Goal: Task Accomplishment & Management: Manage account settings

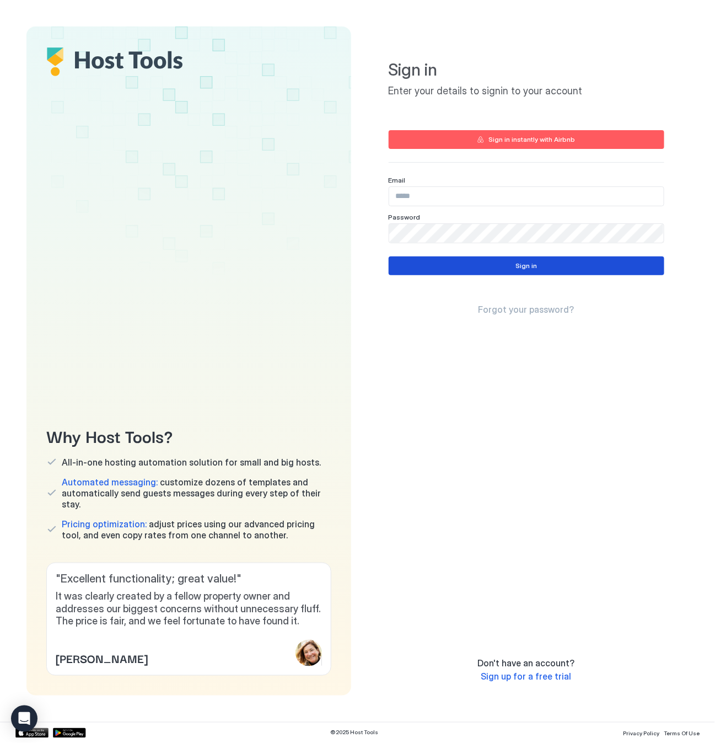
type input "**********"
click at [474, 264] on button "Sign in" at bounding box center [527, 265] width 276 height 19
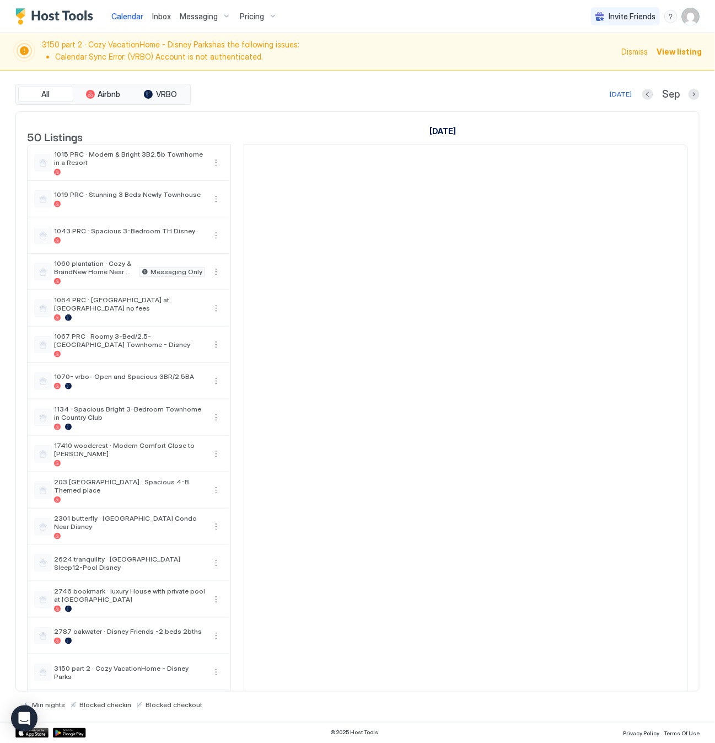
scroll to position [0, 613]
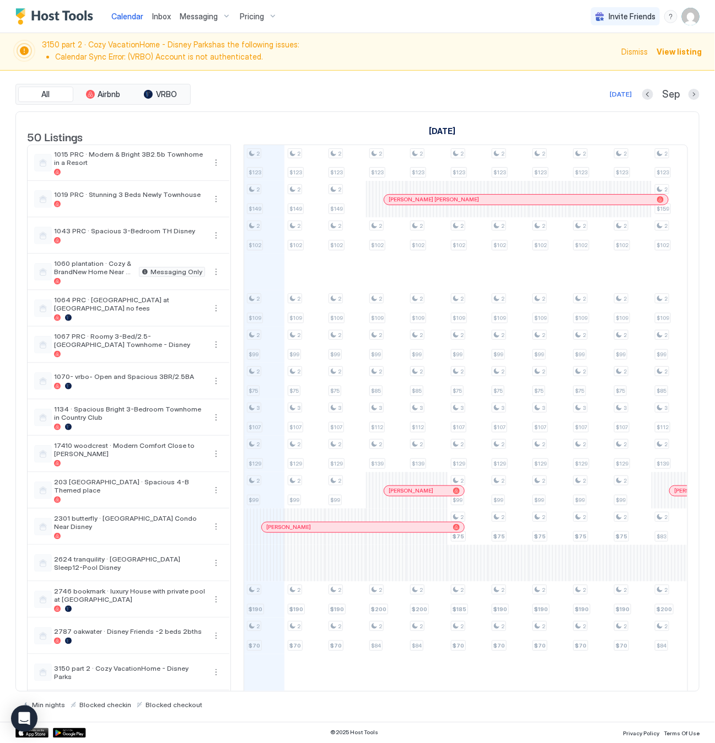
click at [695, 17] on img "User profile" at bounding box center [691, 17] width 18 height 18
click at [612, 61] on div "Settings" at bounding box center [630, 61] width 140 height 19
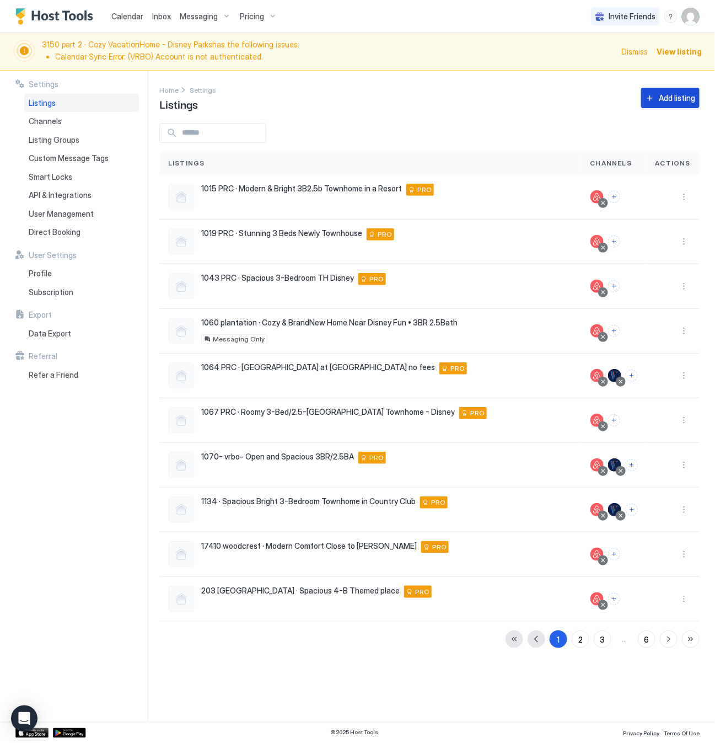
click at [669, 103] on div "Add listing" at bounding box center [677, 98] width 36 height 12
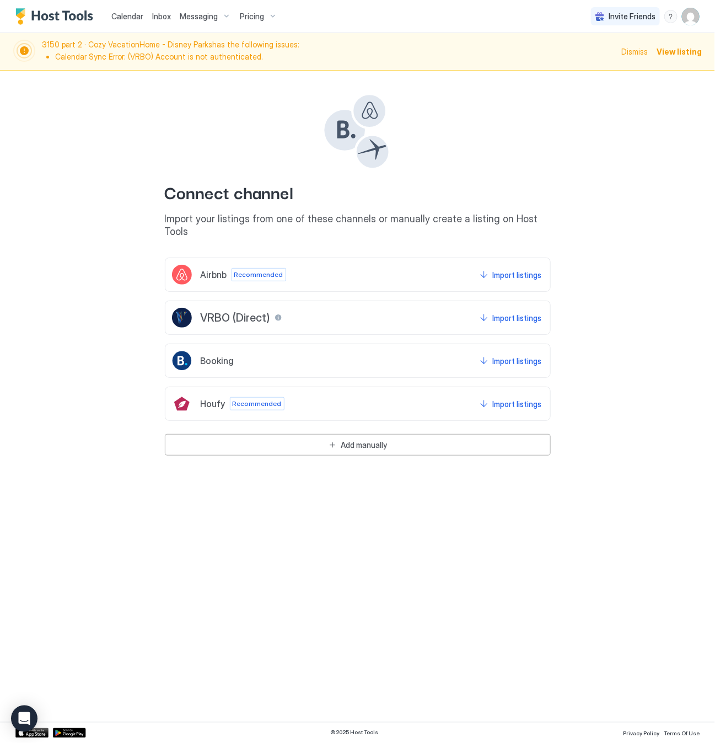
click at [423, 260] on div "Airbnb Recommended Import listings" at bounding box center [358, 275] width 386 height 34
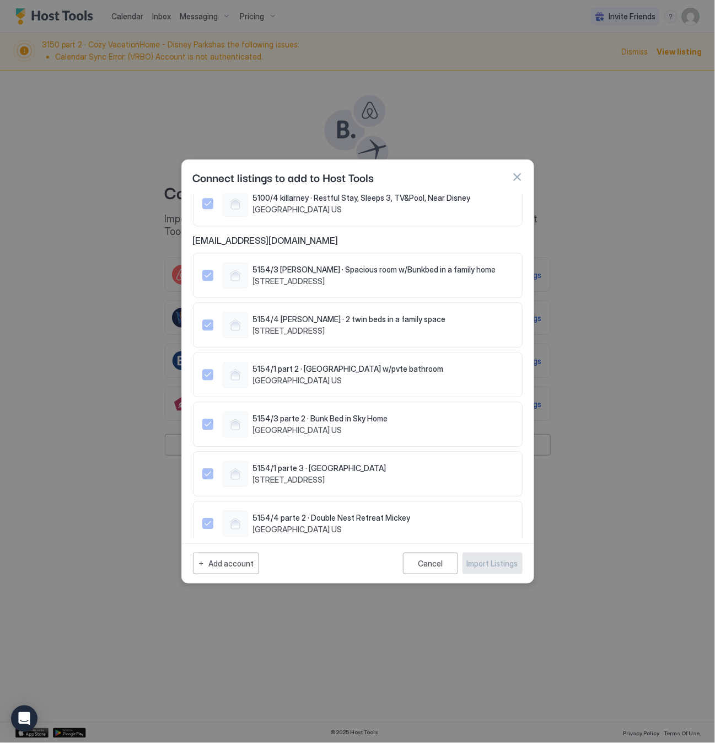
scroll to position [1076, 0]
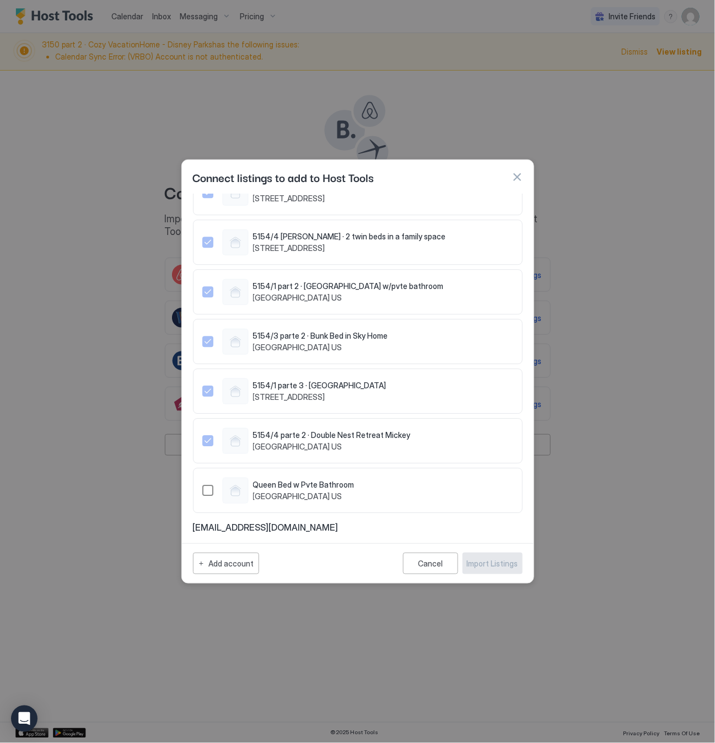
click at [207, 491] on div "1503867275776499818" at bounding box center [207, 490] width 11 height 11
click at [490, 563] on div "Import Listings" at bounding box center [492, 564] width 51 height 12
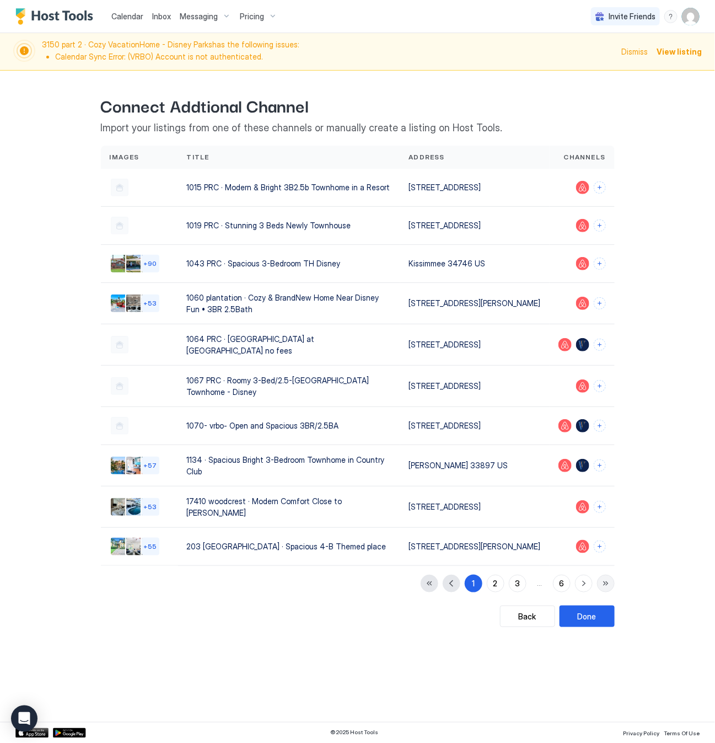
click at [606, 592] on button "button" at bounding box center [606, 584] width 18 height 18
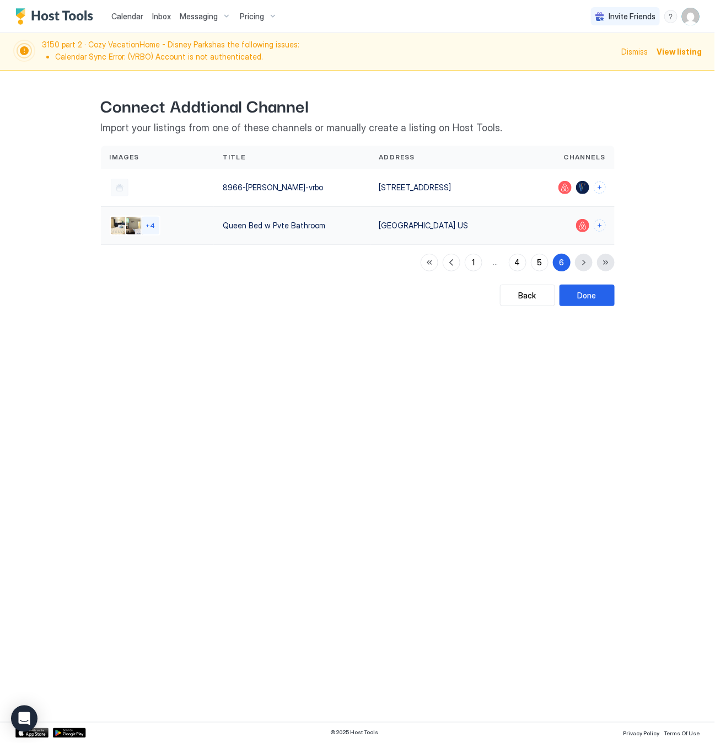
click at [463, 222] on div "Osceola County 34746 US" at bounding box center [442, 226] width 126 height 12
click at [600, 224] on button "Connect channels" at bounding box center [600, 226] width 12 height 12
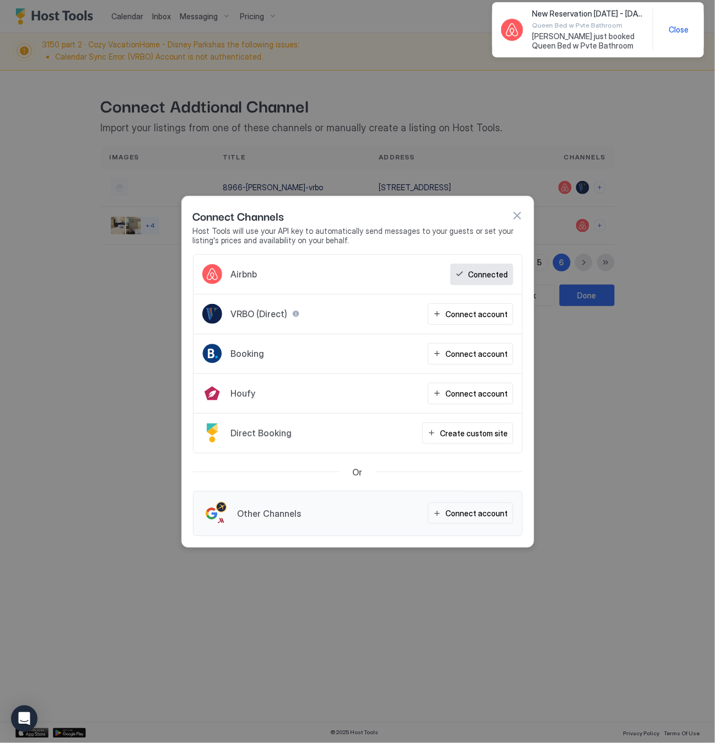
click at [518, 213] on button "button" at bounding box center [517, 215] width 11 height 11
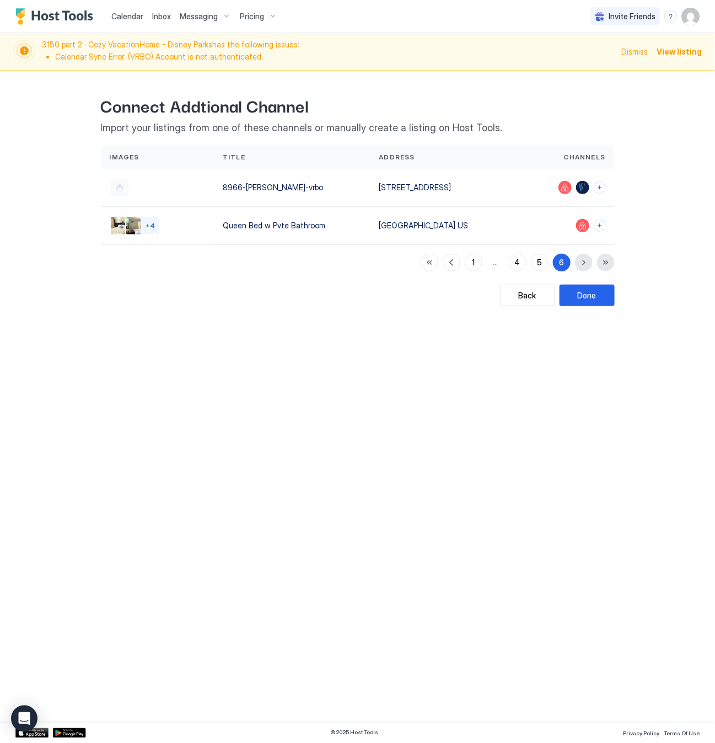
click at [634, 50] on span "Dismiss" at bounding box center [635, 52] width 26 height 12
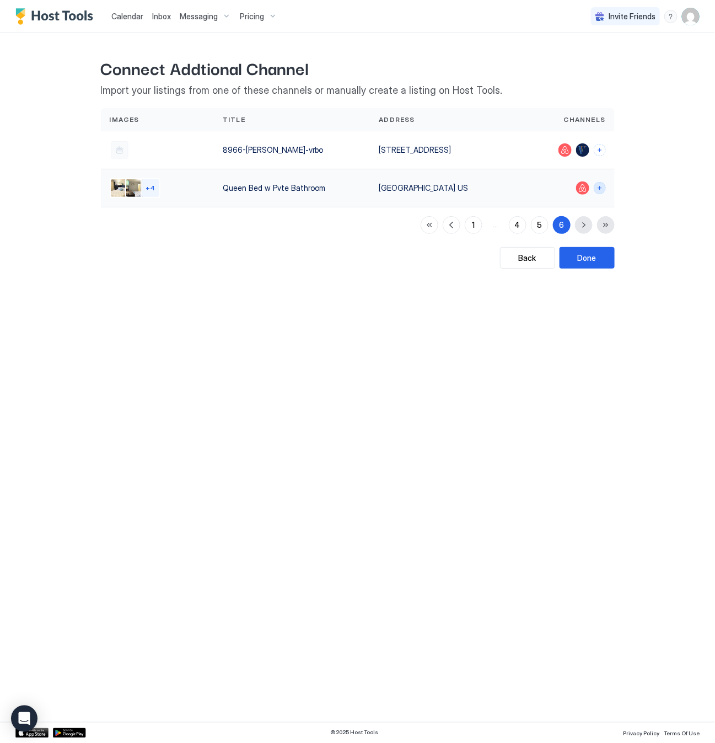
click at [601, 189] on button "Connect channels" at bounding box center [600, 188] width 12 height 12
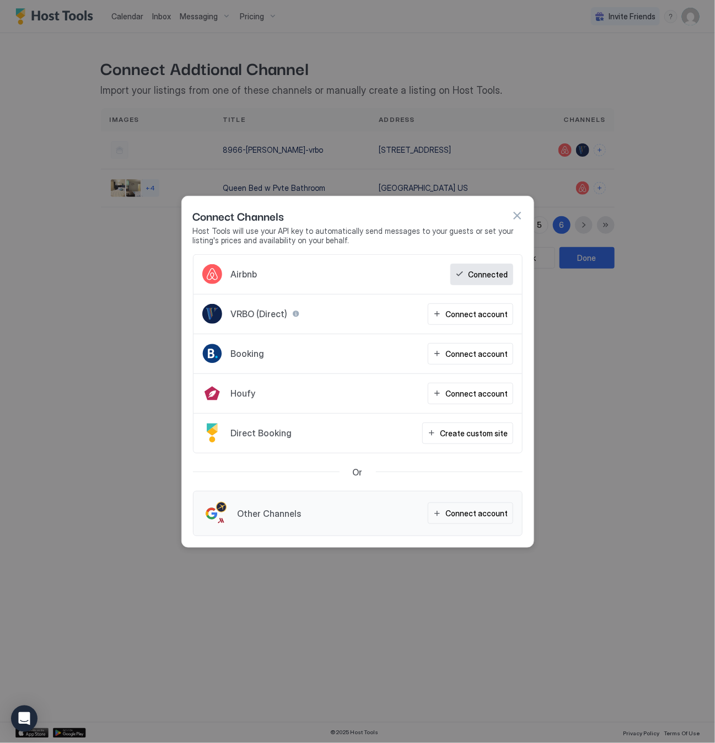
click at [508, 219] on div "Connect Channels" at bounding box center [358, 215] width 330 height 17
click at [518, 212] on button "button" at bounding box center [517, 215] width 11 height 11
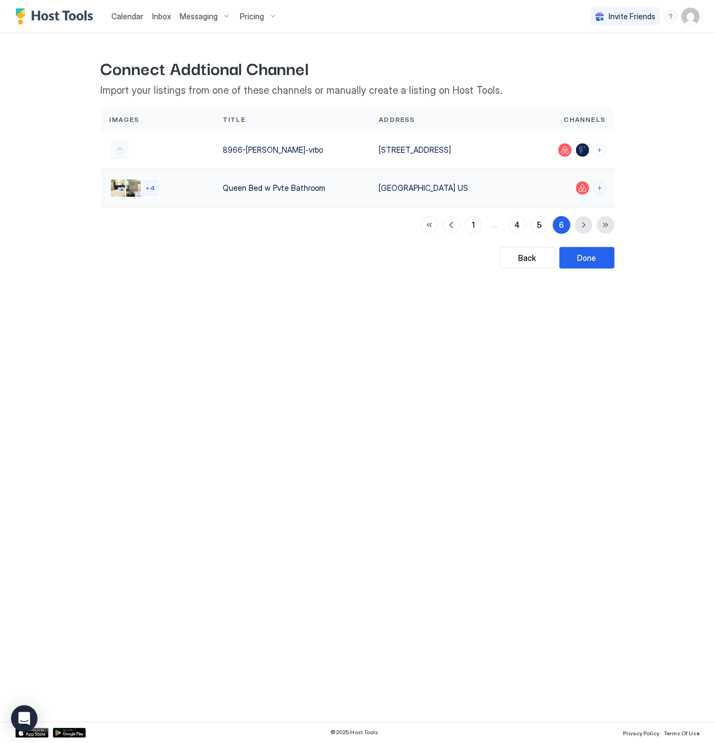
click at [412, 194] on div "Osceola County 34746 US" at bounding box center [442, 188] width 143 height 38
click at [411, 188] on div "Osceola County 34746 US" at bounding box center [442, 188] width 126 height 12
click at [277, 187] on div "Queen Bed w Pvte Bathroom" at bounding box center [292, 188] width 139 height 12
click at [119, 185] on img "Listing image 1" at bounding box center [120, 188] width 18 height 18
click at [154, 189] on div "+ 4" at bounding box center [151, 188] width 18 height 18
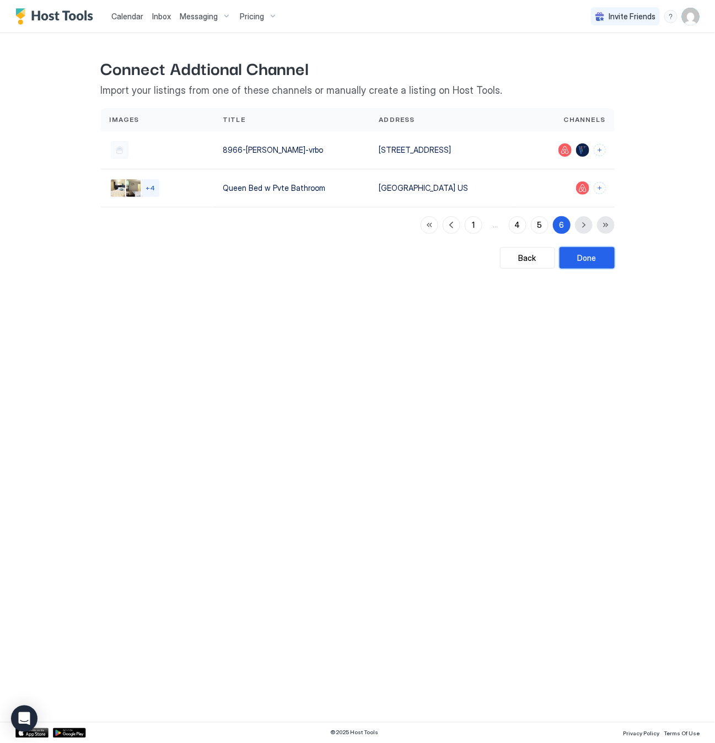
click at [580, 261] on div "Done" at bounding box center [587, 258] width 19 height 12
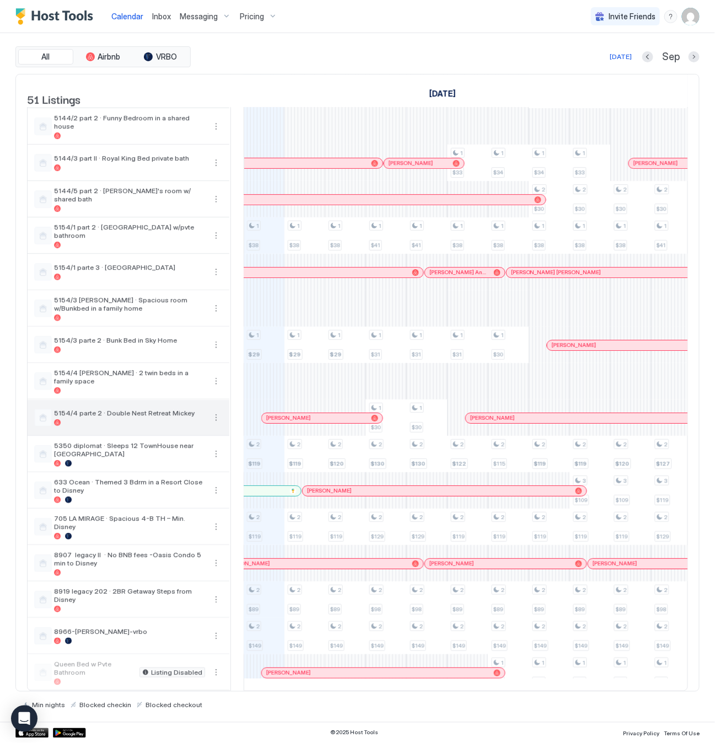
scroll to position [1312, 0]
click at [218, 666] on button "More options" at bounding box center [216, 672] width 13 height 13
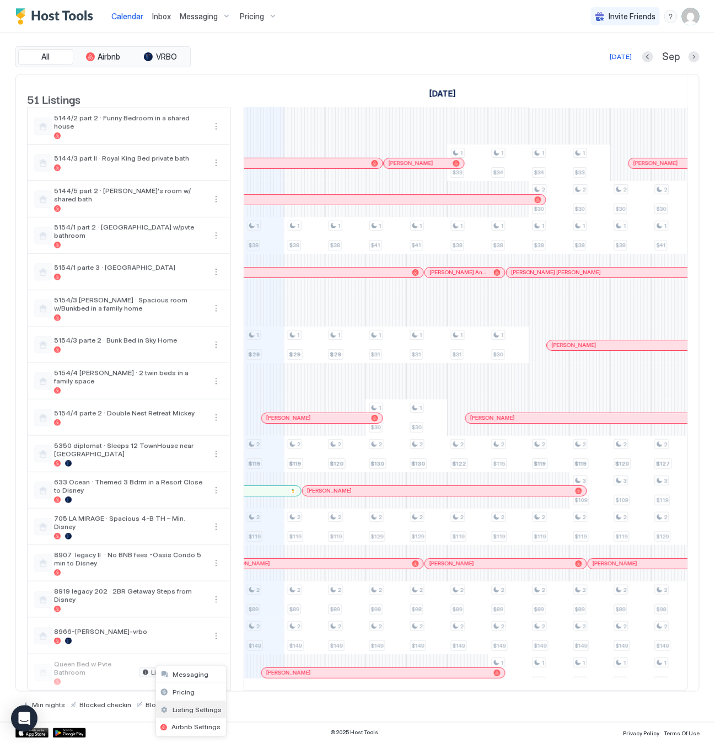
click at [185, 712] on span "Listing Settings" at bounding box center [197, 709] width 49 height 8
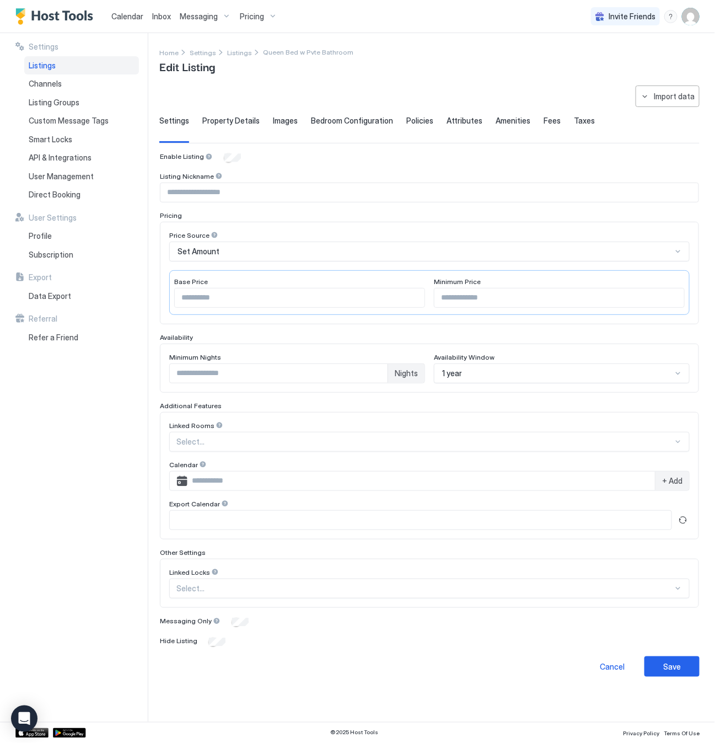
click at [479, 374] on div "1 year" at bounding box center [557, 373] width 230 height 10
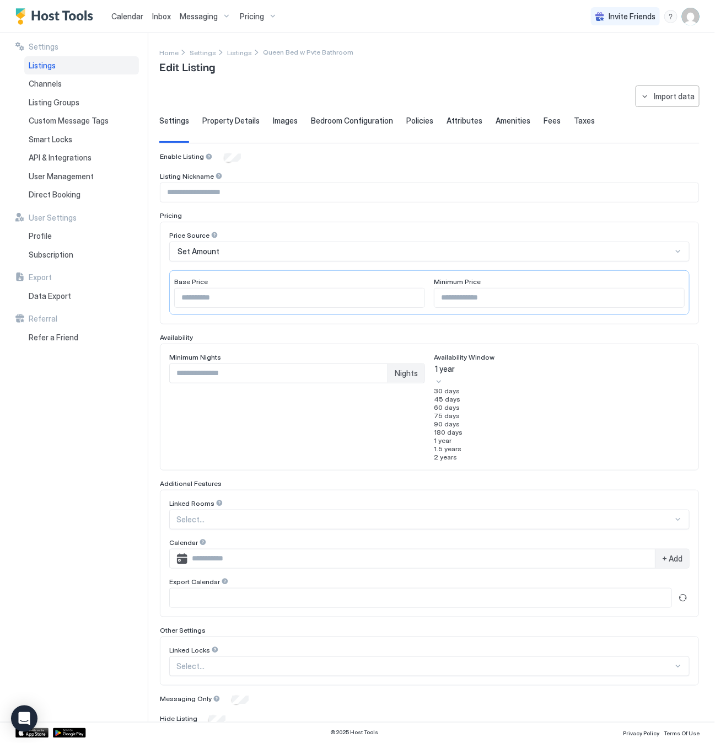
click at [463, 436] on span "180 days" at bounding box center [448, 432] width 29 height 8
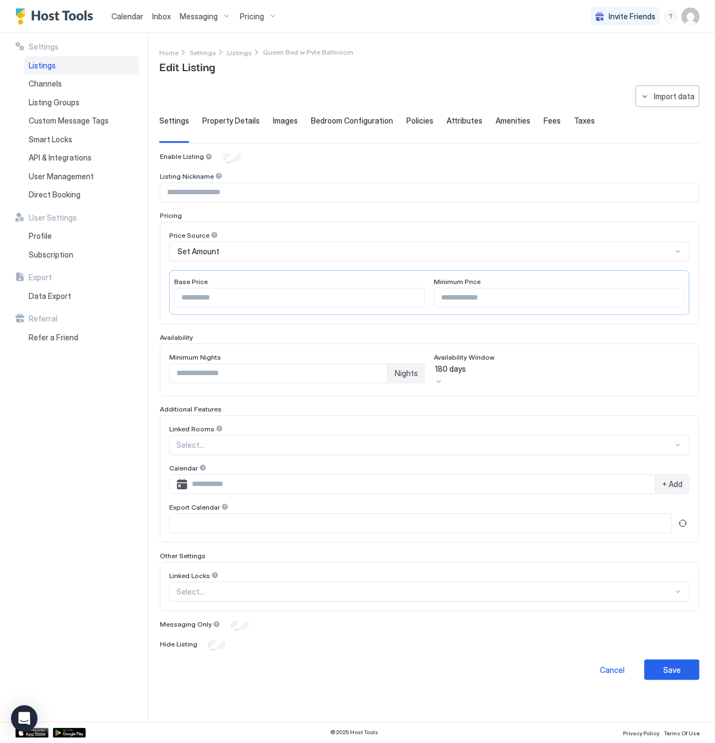
click at [490, 298] on input "Input Field" at bounding box center [560, 297] width 250 height 19
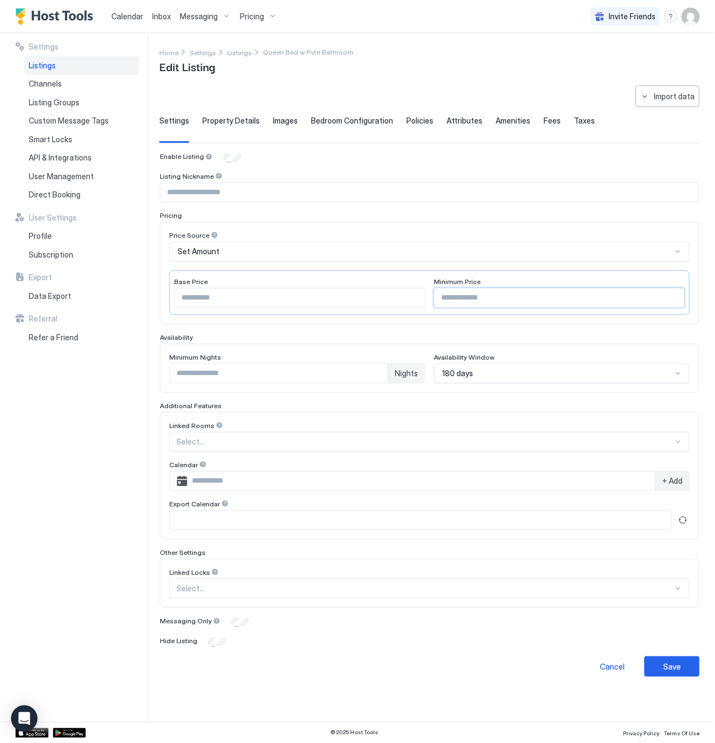
type input "**"
click at [667, 650] on div "Save" at bounding box center [673, 647] width 18 height 12
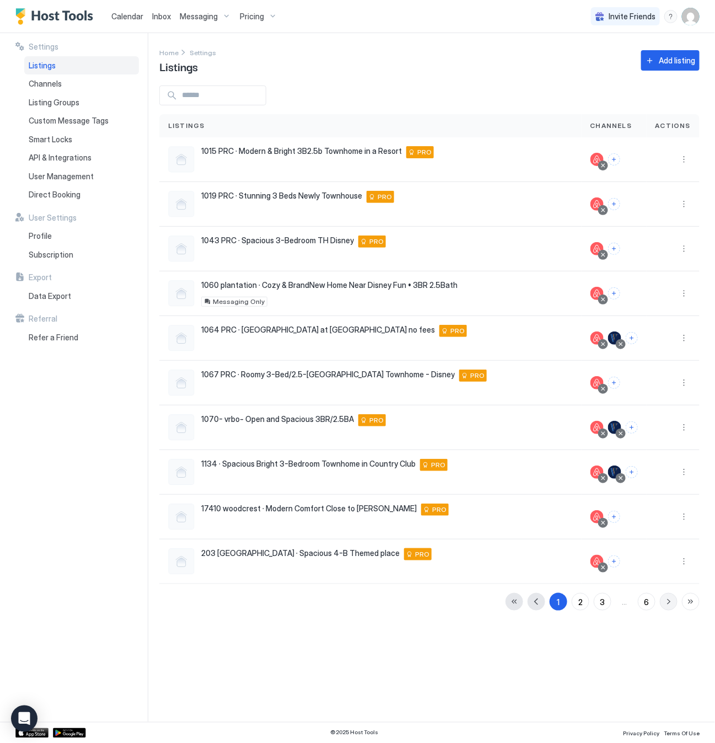
click at [670, 606] on button "button" at bounding box center [669, 602] width 18 height 18
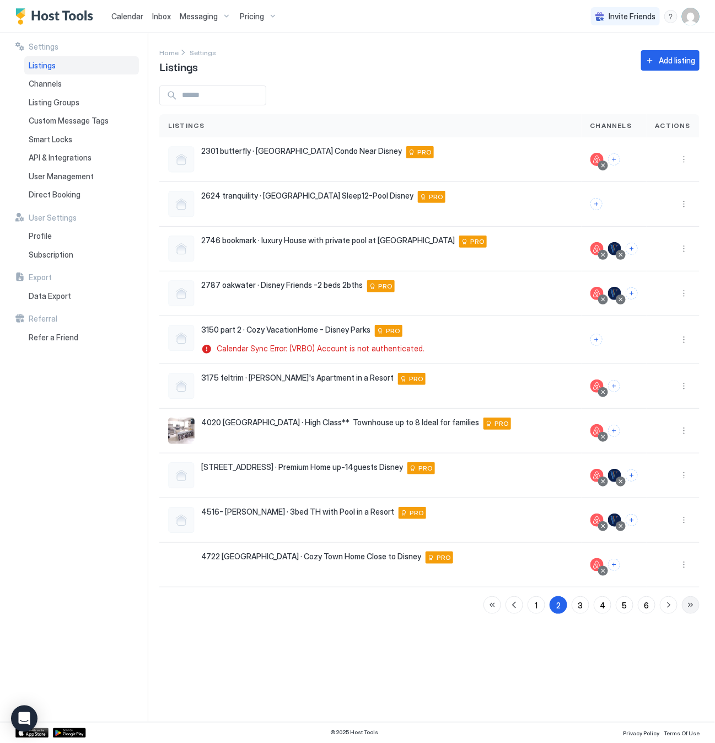
click at [690, 606] on button "button" at bounding box center [691, 605] width 18 height 18
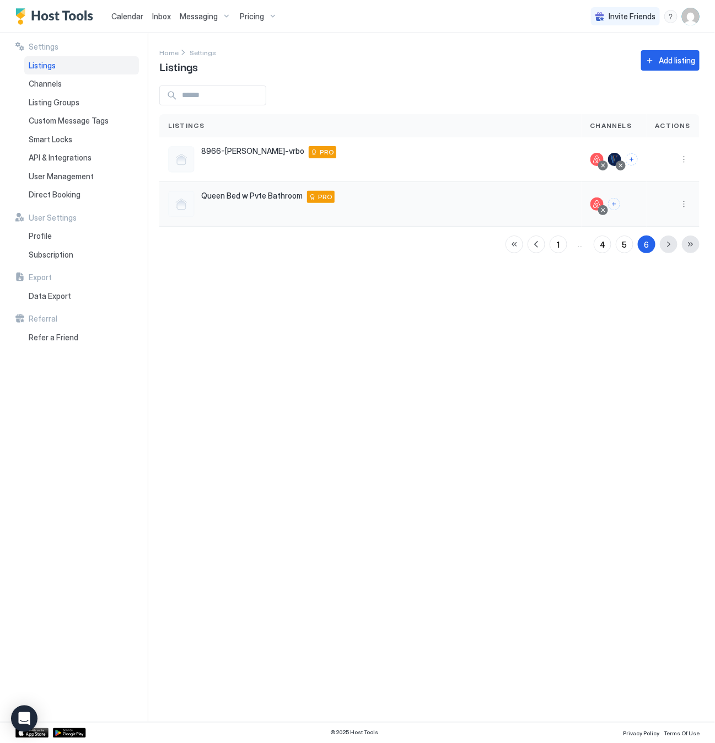
click at [252, 196] on span "Queen Bed w Pvte Bathroom" at bounding box center [251, 196] width 101 height 10
click at [682, 204] on button "More options" at bounding box center [684, 203] width 13 height 13
click at [659, 256] on span "Listing Settings" at bounding box center [659, 255] width 49 height 8
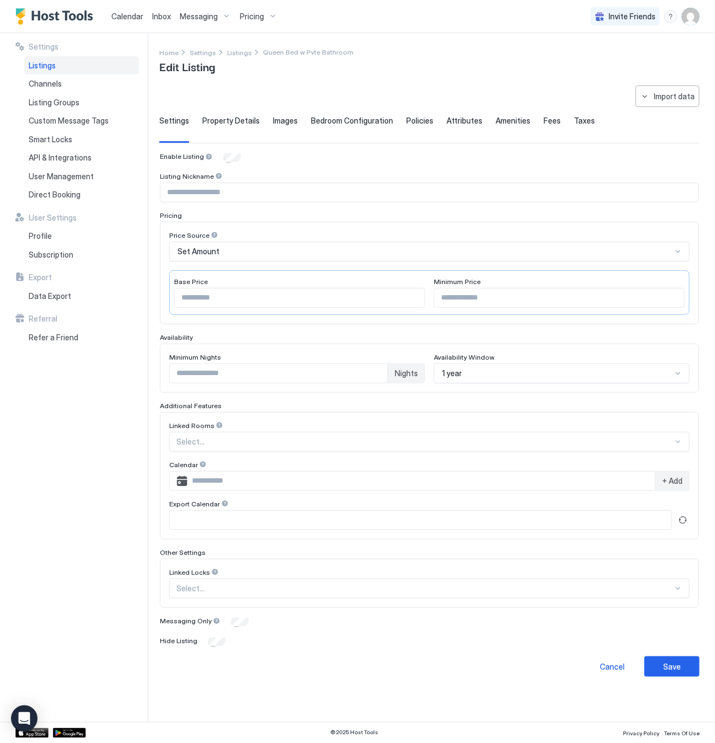
type input "**"
click at [225, 119] on span "Property Details" at bounding box center [230, 121] width 57 height 10
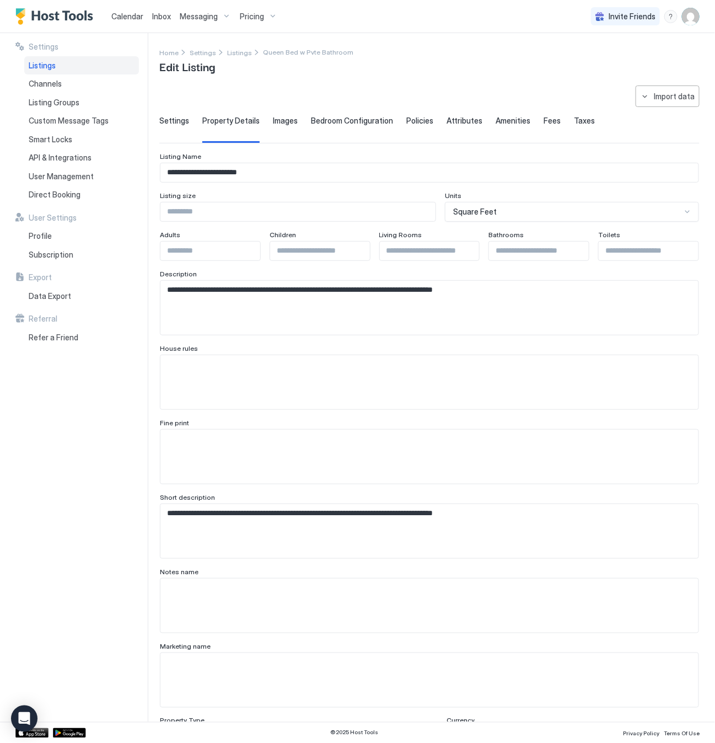
click at [288, 120] on span "Images" at bounding box center [285, 121] width 25 height 10
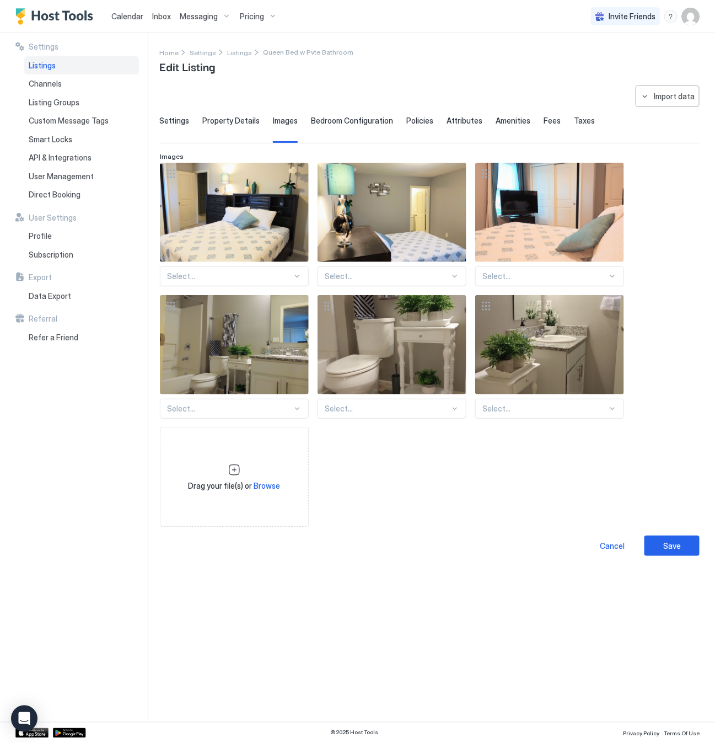
click at [333, 120] on span "Bedroom Configuration" at bounding box center [352, 121] width 82 height 10
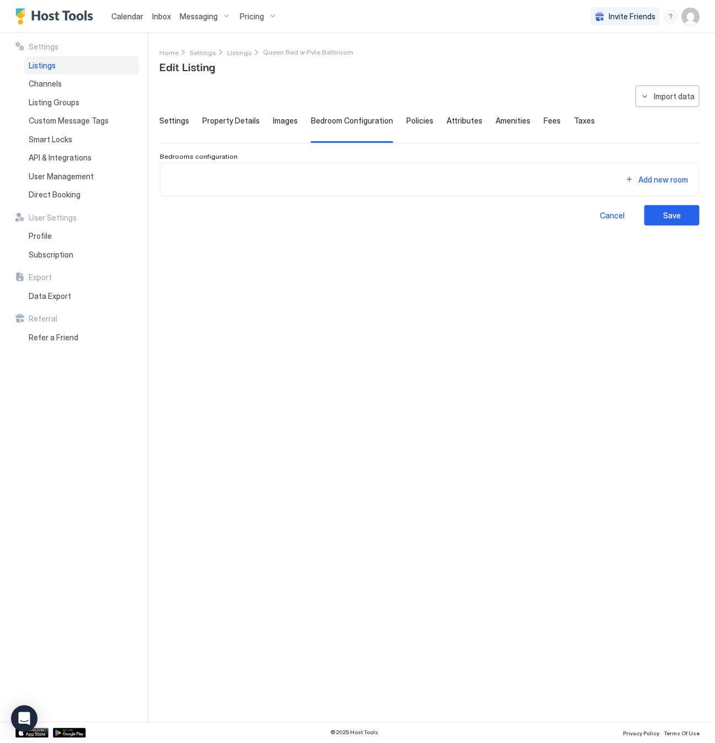
click at [417, 123] on span "Policies" at bounding box center [420, 121] width 27 height 10
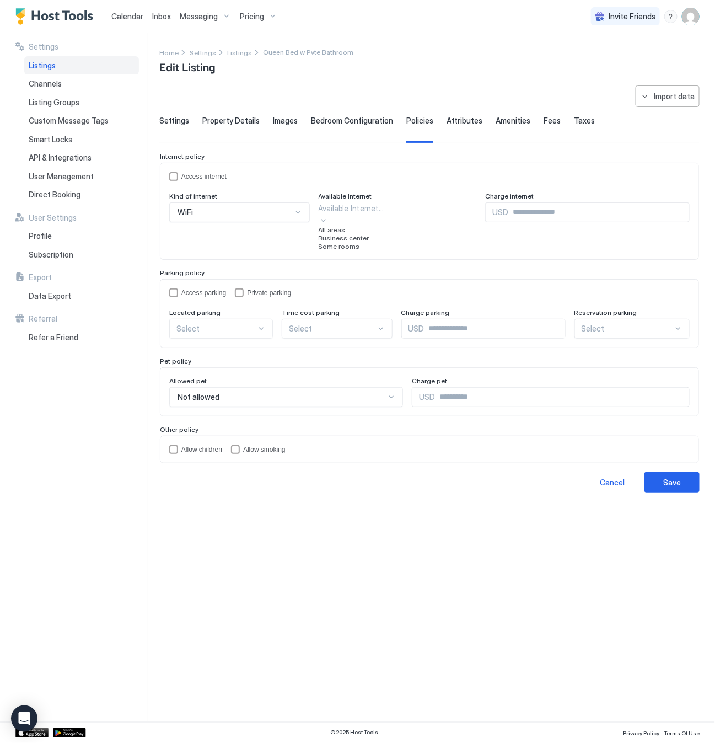
click at [328, 214] on div at bounding box center [323, 220] width 9 height 12
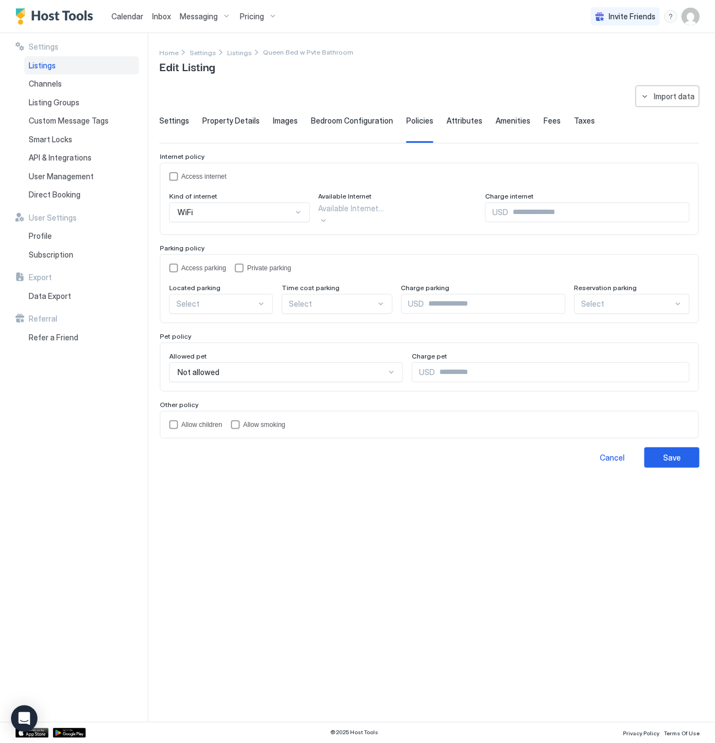
click at [328, 214] on div at bounding box center [323, 220] width 9 height 12
click at [460, 116] on span "Attributes" at bounding box center [465, 121] width 36 height 10
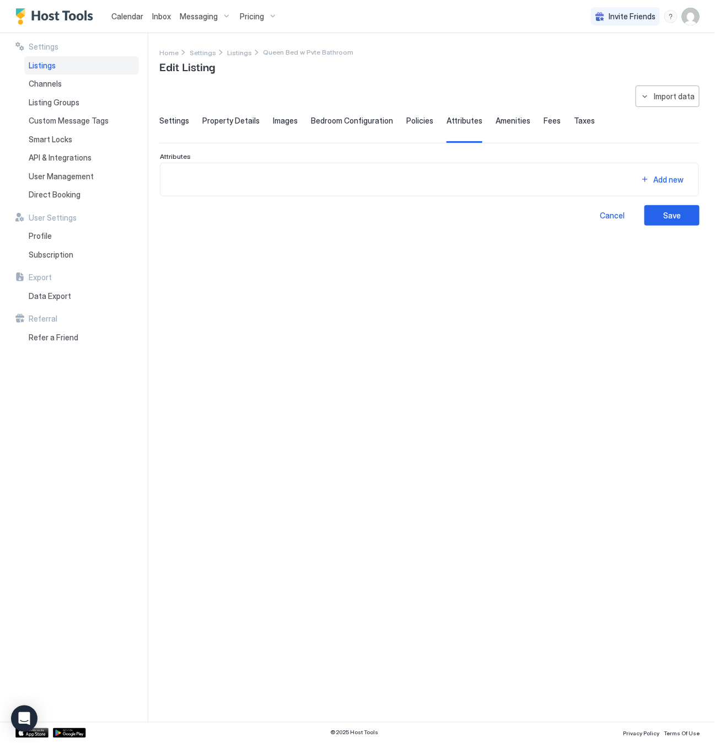
click at [496, 126] on span "Amenities" at bounding box center [513, 121] width 35 height 10
click at [544, 122] on span "Fees" at bounding box center [552, 121] width 17 height 10
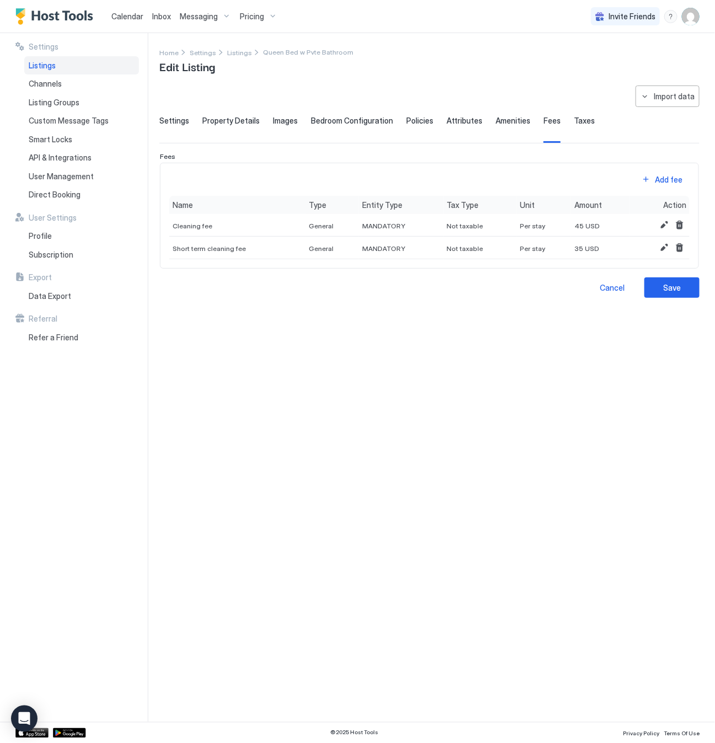
click at [576, 123] on span "Taxes" at bounding box center [584, 121] width 21 height 10
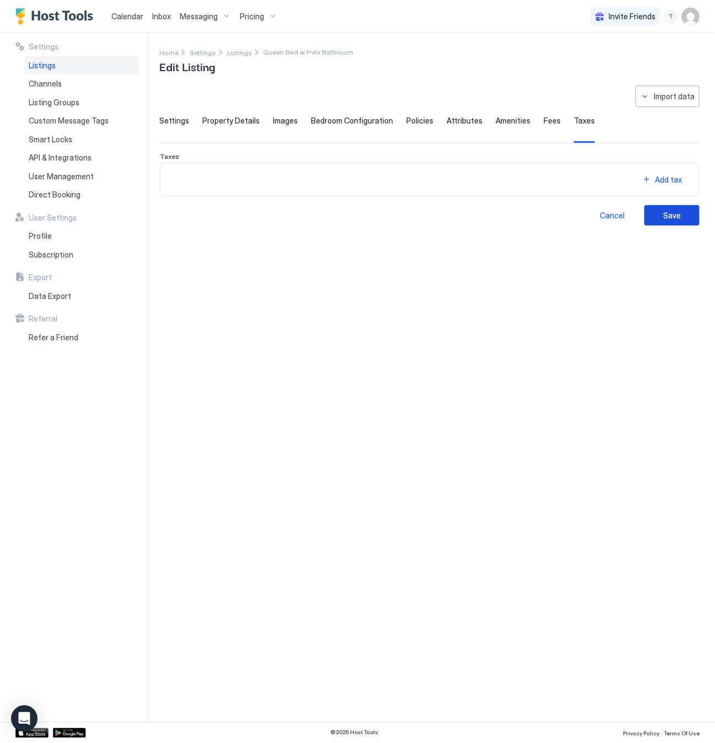
click at [687, 217] on button "Save" at bounding box center [672, 215] width 55 height 20
click at [675, 214] on div "Save" at bounding box center [673, 216] width 18 height 12
click at [254, 17] on span "Pricing" at bounding box center [252, 17] width 24 height 10
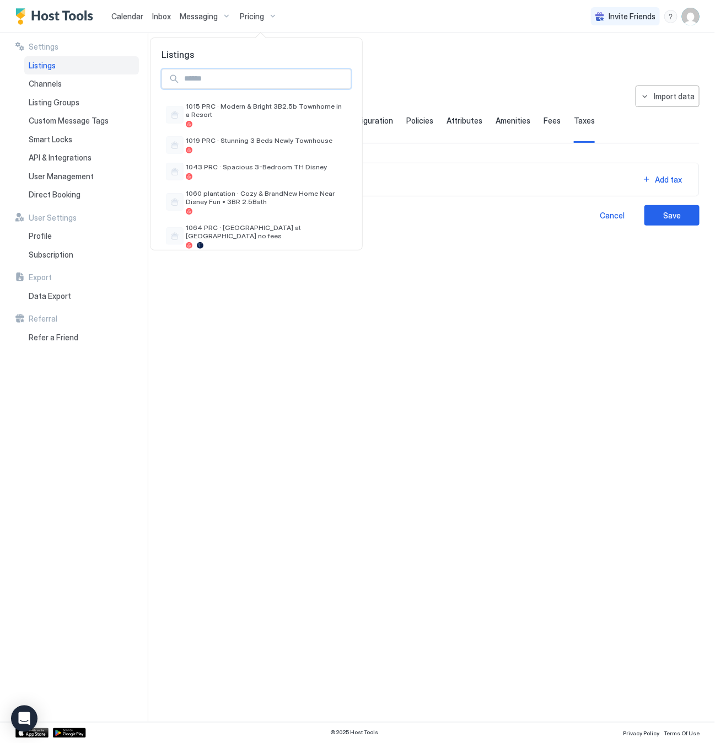
click at [237, 80] on input "Input Field" at bounding box center [265, 78] width 171 height 19
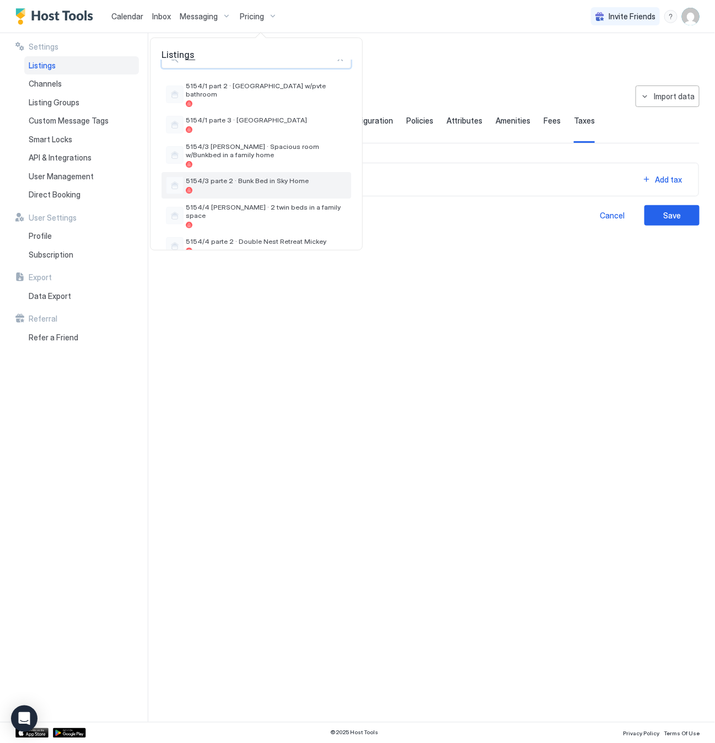
scroll to position [25, 0]
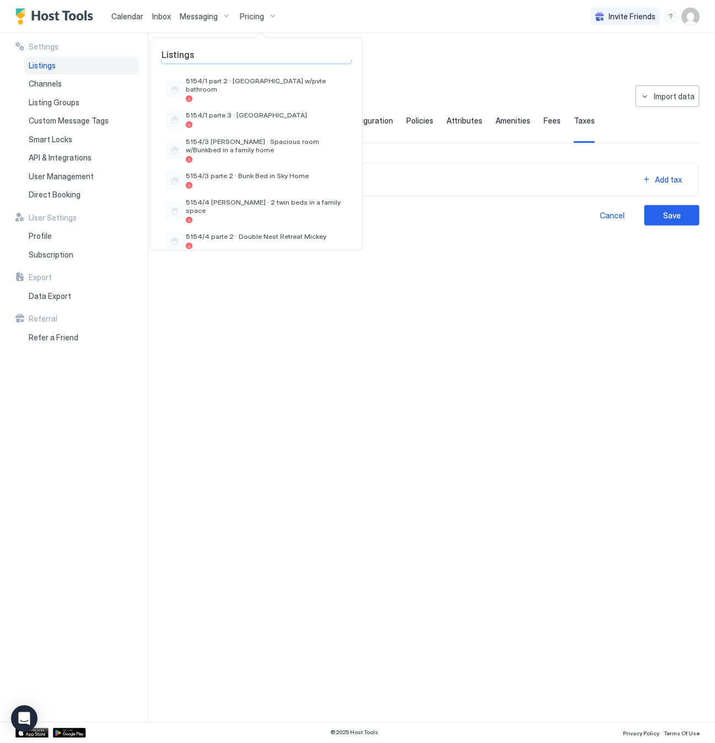
type input "****"
click at [262, 52] on span "Listings" at bounding box center [257, 54] width 212 height 11
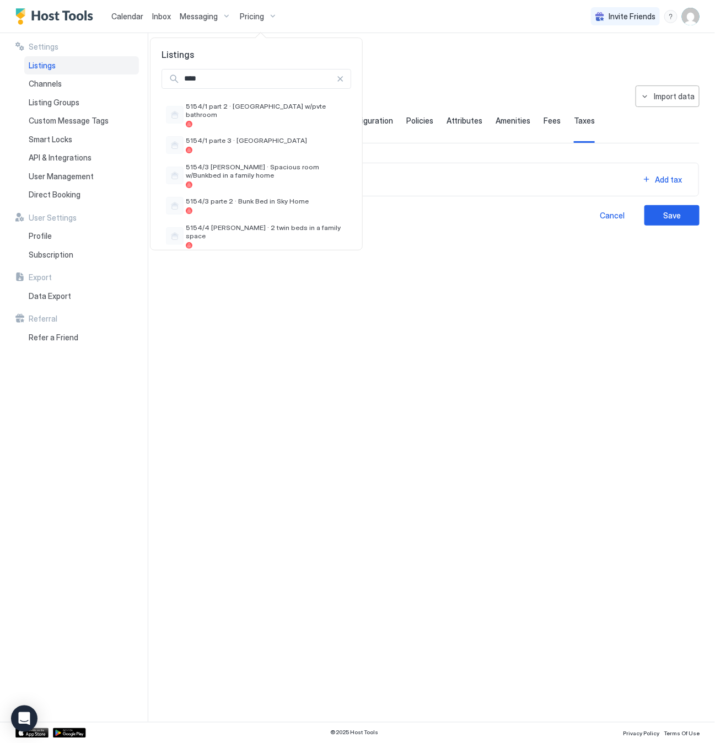
click at [336, 79] on div at bounding box center [340, 79] width 8 height 8
click at [412, 420] on div at bounding box center [357, 371] width 715 height 743
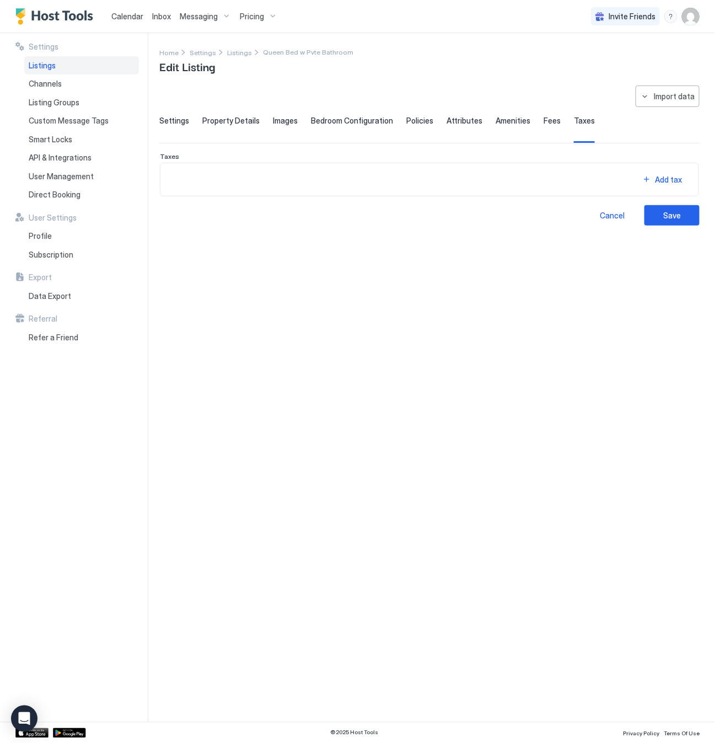
click at [250, 15] on span "Pricing" at bounding box center [252, 17] width 24 height 10
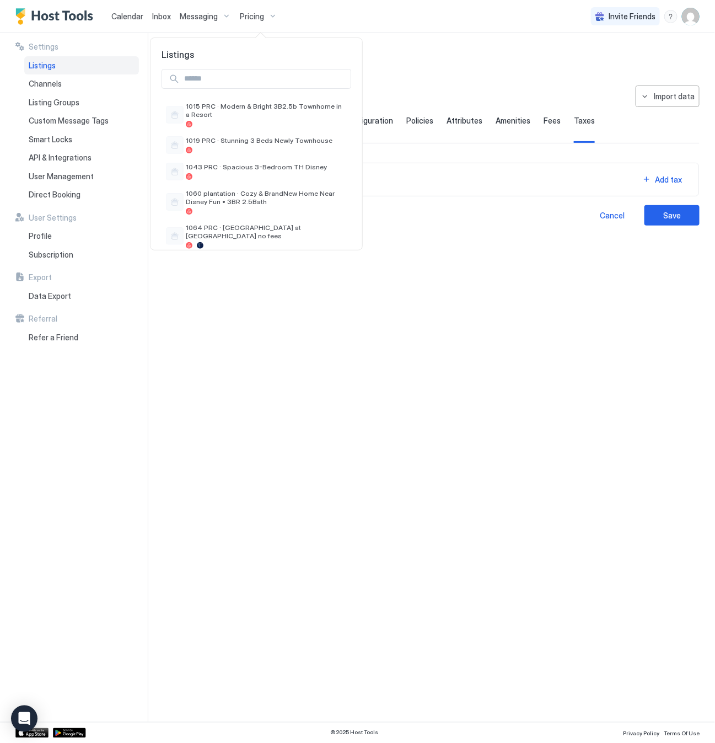
click at [434, 398] on div at bounding box center [357, 371] width 715 height 743
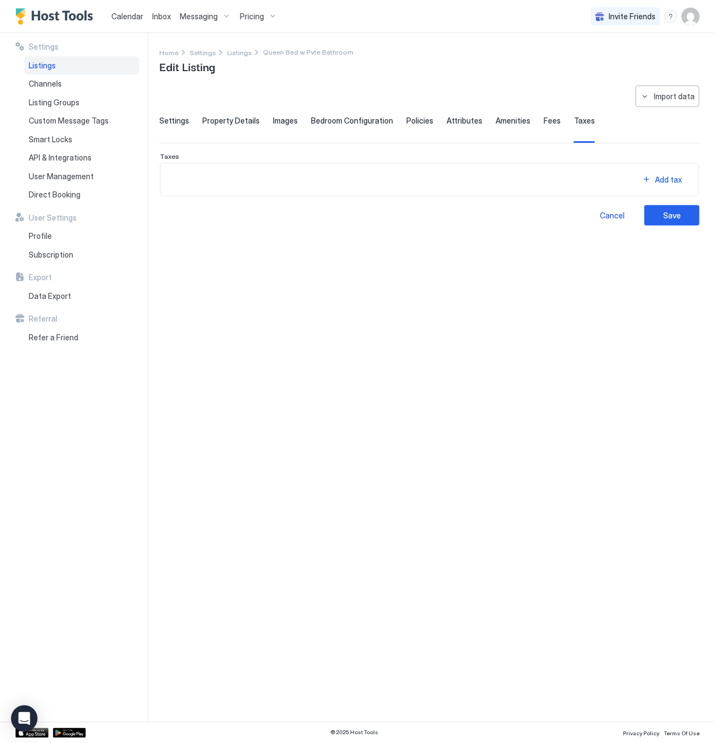
click at [66, 65] on div "Listings" at bounding box center [81, 65] width 115 height 19
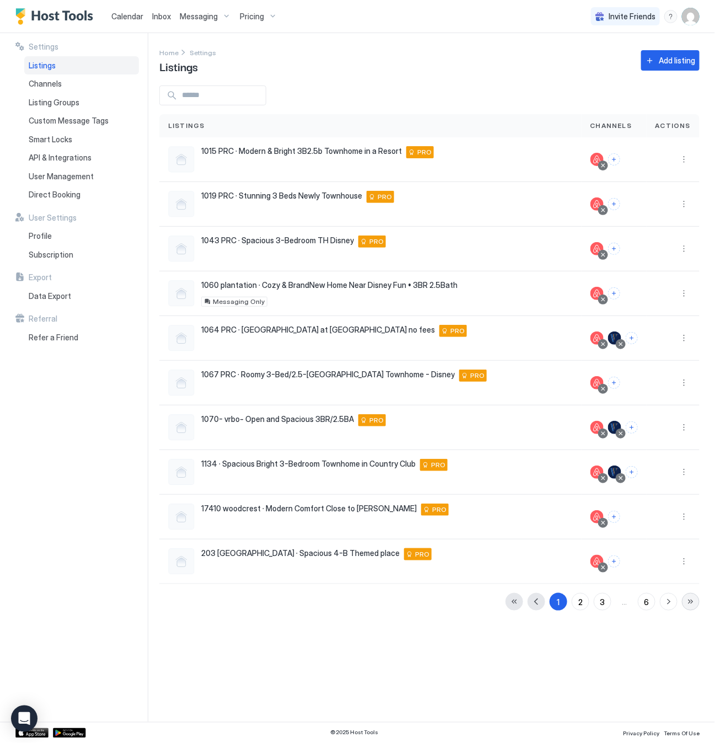
click at [688, 604] on button "button" at bounding box center [691, 602] width 18 height 18
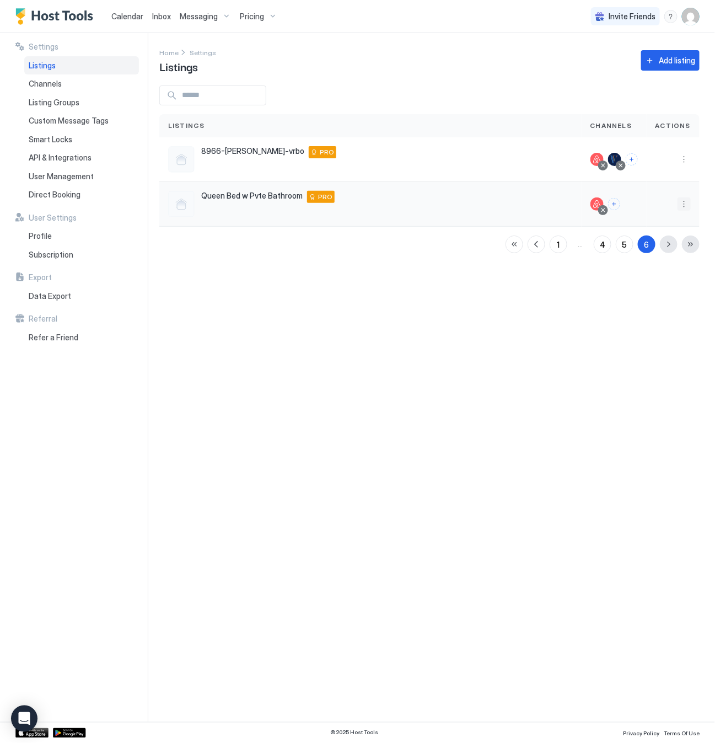
click at [683, 205] on button "More options" at bounding box center [684, 203] width 13 height 13
click at [644, 293] on span "Airbnb Settings" at bounding box center [658, 290] width 49 height 8
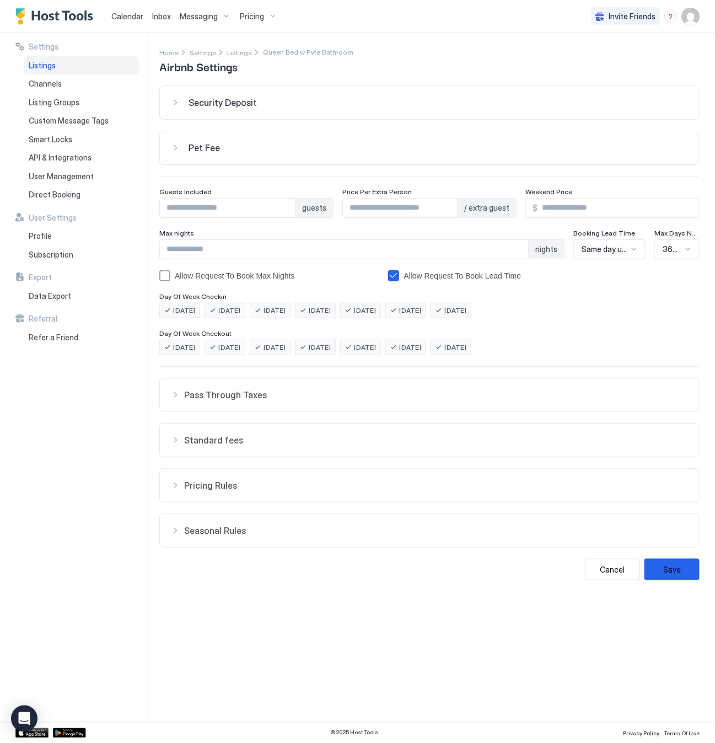
click at [230, 536] on span "Seasonal Rules" at bounding box center [436, 530] width 504 height 11
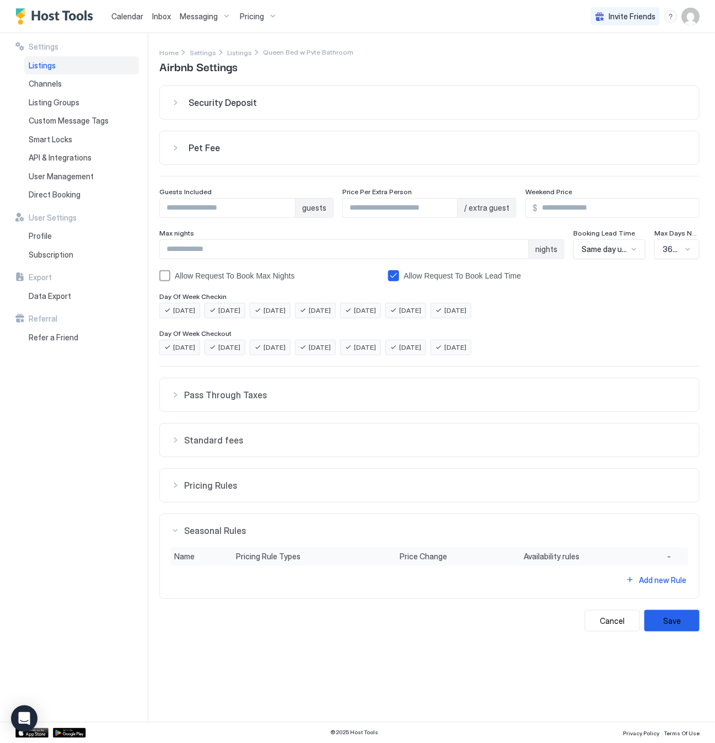
click at [230, 536] on span "Seasonal Rules" at bounding box center [436, 530] width 504 height 11
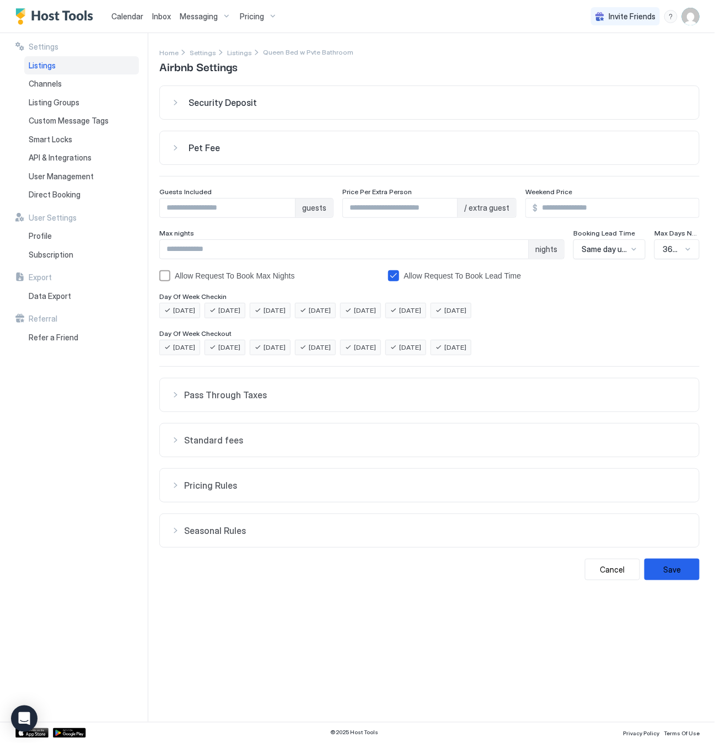
click at [227, 491] on span "Pricing Rules" at bounding box center [436, 485] width 504 height 11
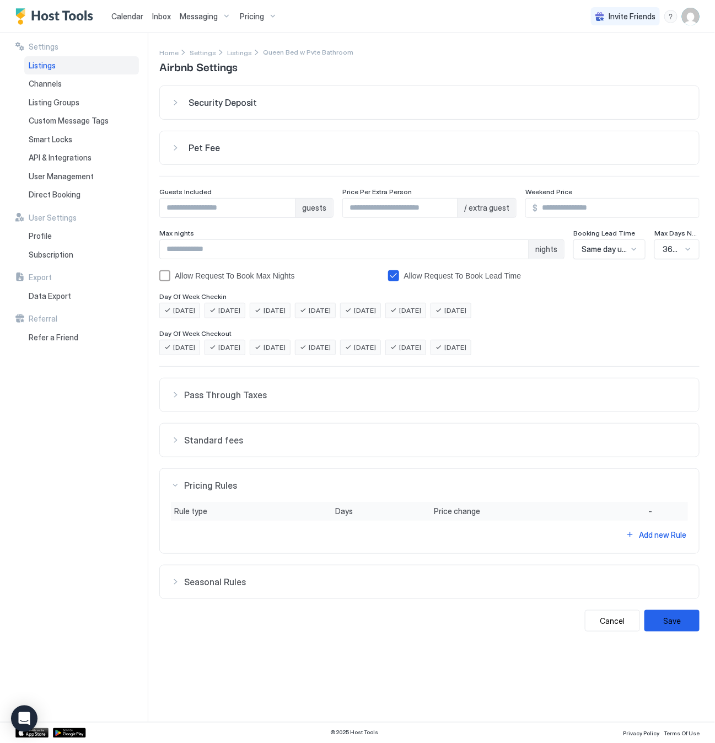
click at [227, 491] on span "Pricing Rules" at bounding box center [436, 485] width 504 height 11
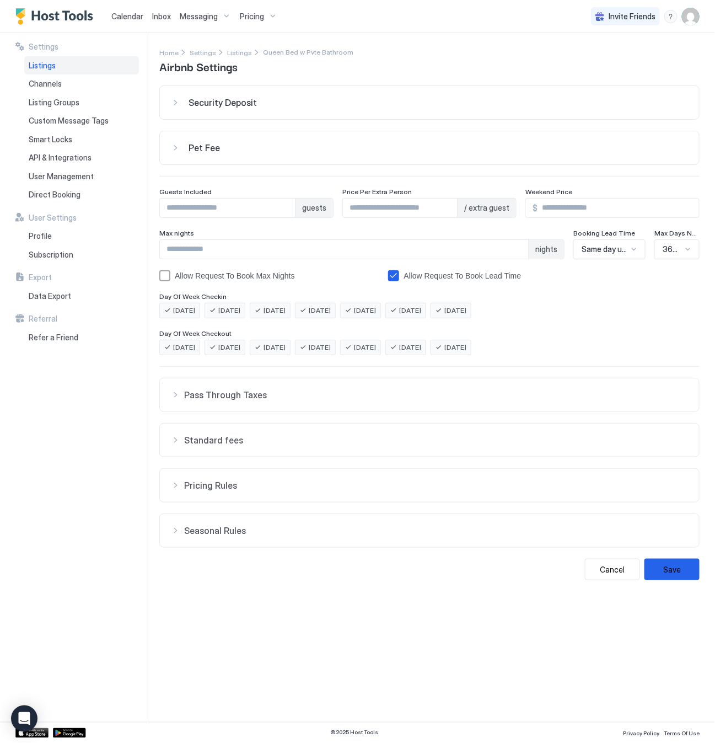
click at [224, 446] on span "Standard fees" at bounding box center [436, 440] width 504 height 11
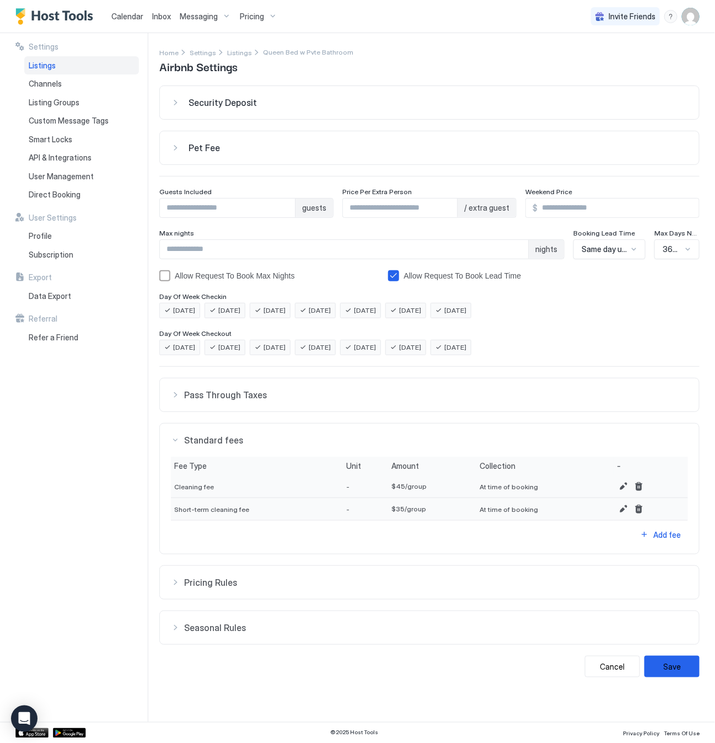
click at [224, 446] on span "Standard fees" at bounding box center [436, 440] width 504 height 11
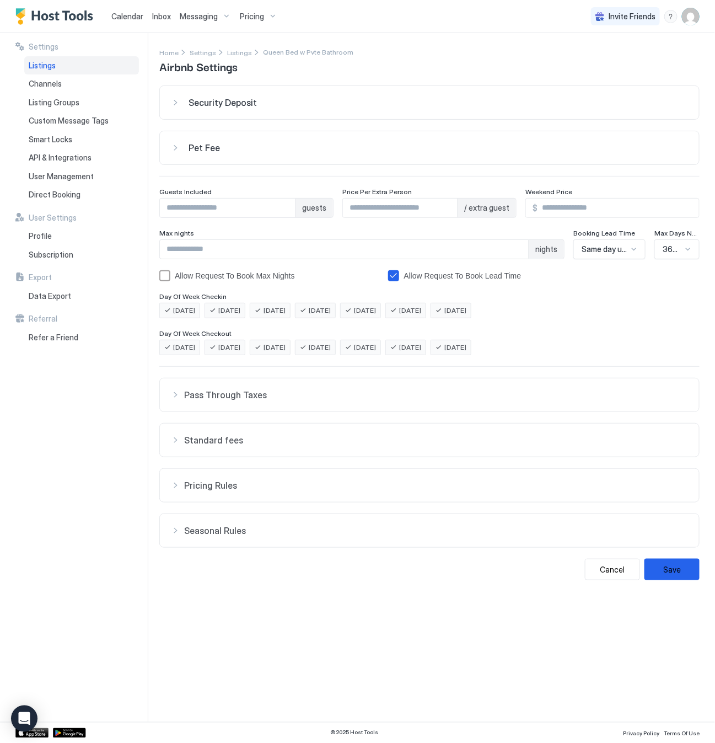
click at [223, 399] on span "Pass Through Taxes" at bounding box center [436, 394] width 504 height 11
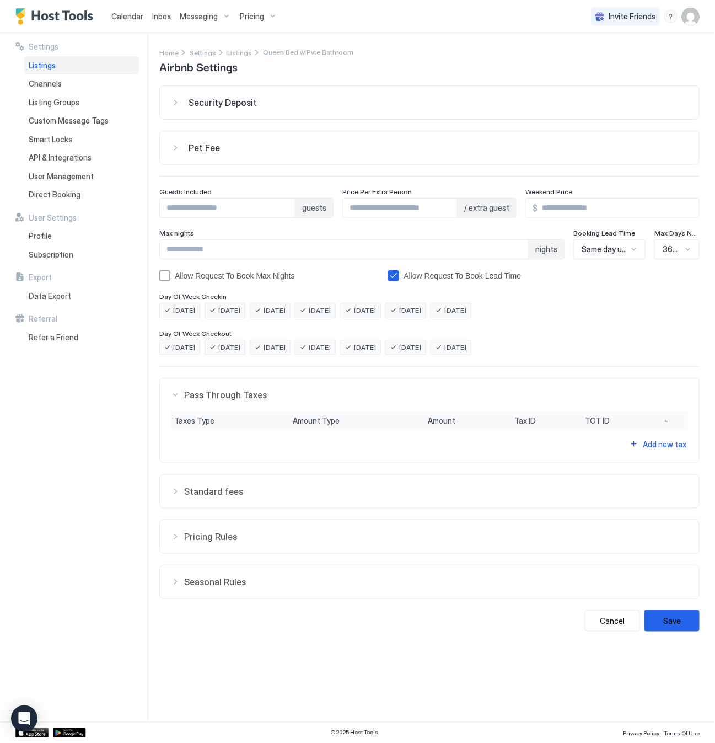
click at [223, 399] on span "Pass Through Taxes" at bounding box center [436, 394] width 504 height 11
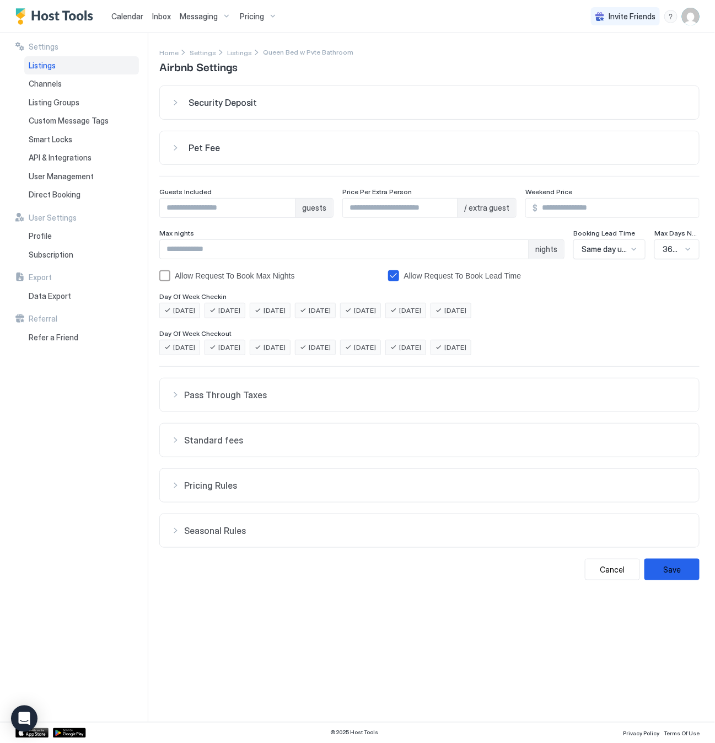
click at [240, 101] on span "Security Deposit" at bounding box center [223, 102] width 68 height 11
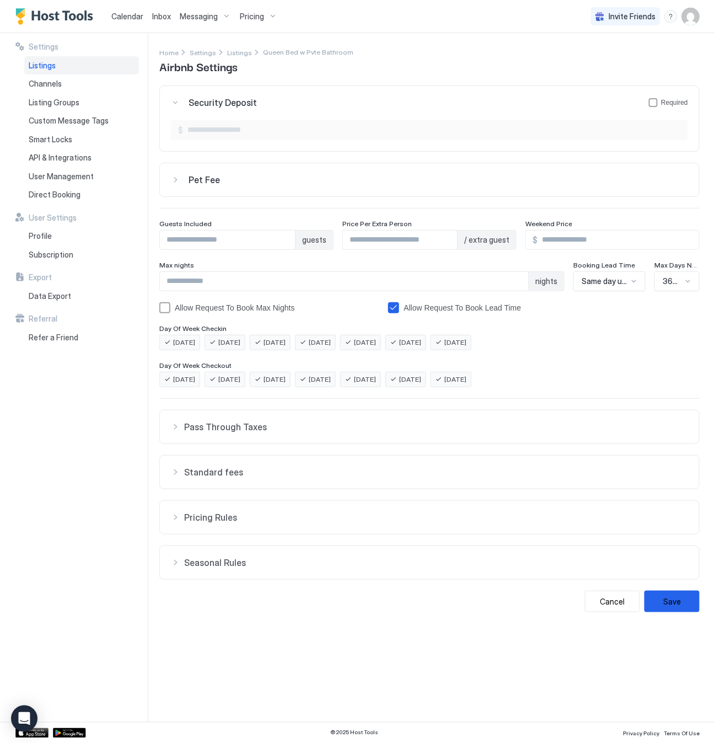
click at [240, 101] on span "Security Deposit" at bounding box center [223, 102] width 68 height 11
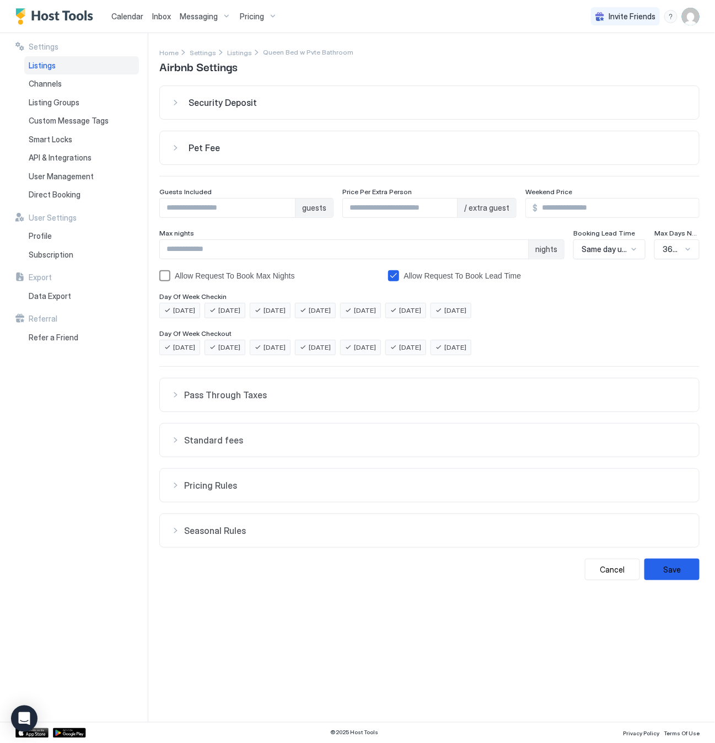
click at [163, 278] on div "allowRTBAboveMaxNights" at bounding box center [164, 275] width 11 height 11
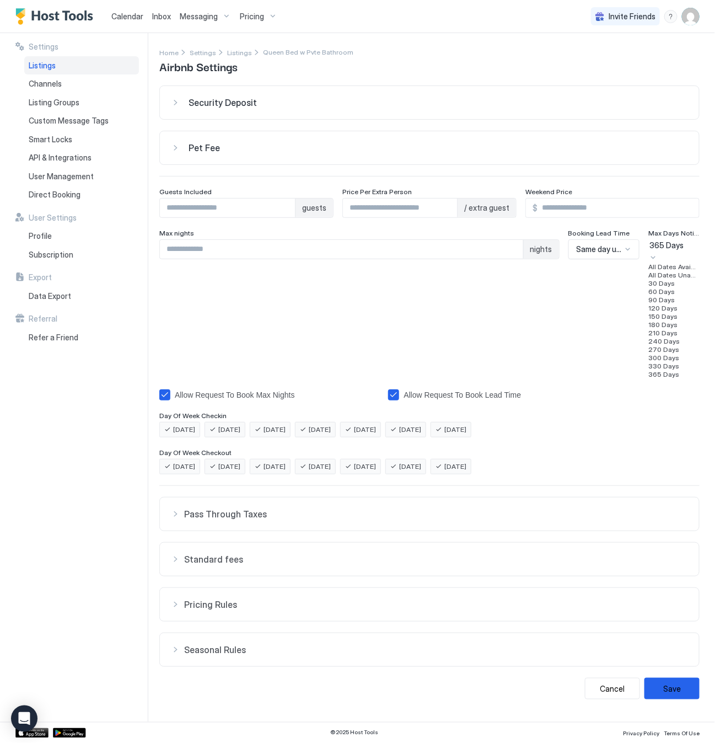
click at [658, 251] on div at bounding box center [653, 257] width 9 height 12
click at [688, 320] on div "180 Days" at bounding box center [674, 324] width 51 height 8
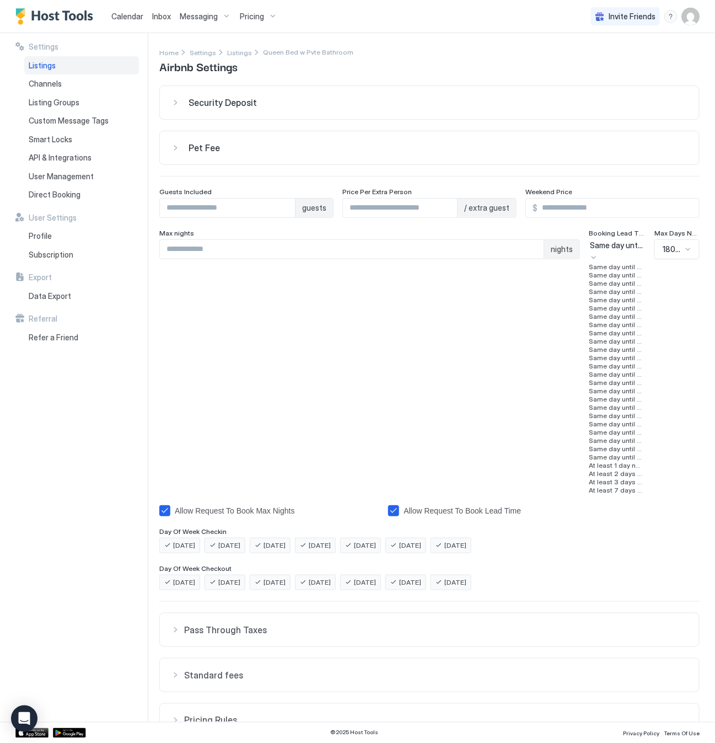
click at [598, 252] on div at bounding box center [594, 257] width 9 height 12
click at [611, 296] on span "Same day until 9pm" at bounding box center [616, 291] width 55 height 8
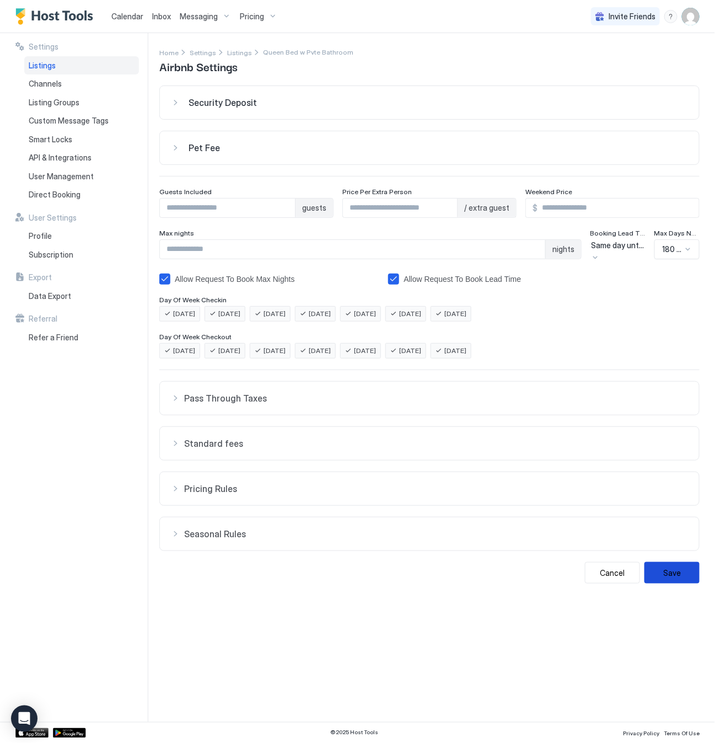
click at [675, 578] on button "Save" at bounding box center [672, 573] width 55 height 22
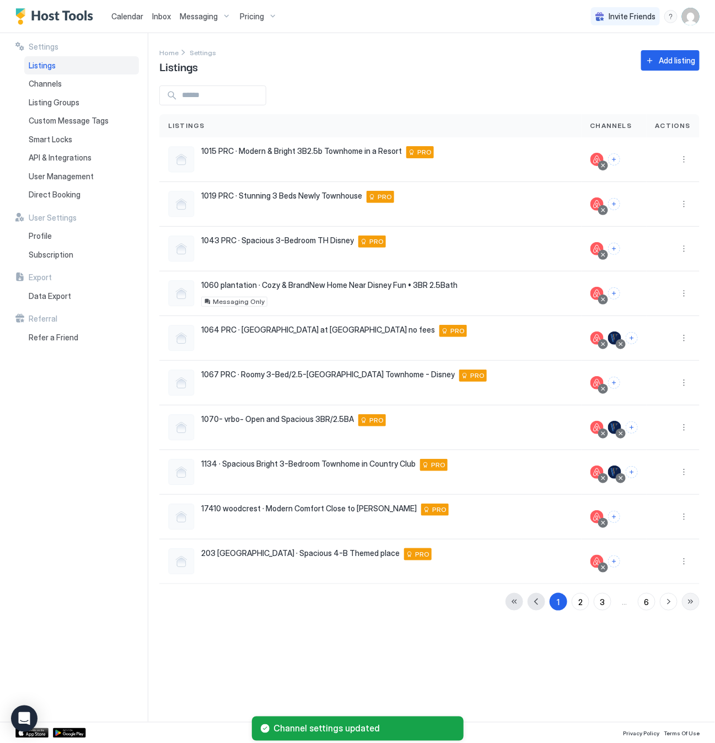
click at [687, 603] on button "button" at bounding box center [691, 602] width 18 height 18
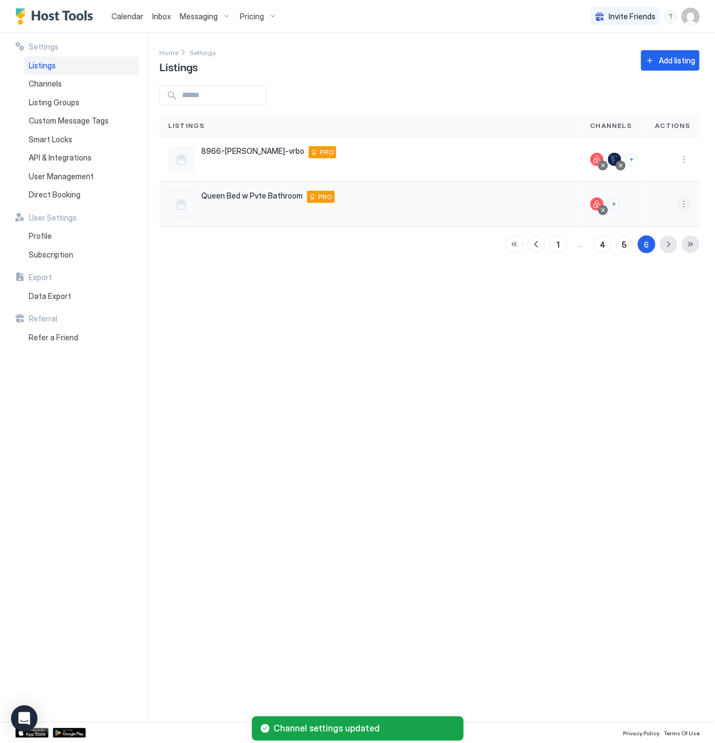
click at [685, 201] on button "More options" at bounding box center [684, 203] width 13 height 13
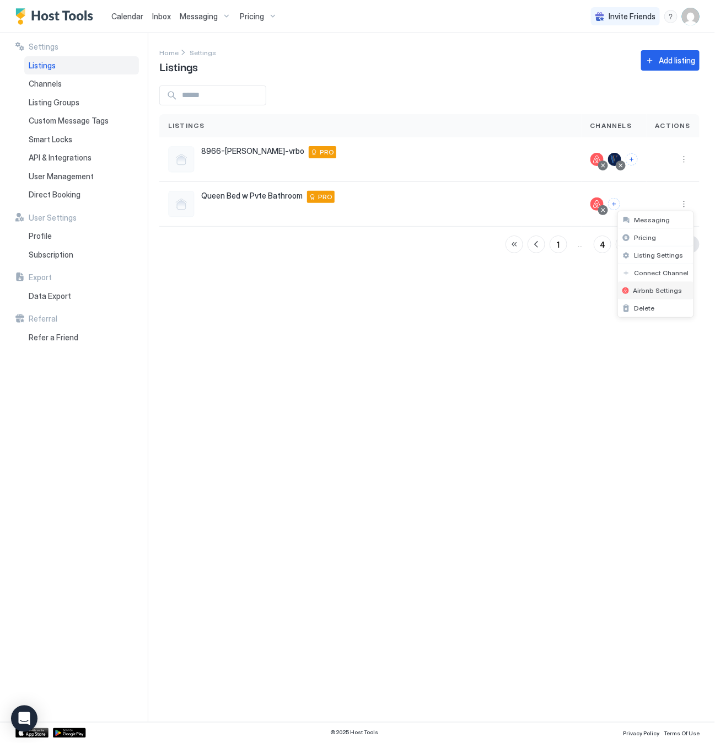
click at [660, 291] on span "Airbnb Settings" at bounding box center [658, 290] width 49 height 8
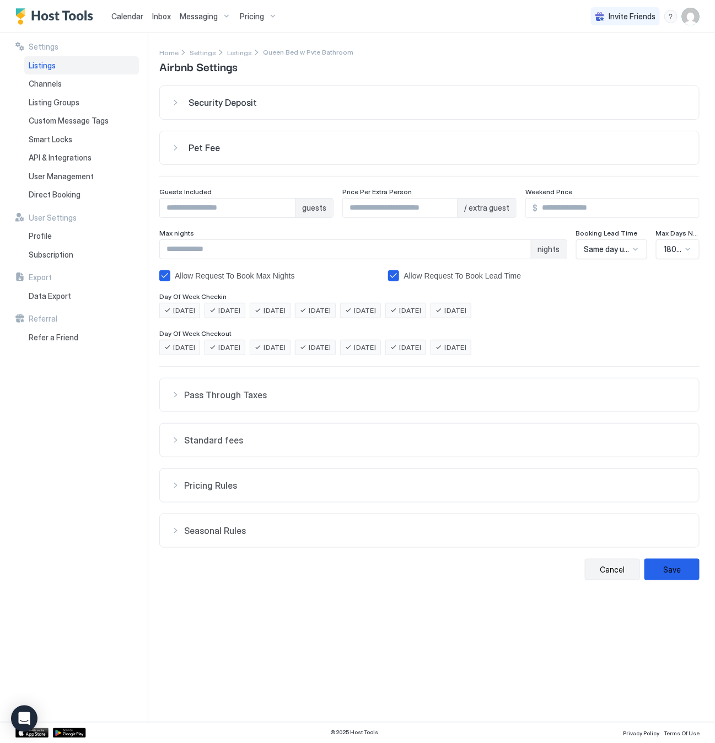
click at [612, 571] on button "Cancel" at bounding box center [612, 570] width 55 height 22
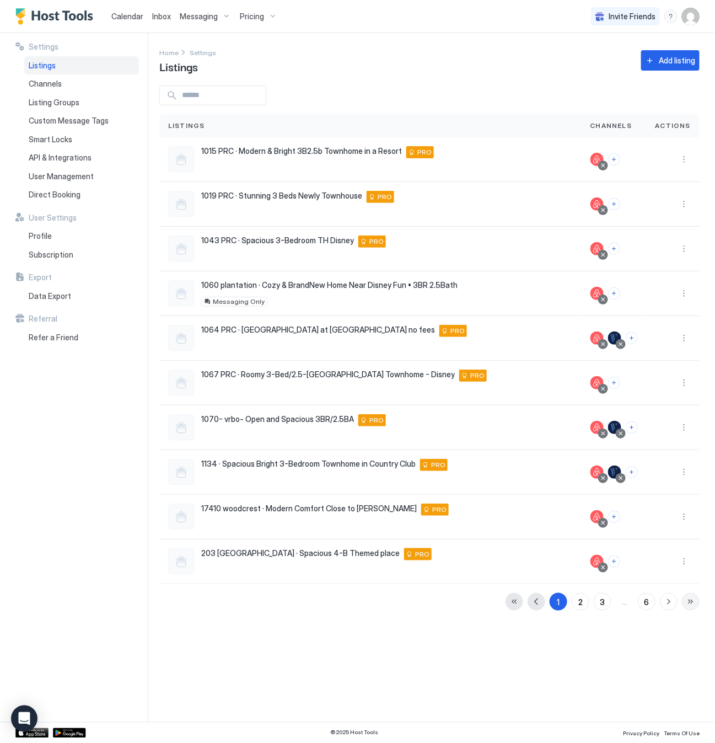
click at [692, 603] on button "button" at bounding box center [691, 602] width 18 height 18
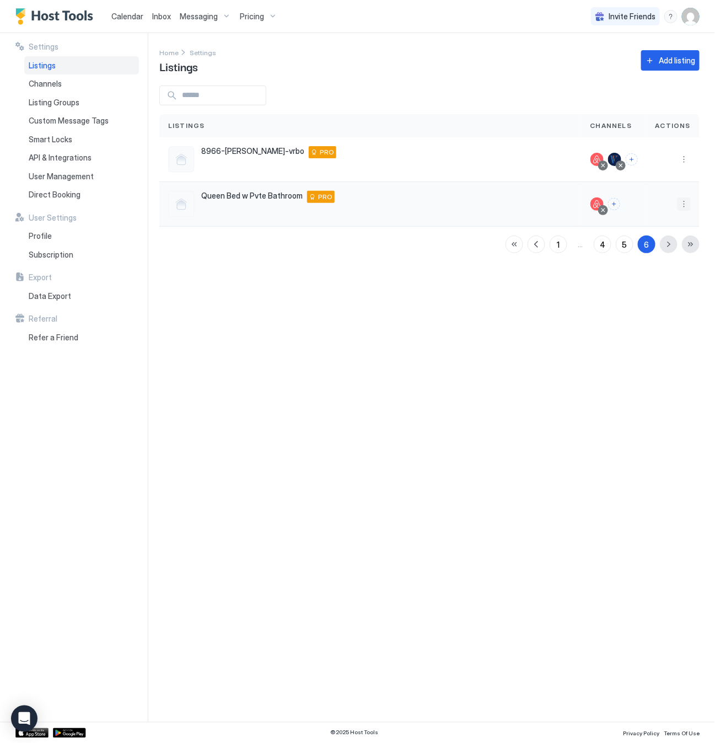
click at [682, 202] on button "More options" at bounding box center [684, 203] width 13 height 13
click at [656, 271] on span "Connect Channel" at bounding box center [662, 273] width 55 height 8
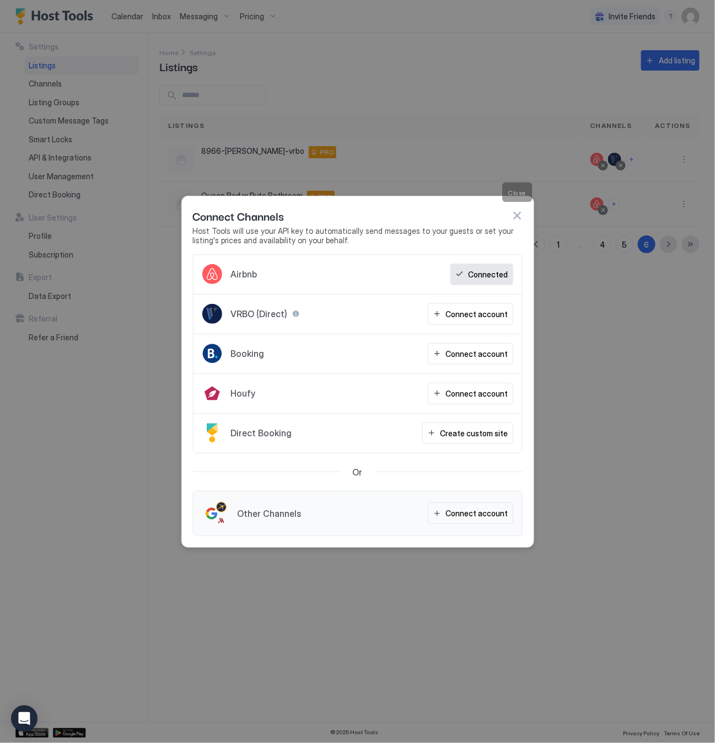
click at [515, 210] on div at bounding box center [517, 215] width 11 height 11
click at [518, 216] on button "button" at bounding box center [517, 215] width 11 height 11
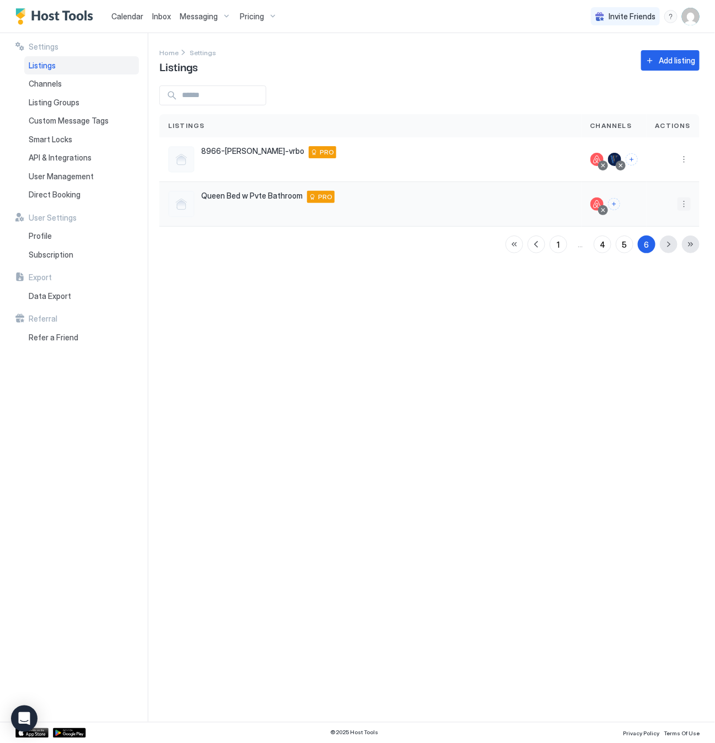
click at [687, 202] on button "More options" at bounding box center [684, 203] width 13 height 13
click at [667, 270] on span "Connect Channel" at bounding box center [662, 273] width 55 height 8
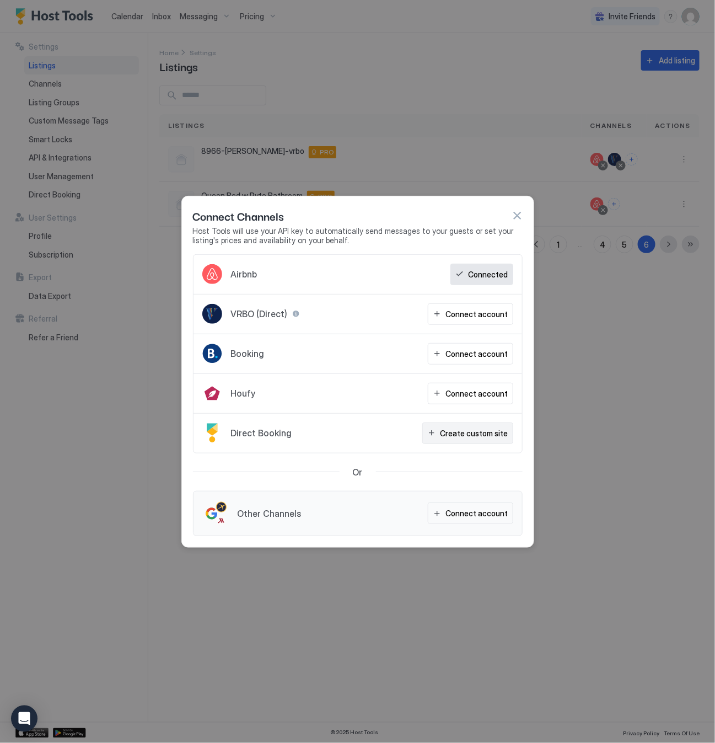
click at [472, 434] on div "Create custom site" at bounding box center [475, 433] width 68 height 12
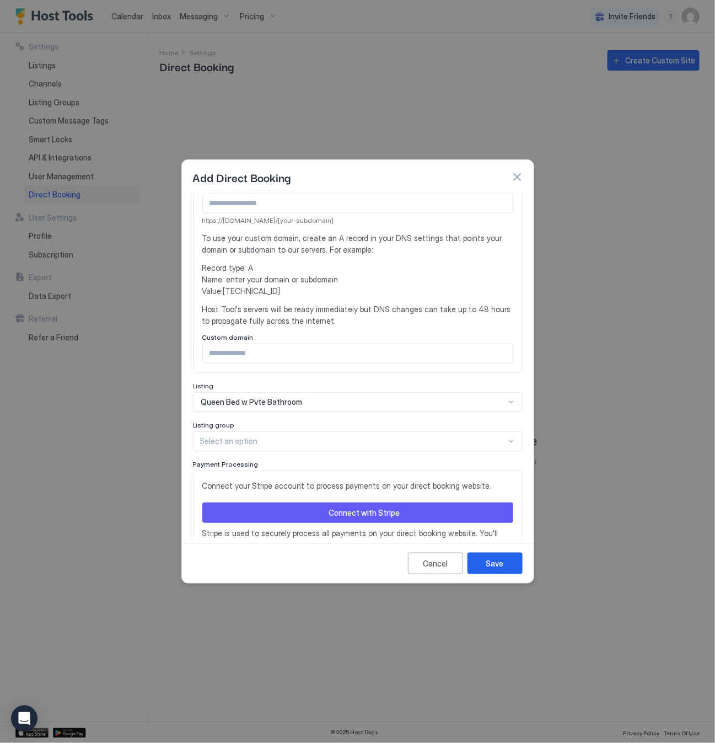
scroll to position [221, 0]
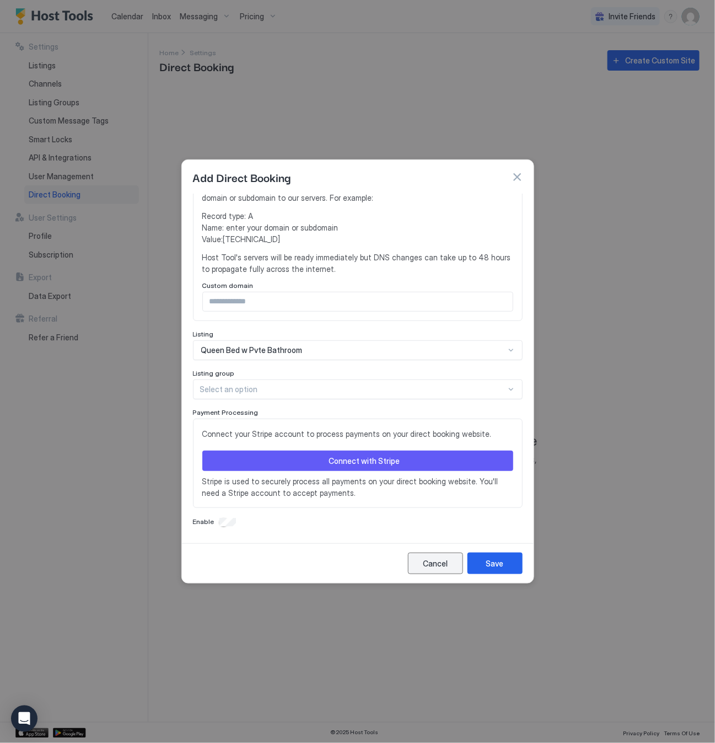
click at [442, 558] on div "Cancel" at bounding box center [435, 564] width 25 height 12
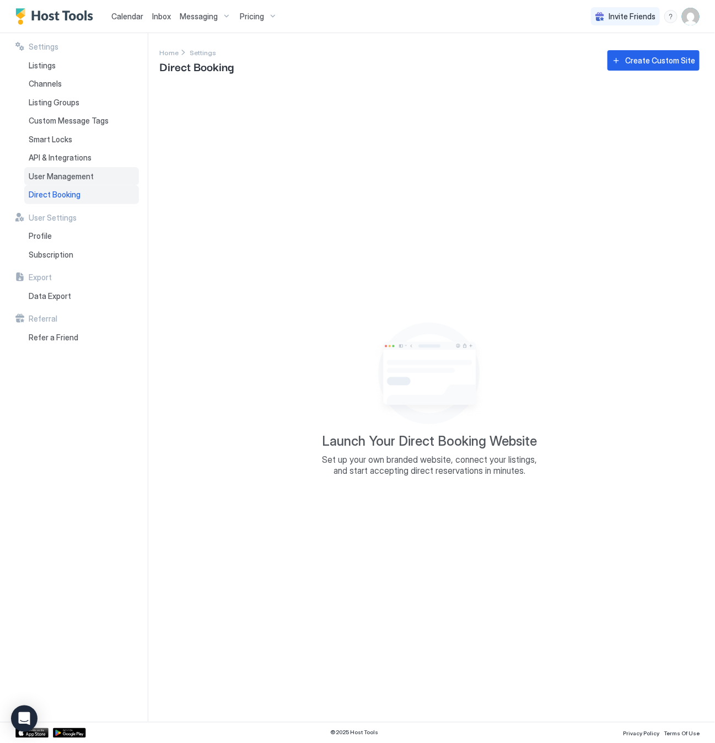
click at [68, 172] on span "User Management" at bounding box center [61, 177] width 65 height 10
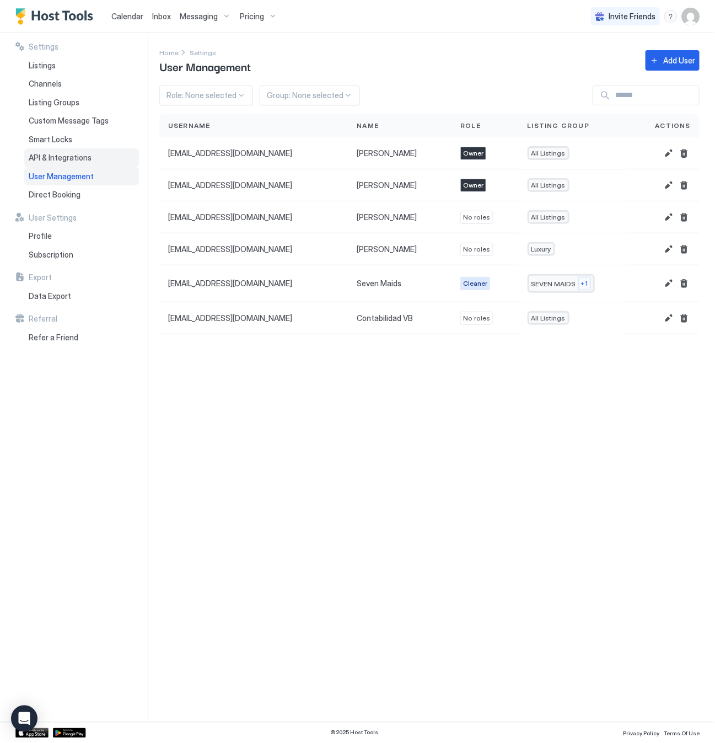
click at [62, 156] on span "API & Integrations" at bounding box center [60, 158] width 63 height 10
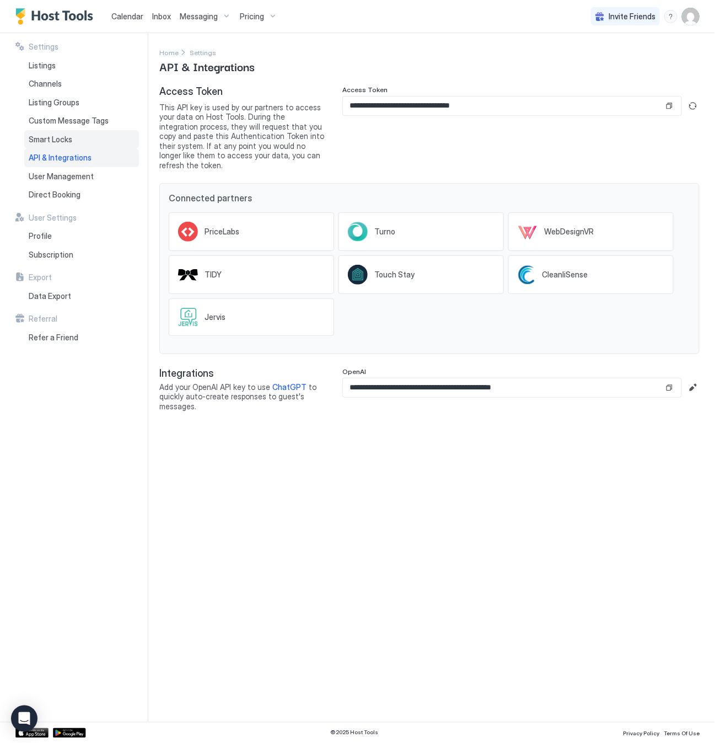
click at [57, 136] on span "Smart Locks" at bounding box center [51, 140] width 44 height 10
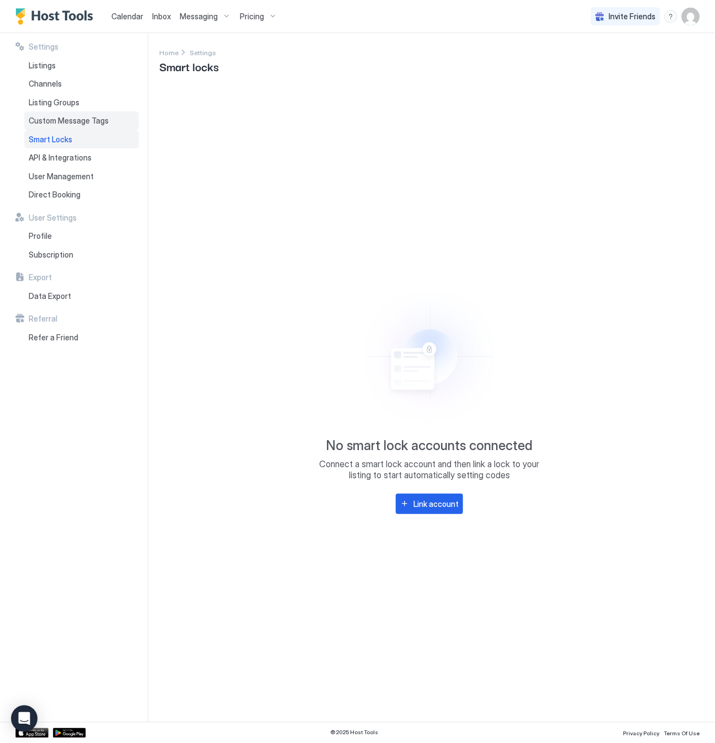
click at [57, 118] on span "Custom Message Tags" at bounding box center [69, 121] width 80 height 10
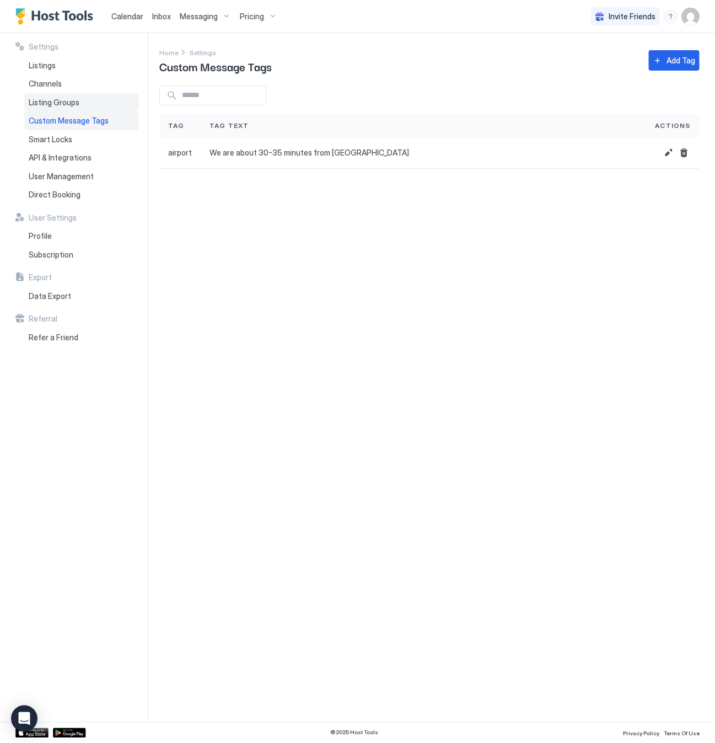
click at [57, 101] on span "Listing Groups" at bounding box center [54, 103] width 51 height 10
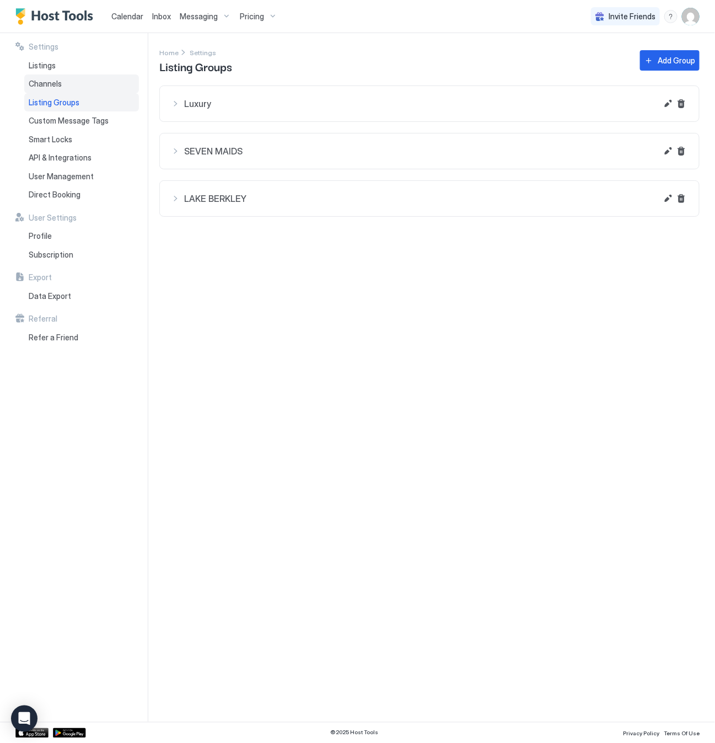
click at [47, 79] on span "Channels" at bounding box center [45, 84] width 33 height 10
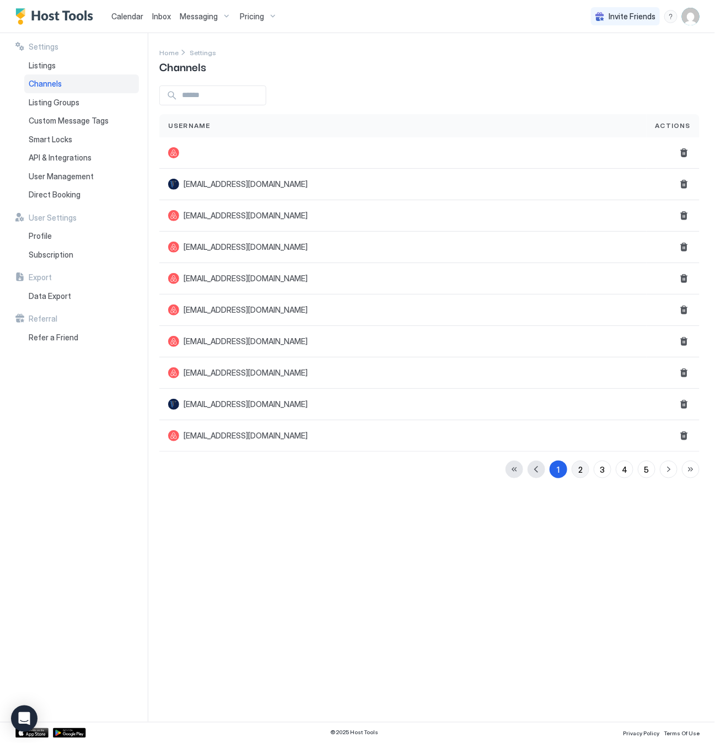
click at [581, 473] on div "2" at bounding box center [581, 470] width 4 height 12
click at [686, 439] on button "Delete" at bounding box center [684, 435] width 13 height 13
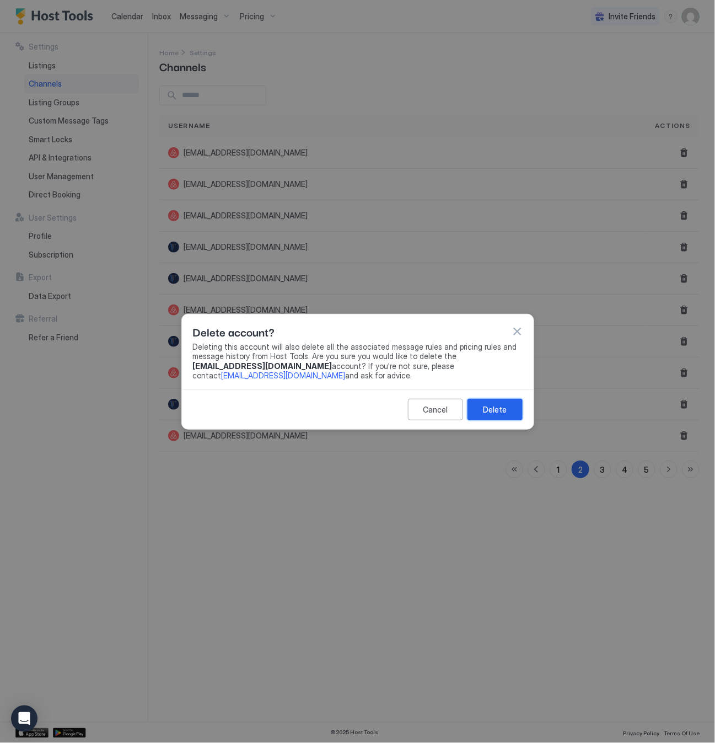
click at [501, 410] on div "Delete" at bounding box center [495, 410] width 24 height 12
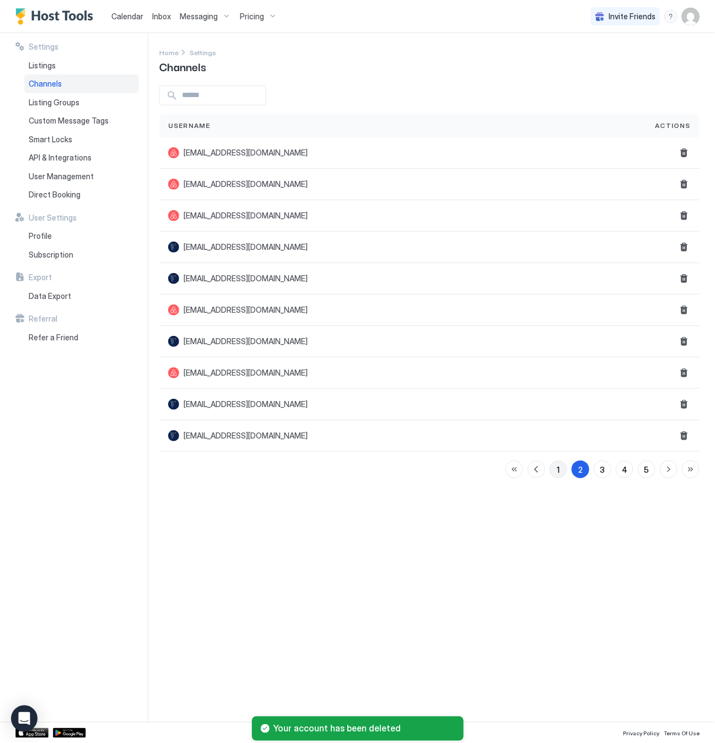
click at [559, 472] on div "1" at bounding box center [559, 470] width 3 height 12
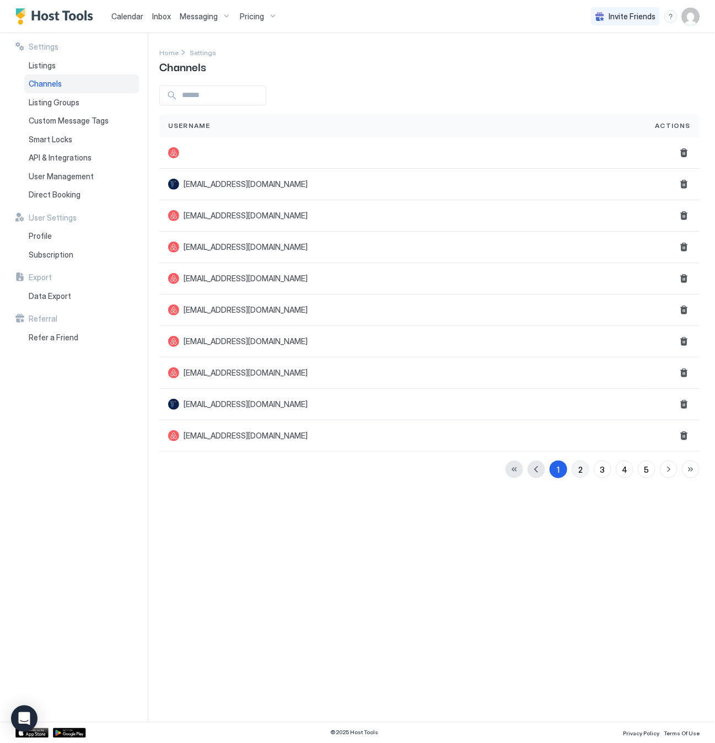
click at [581, 475] on div "2" at bounding box center [581, 470] width 4 height 12
click at [601, 475] on div "3" at bounding box center [603, 470] width 5 height 12
click at [682, 149] on button "Delete" at bounding box center [684, 152] width 13 height 13
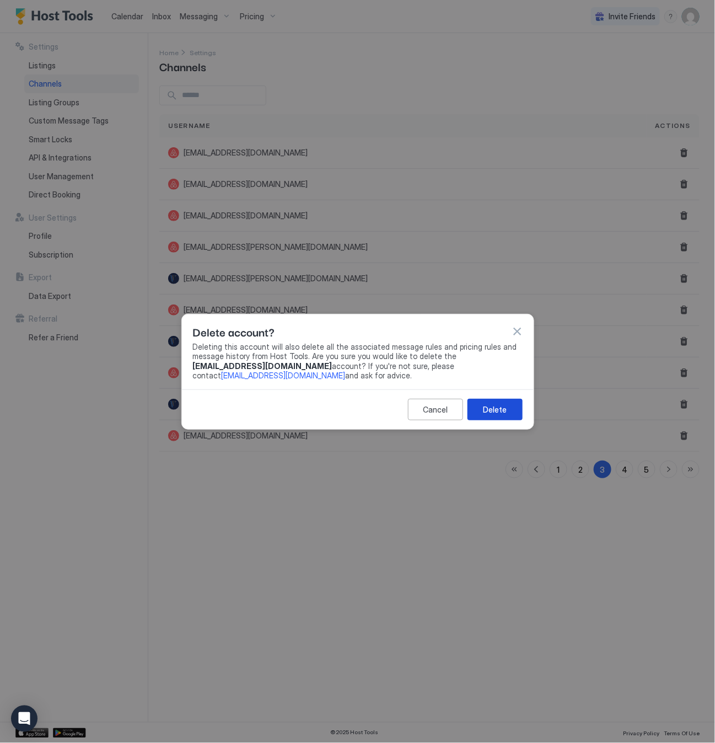
click at [497, 404] on div "Delete" at bounding box center [495, 410] width 24 height 12
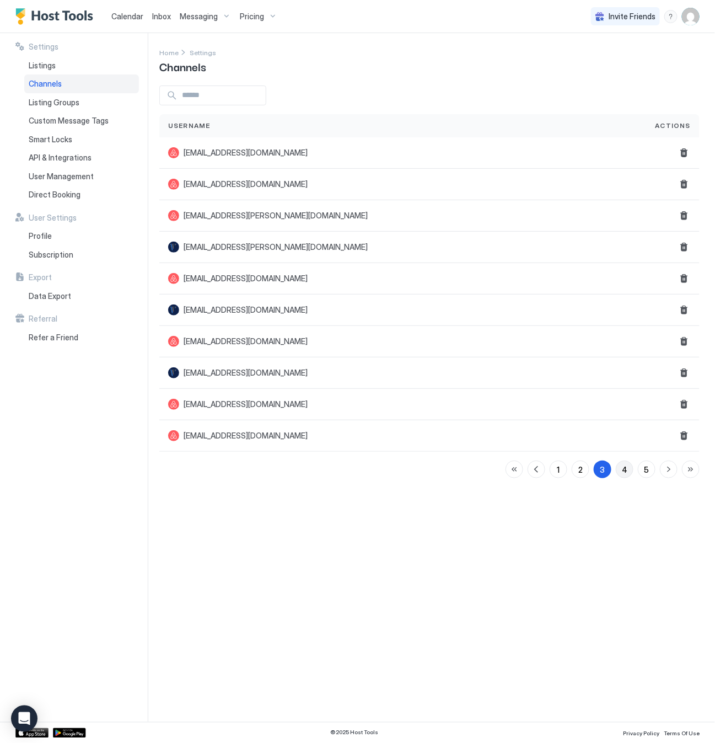
click at [623, 472] on div "4" at bounding box center [625, 470] width 6 height 12
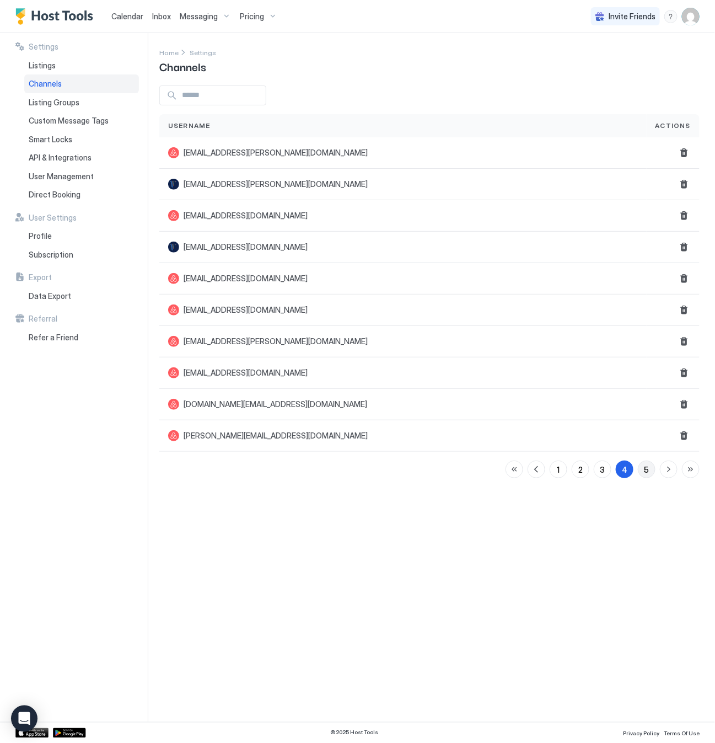
click at [648, 474] on div "5" at bounding box center [647, 470] width 5 height 12
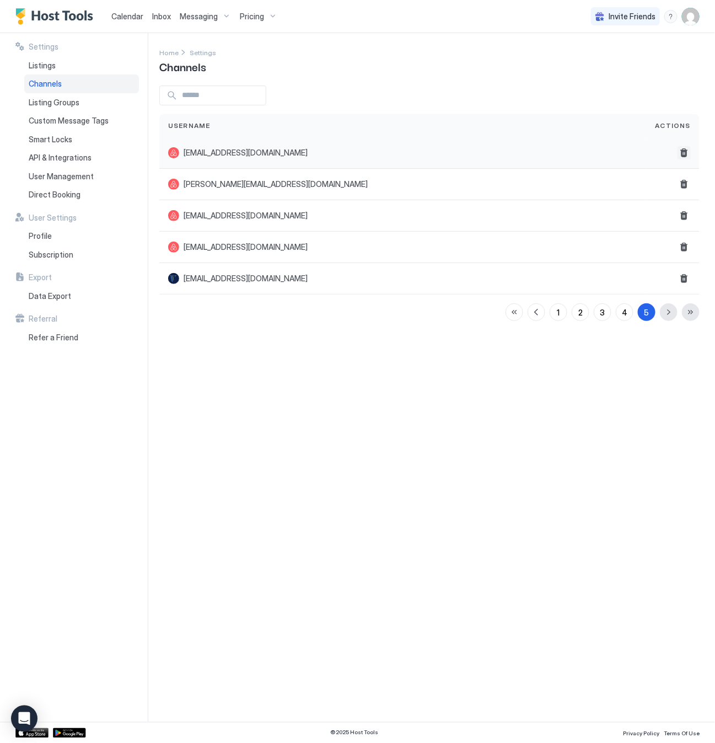
click at [678, 151] on button "Delete" at bounding box center [684, 152] width 13 height 13
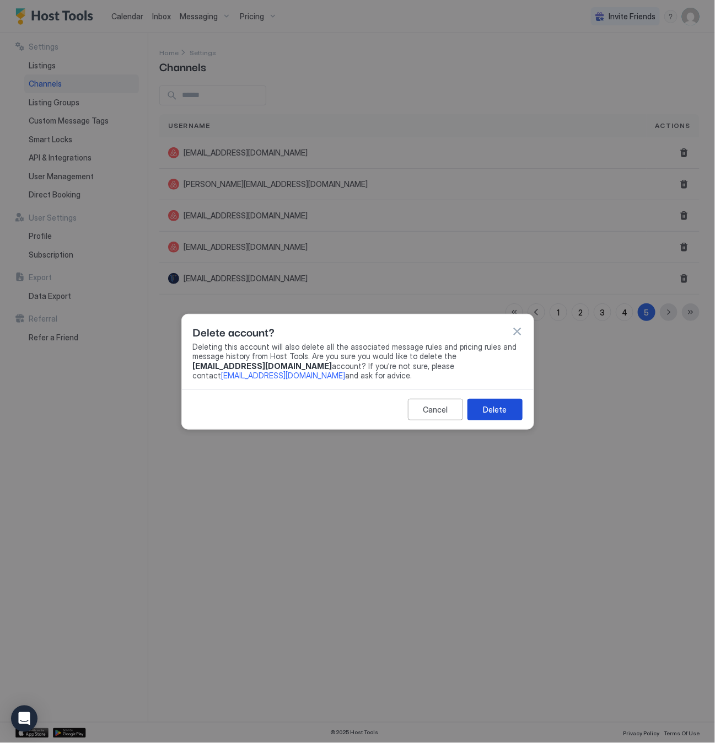
click at [507, 409] on button "Delete" at bounding box center [495, 410] width 55 height 22
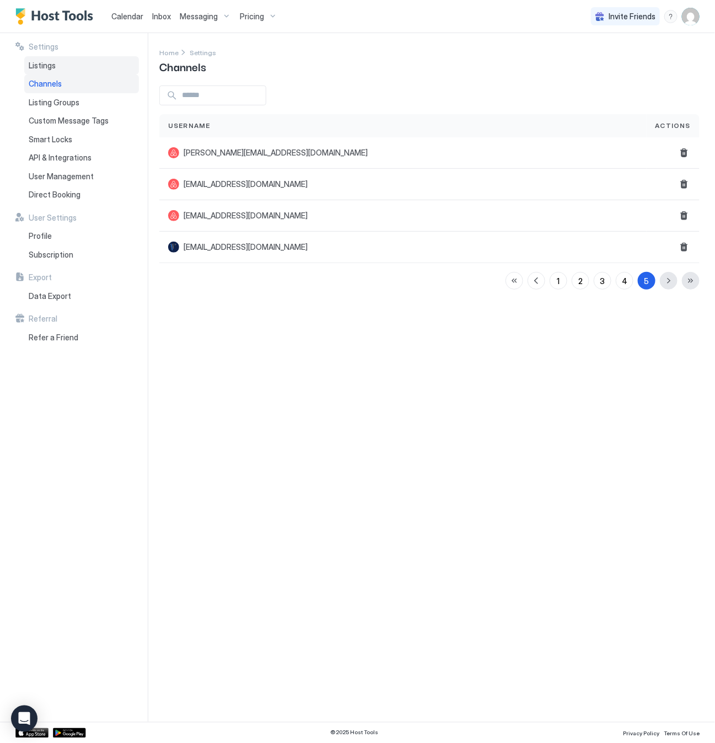
click at [46, 65] on span "Listings" at bounding box center [42, 66] width 27 height 10
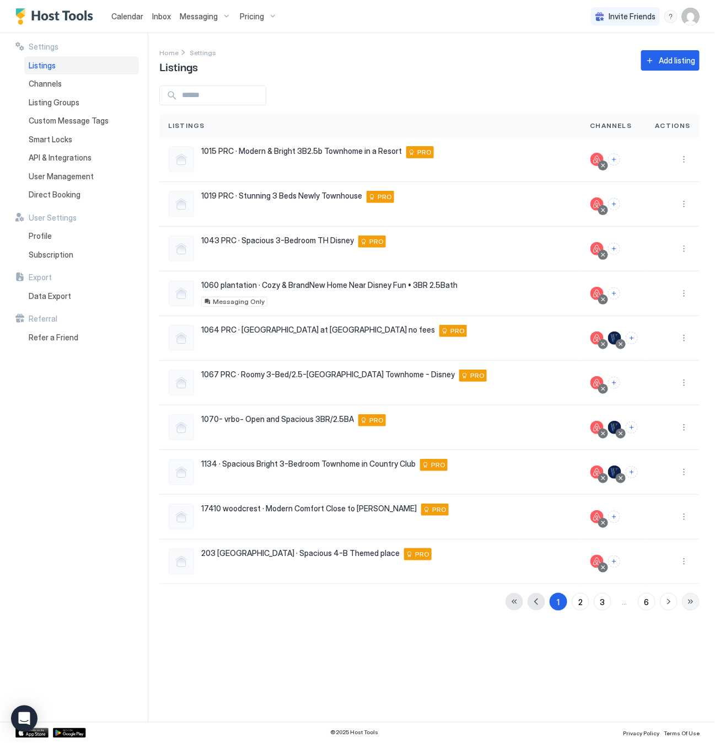
click at [690, 604] on button "button" at bounding box center [691, 602] width 18 height 18
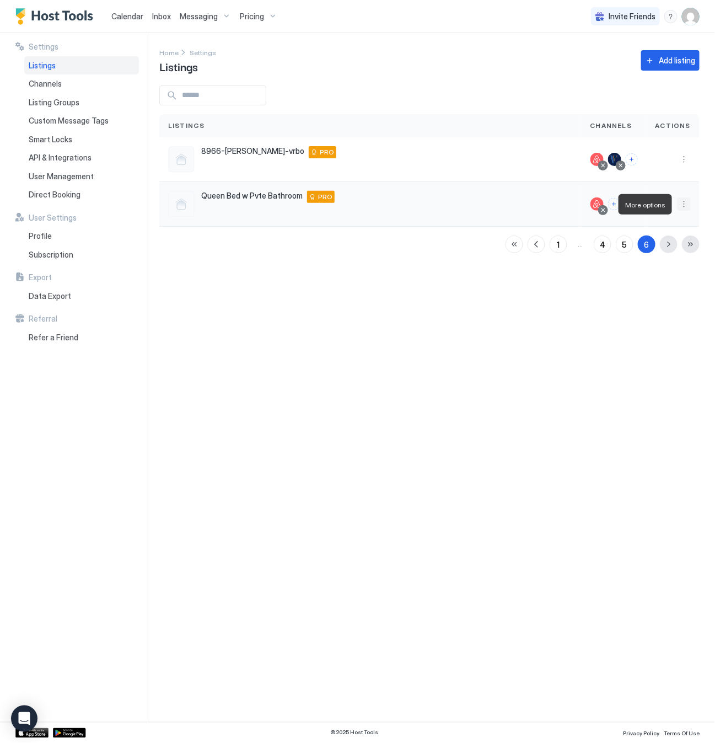
click at [682, 205] on button "More options" at bounding box center [684, 203] width 13 height 13
click at [657, 220] on span "Messaging" at bounding box center [653, 220] width 36 height 8
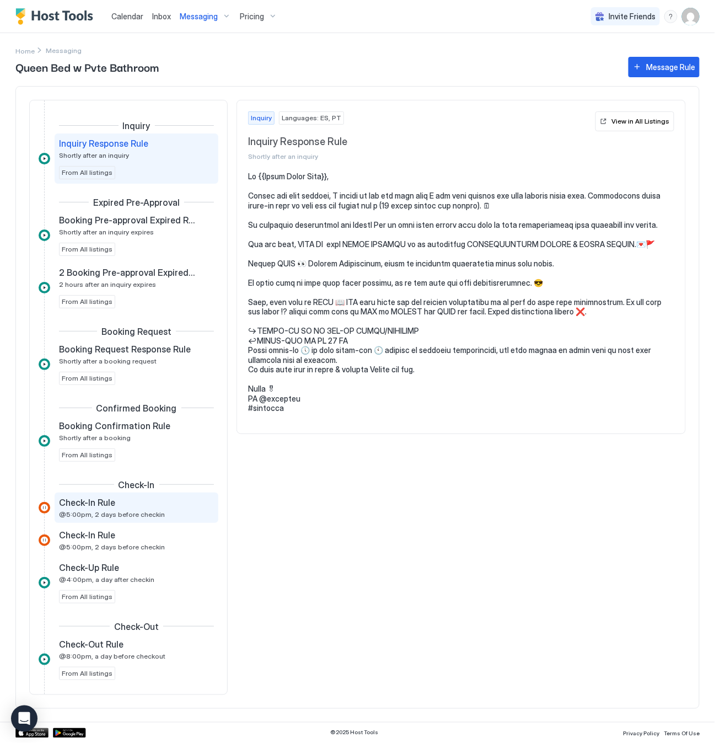
click at [149, 506] on div "Check-In Rule" at bounding box center [129, 502] width 140 height 11
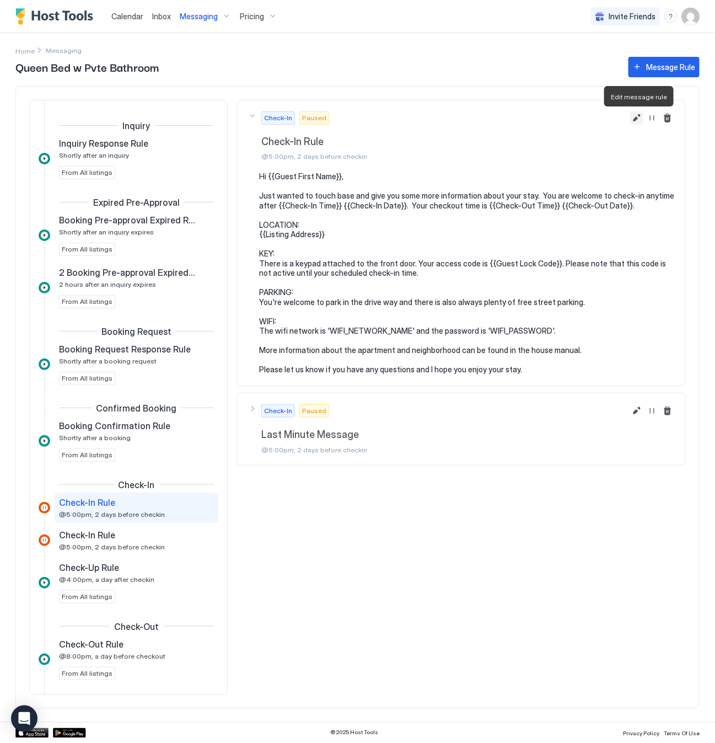
click at [636, 117] on button "Edit message rule" at bounding box center [636, 117] width 13 height 13
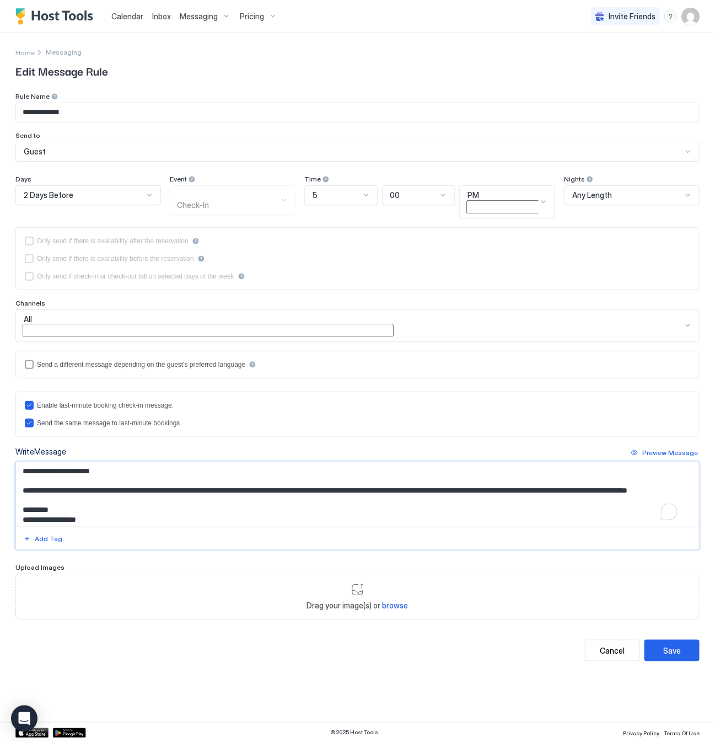
scroll to position [137, 0]
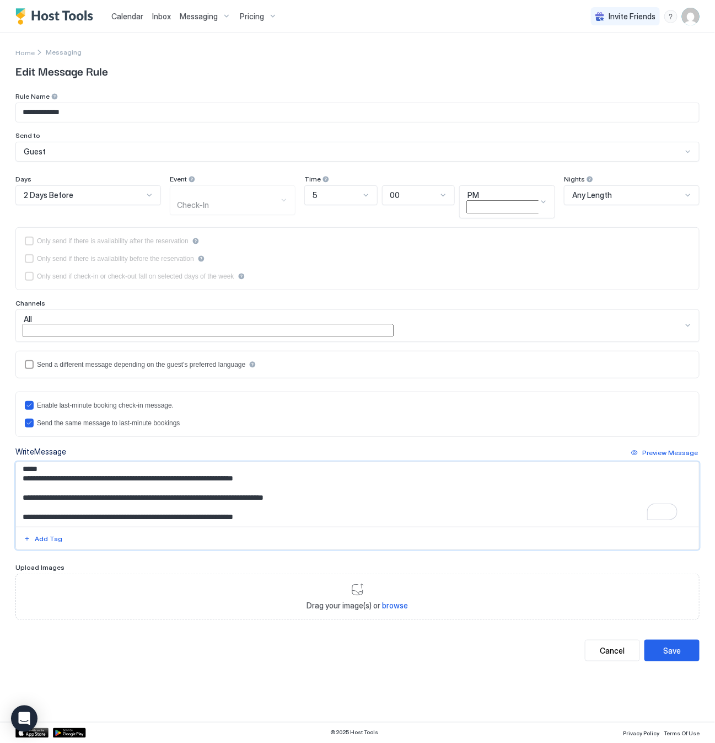
drag, startPoint x: 23, startPoint y: 500, endPoint x: 354, endPoint y: 523, distance: 331.8
click at [354, 523] on div "**********" at bounding box center [357, 506] width 685 height 88
paste textarea "**********"
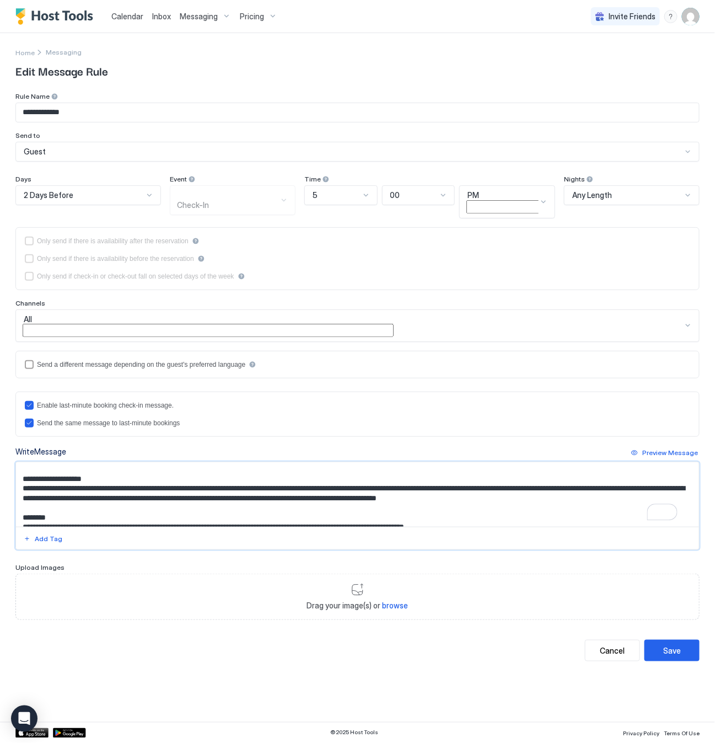
scroll to position [472, 0]
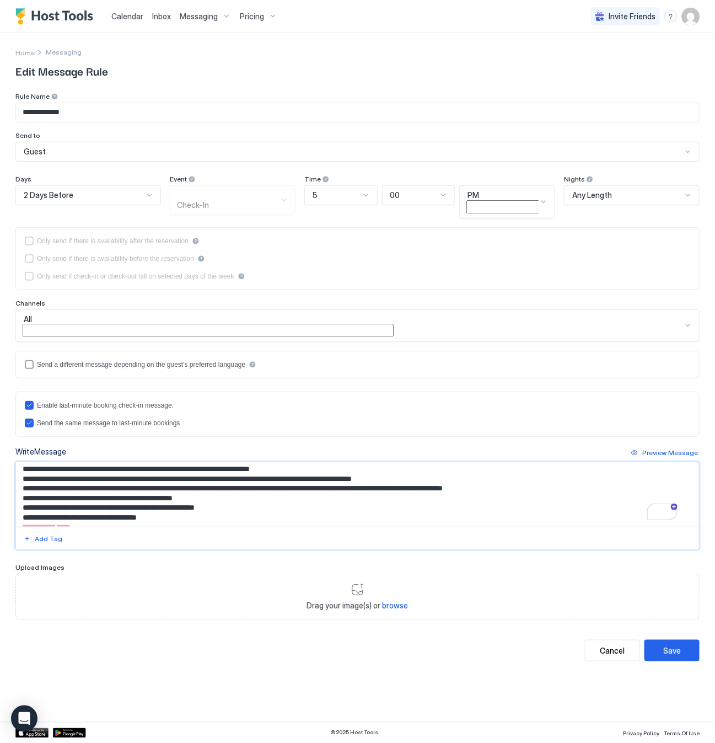
type textarea "**********"
click at [654, 640] on button "Save" at bounding box center [672, 651] width 55 height 22
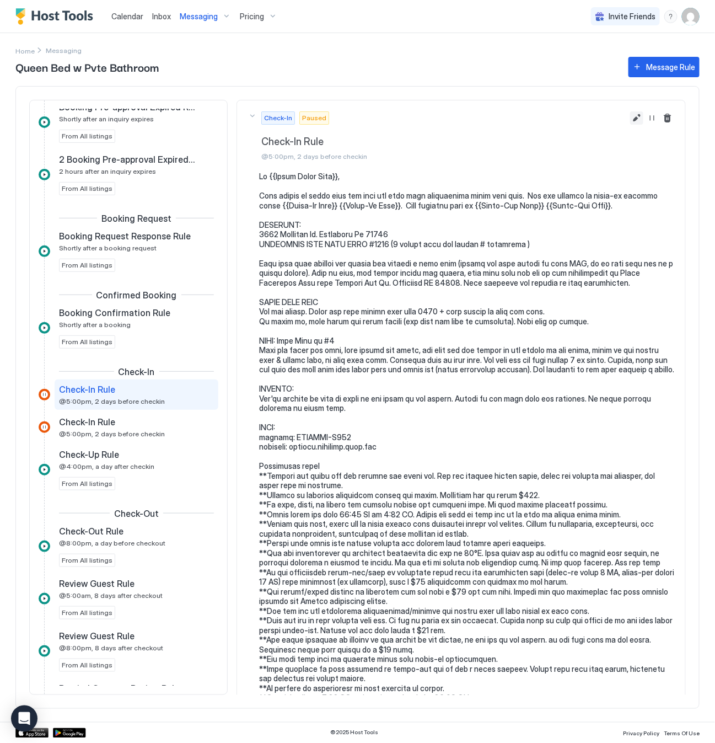
click at [630, 114] on button "Edit message rule" at bounding box center [636, 117] width 13 height 13
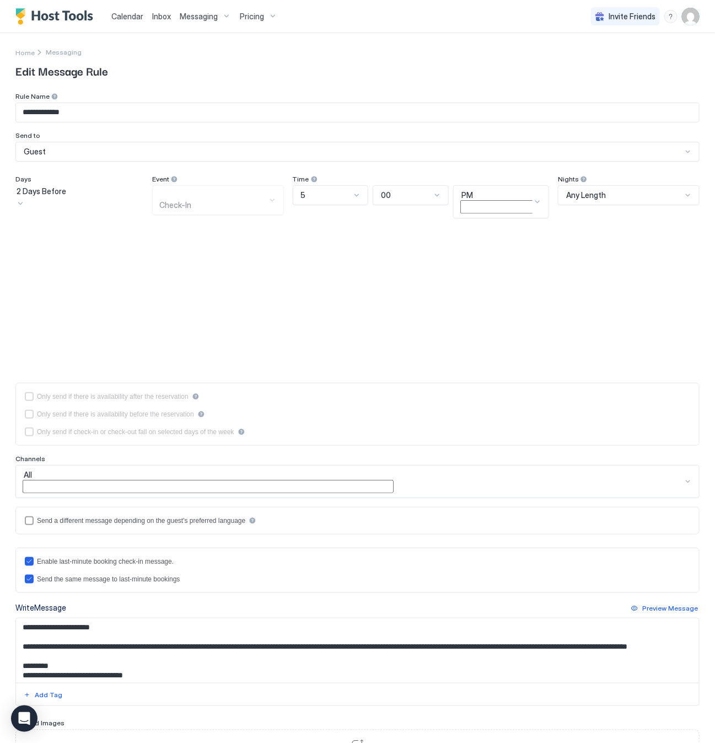
click at [25, 197] on div at bounding box center [20, 203] width 9 height 12
drag, startPoint x: 101, startPoint y: 282, endPoint x: 77, endPoint y: 254, distance: 37.5
click at [77, 247] on div "1 Day Before" at bounding box center [79, 243] width 128 height 8
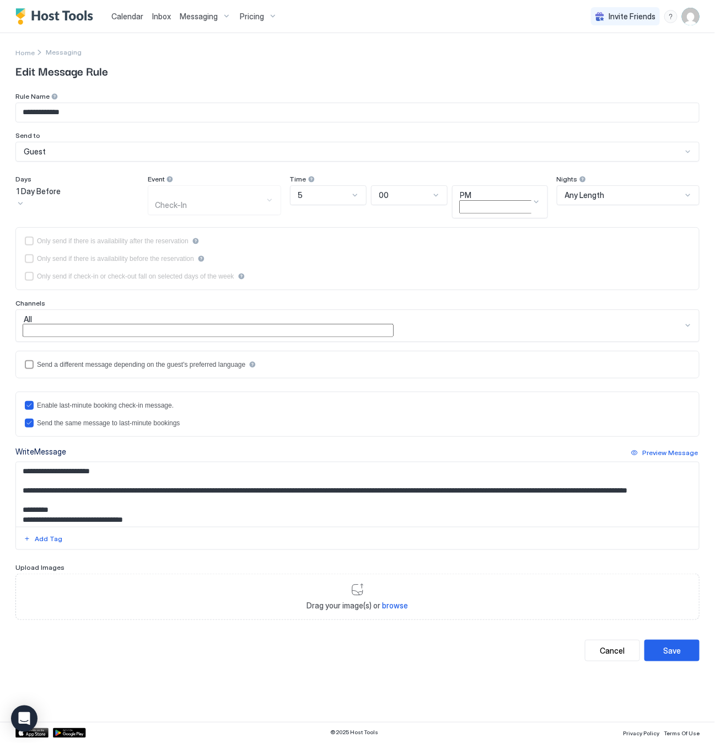
click at [349, 193] on div "5" at bounding box center [323, 195] width 51 height 10
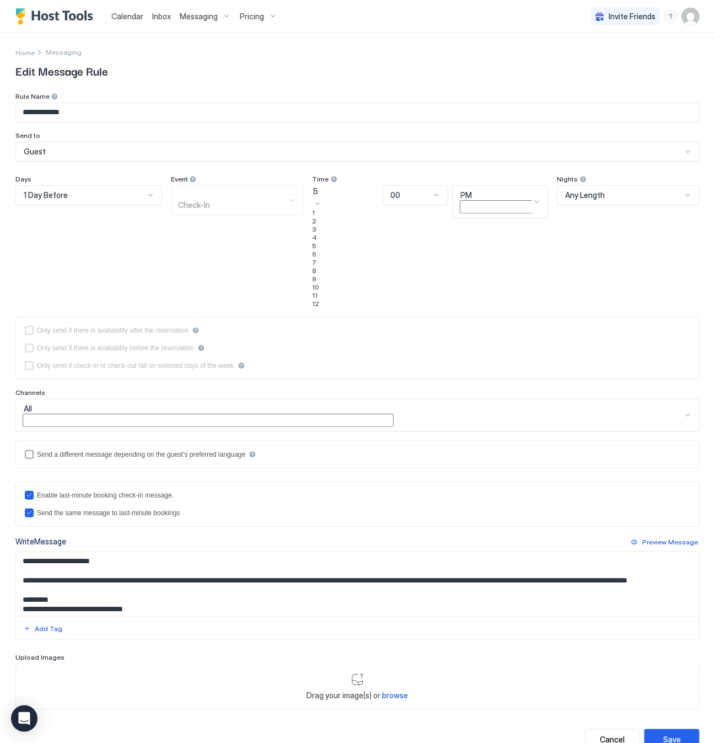
click at [356, 258] on div "6" at bounding box center [346, 254] width 66 height 8
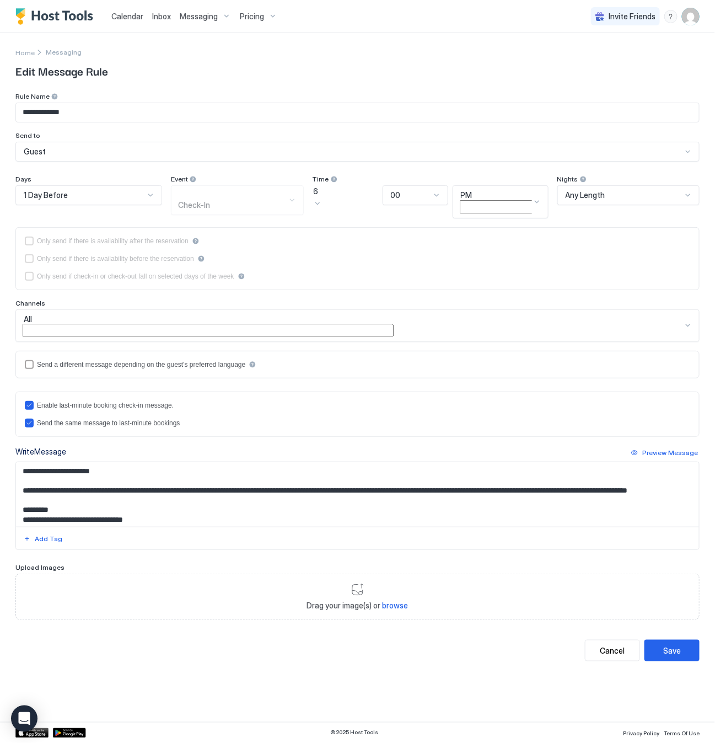
click at [533, 197] on div at bounding box center [537, 201] width 9 height 9
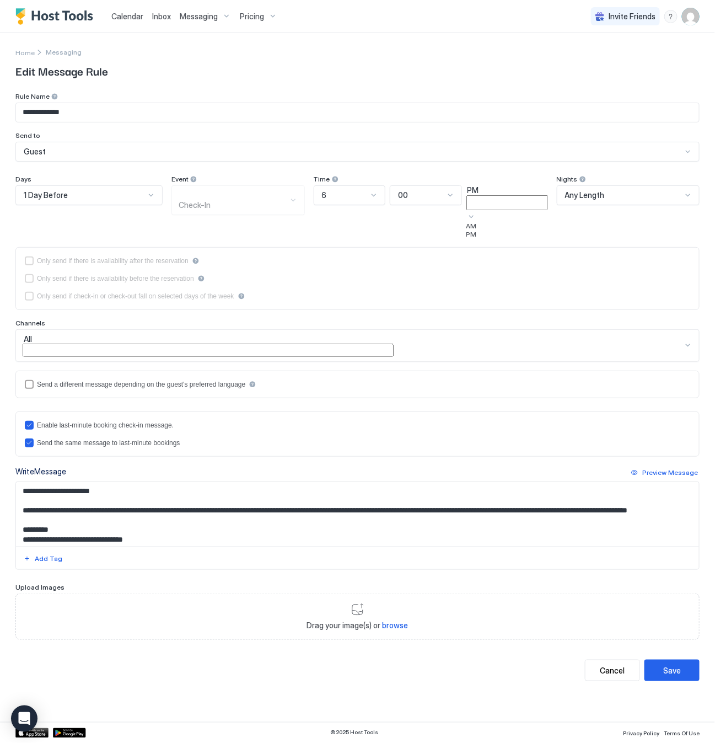
click at [514, 222] on div "AM" at bounding box center [508, 226] width 82 height 8
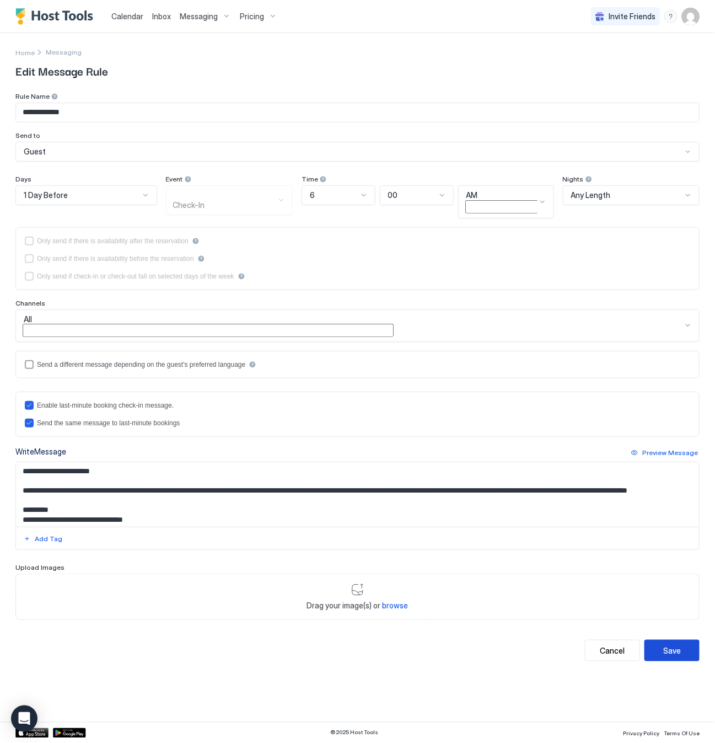
click at [674, 645] on div "Save" at bounding box center [673, 651] width 18 height 12
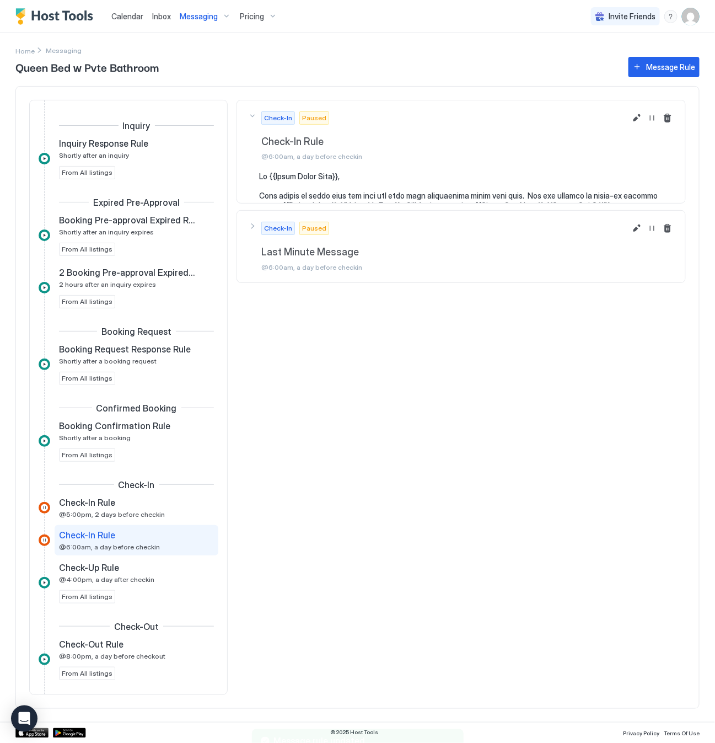
scroll to position [146, 0]
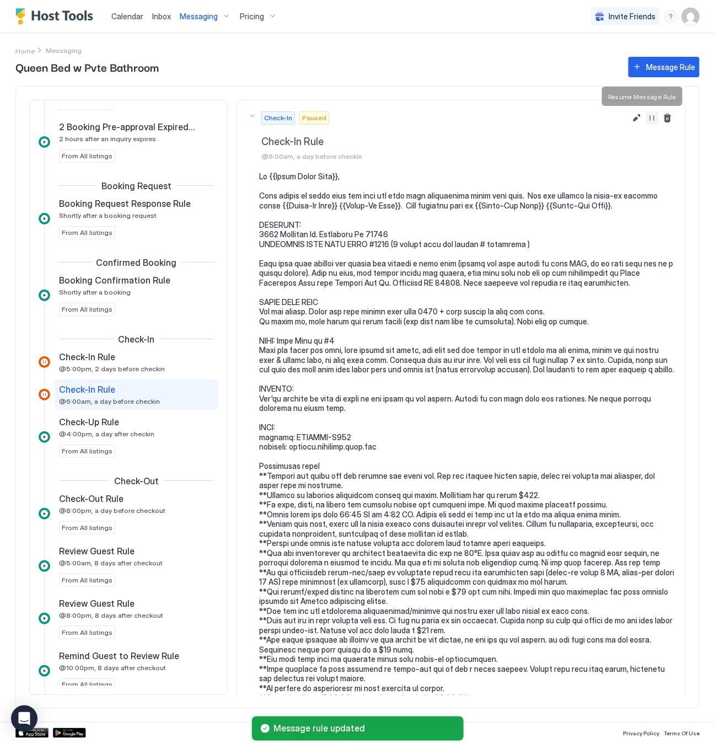
click at [646, 117] on button "Resume Message Rule" at bounding box center [652, 117] width 13 height 13
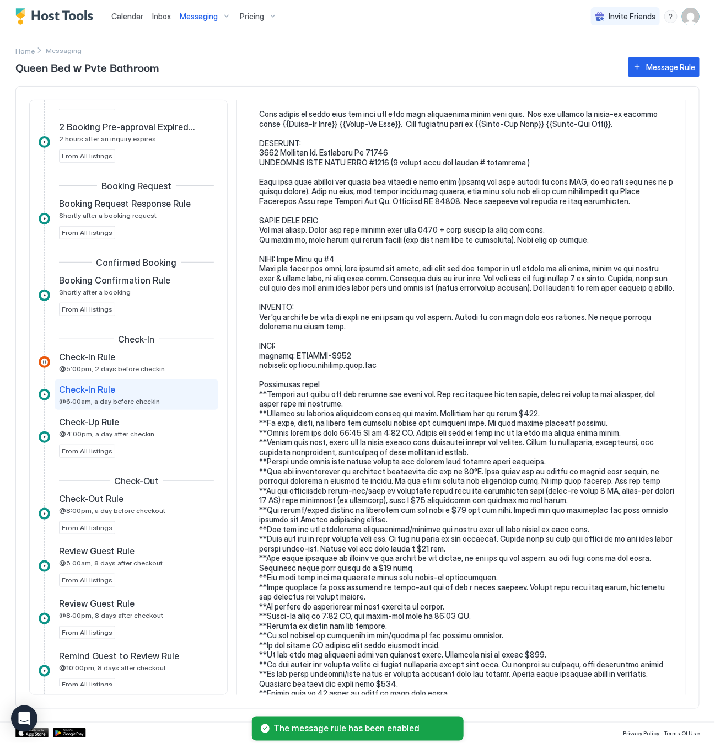
scroll to position [217, 0]
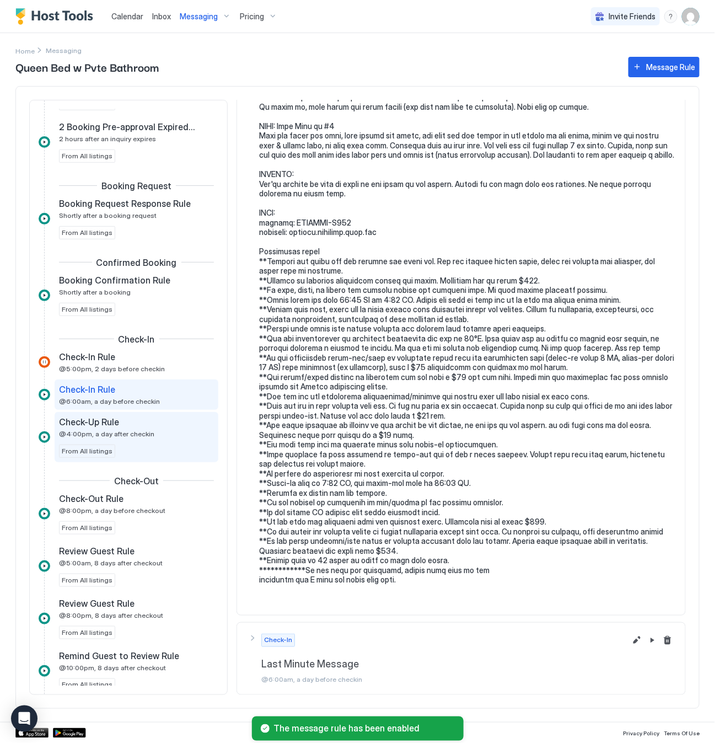
click at [133, 434] on span "@4:00pm, a day after checkin" at bounding box center [106, 434] width 95 height 8
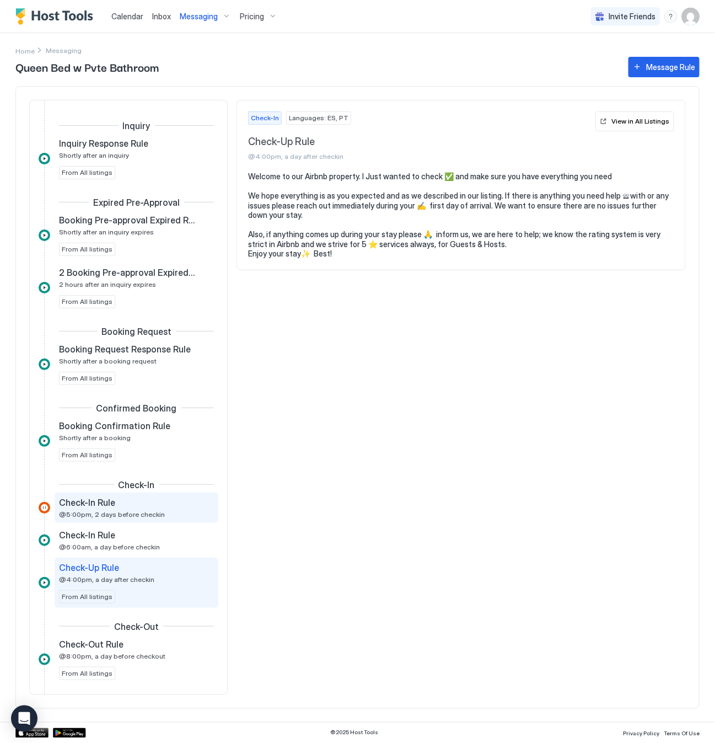
click at [146, 517] on span "@5:00pm, 2 days before checkin" at bounding box center [112, 514] width 106 height 8
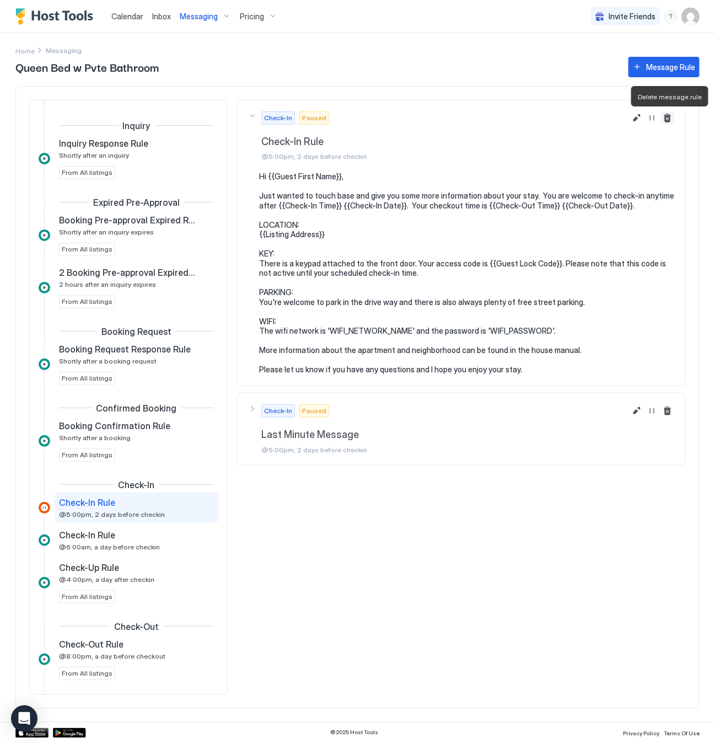
click at [671, 117] on button "Delete message rule" at bounding box center [667, 117] width 13 height 13
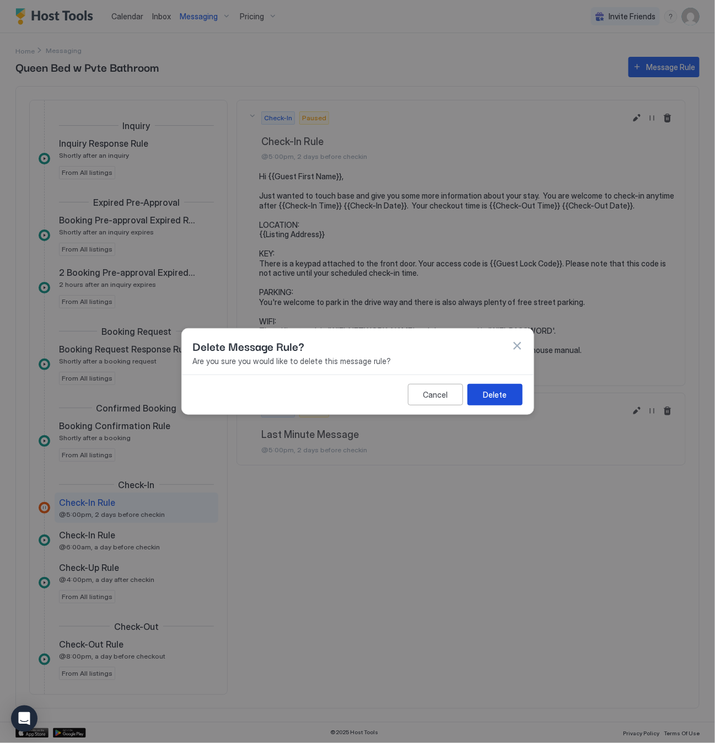
click at [504, 398] on div "Delete" at bounding box center [495, 395] width 24 height 12
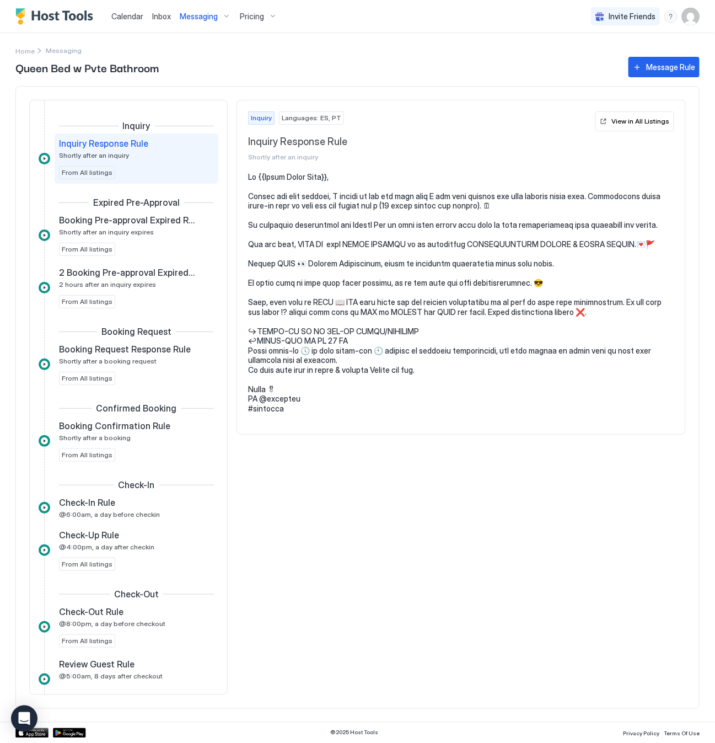
click at [250, 15] on span "Pricing" at bounding box center [252, 17] width 24 height 10
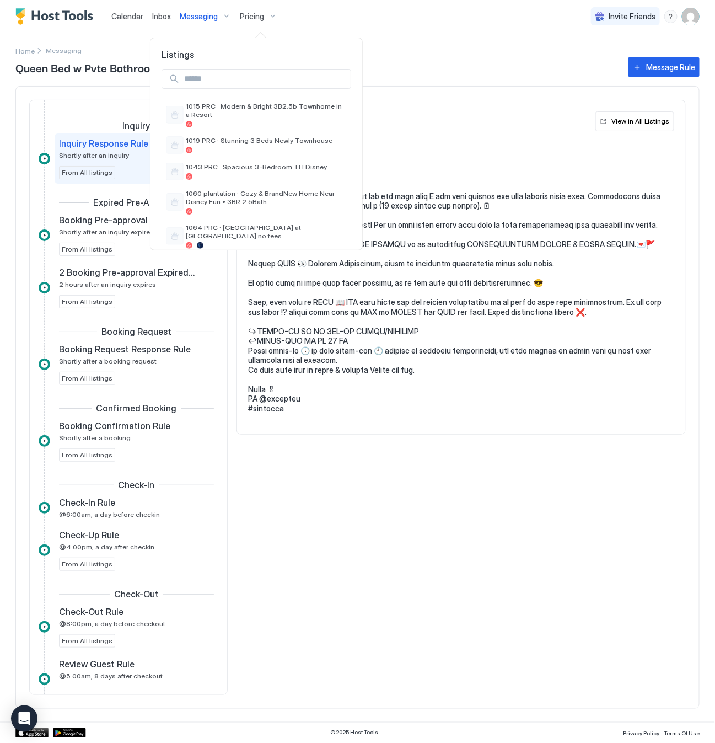
click at [230, 73] on input "Input Field" at bounding box center [265, 78] width 171 height 19
type input "****"
click at [336, 76] on div at bounding box center [340, 79] width 8 height 8
click at [288, 73] on input "Input Field" at bounding box center [265, 78] width 171 height 19
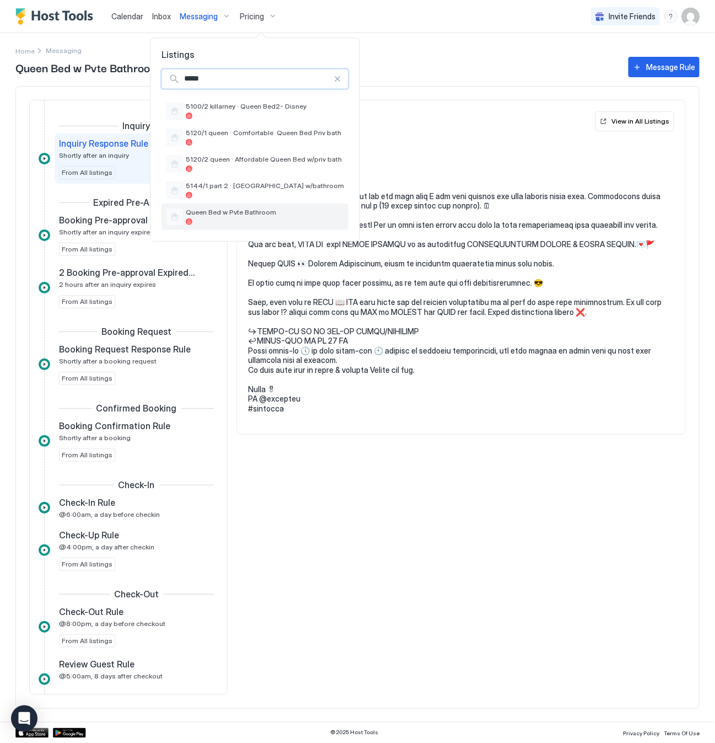
type input "*****"
click at [253, 216] on span "Queen Bed w Pvte Bathroom" at bounding box center [265, 212] width 158 height 8
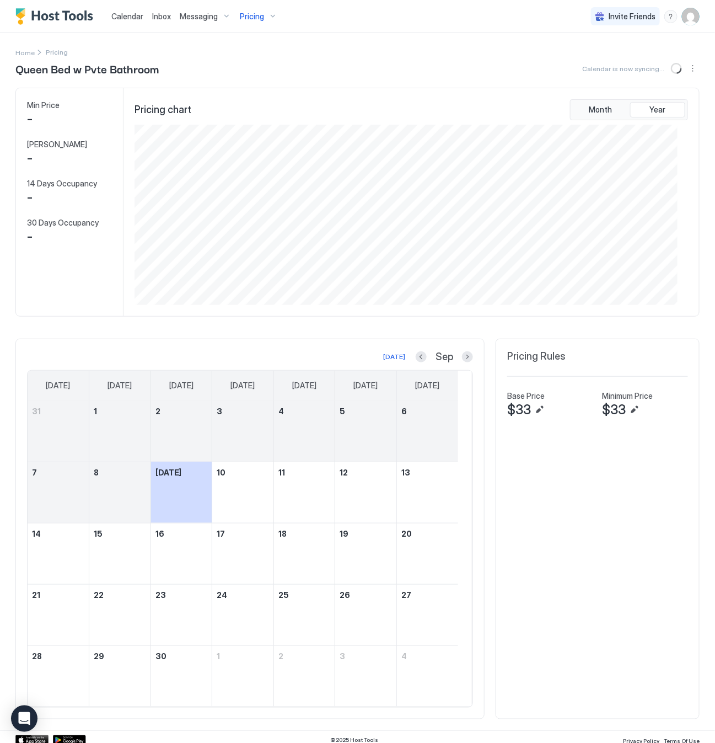
scroll to position [551405, 551043]
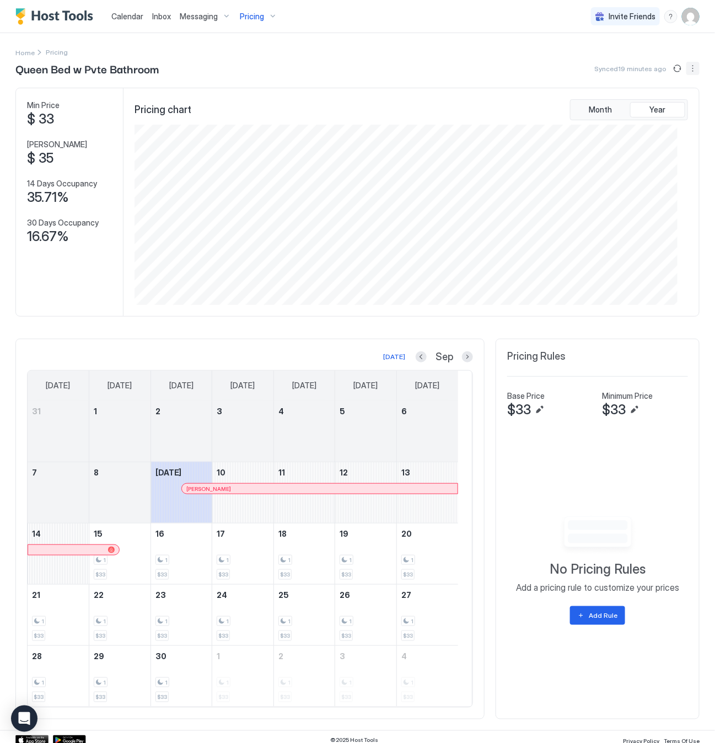
click at [687, 68] on button "More options" at bounding box center [693, 68] width 13 height 13
click at [670, 101] on span "Listing Settings" at bounding box center [661, 101] width 49 height 8
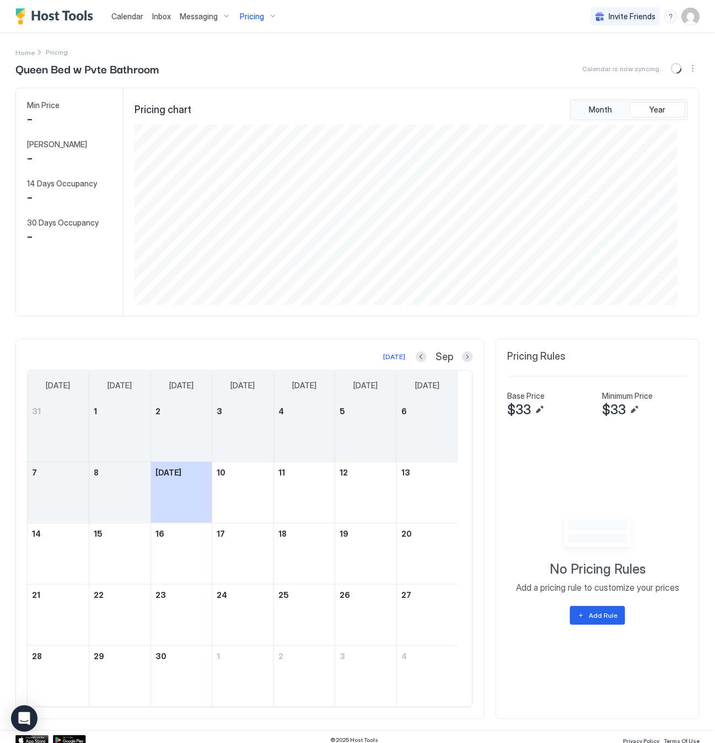
scroll to position [180, 543]
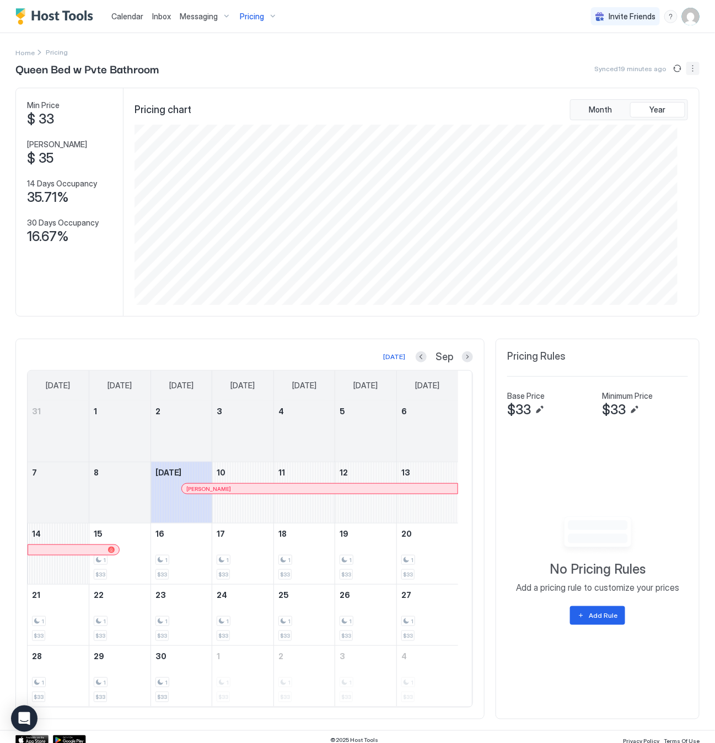
click at [687, 66] on button "More options" at bounding box center [693, 68] width 13 height 13
click at [659, 121] on span "Airbnb Settings" at bounding box center [660, 119] width 49 height 8
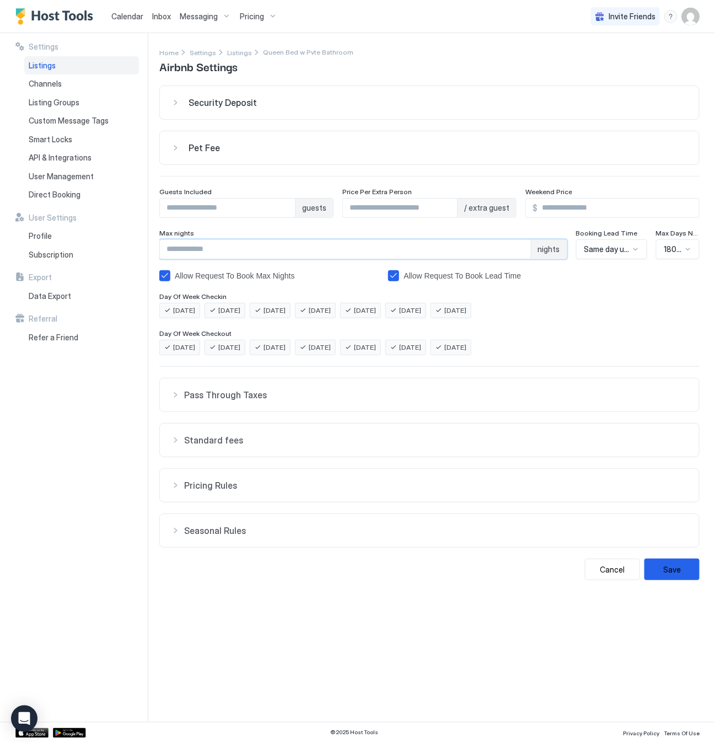
drag, startPoint x: 260, startPoint y: 254, endPoint x: 149, endPoint y: 254, distance: 110.9
click at [149, 254] on div "Settings Listings Channels Listing Groups Custom Message Tags Smart Locks API &…" at bounding box center [357, 377] width 715 height 689
type input "**"
click at [667, 574] on button "Save" at bounding box center [672, 570] width 55 height 22
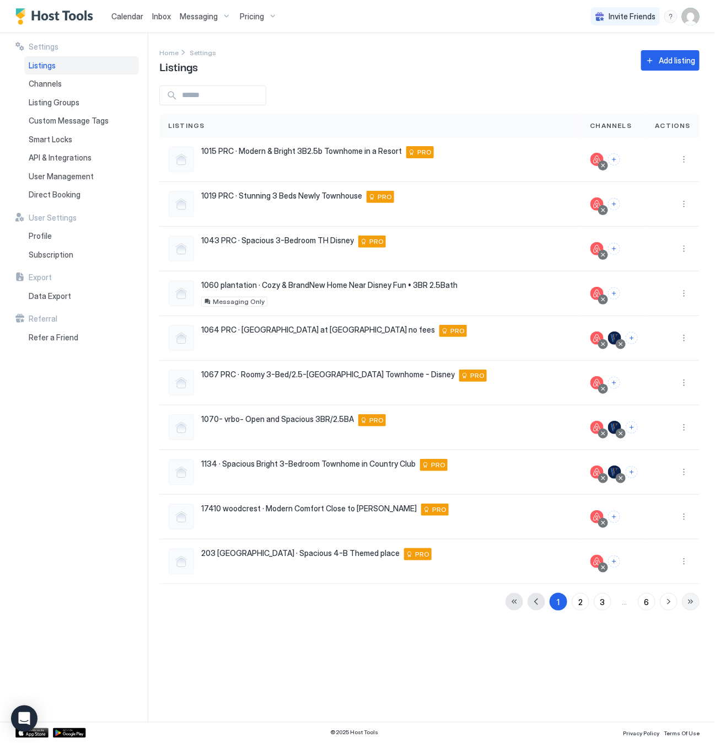
click at [692, 603] on button "button" at bounding box center [691, 602] width 18 height 18
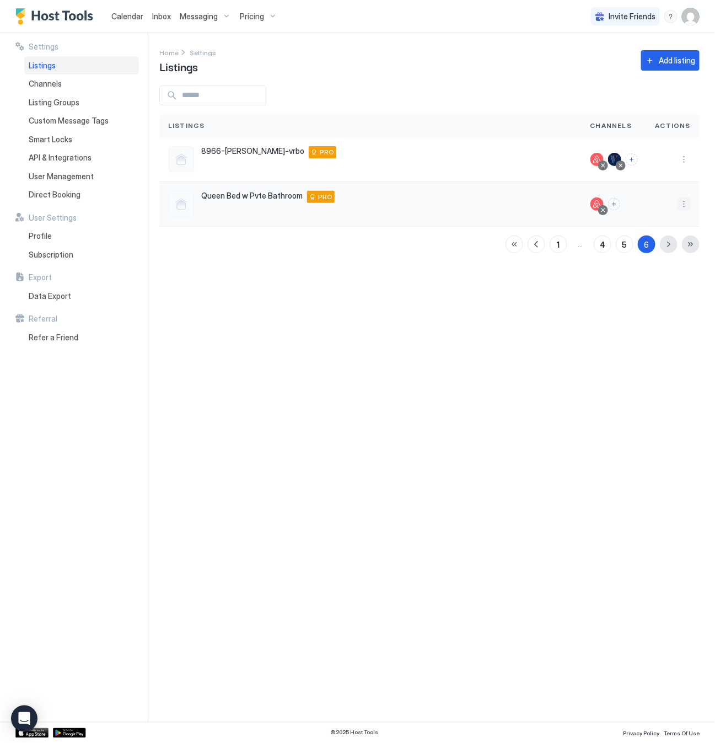
click at [687, 204] on button "More options" at bounding box center [684, 203] width 13 height 13
click at [655, 290] on span "Airbnb Settings" at bounding box center [658, 290] width 49 height 8
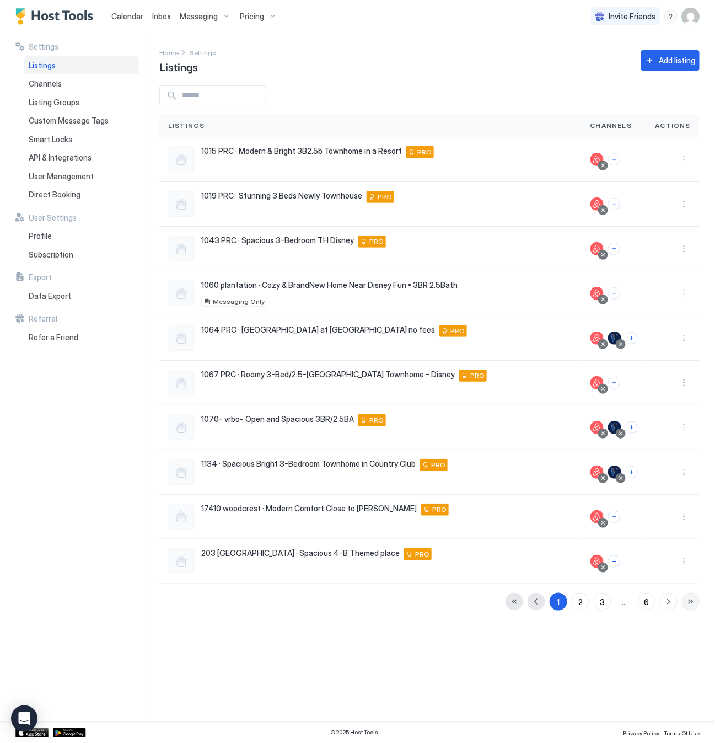
click at [690, 605] on button "button" at bounding box center [691, 602] width 18 height 18
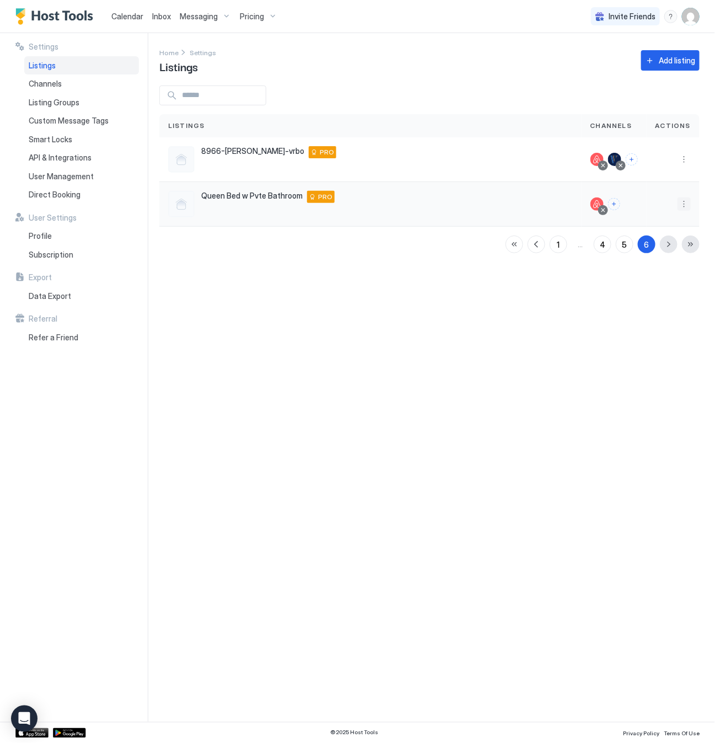
click at [686, 202] on button "More options" at bounding box center [684, 203] width 13 height 13
click at [657, 237] on div "Pricing" at bounding box center [656, 238] width 76 height 18
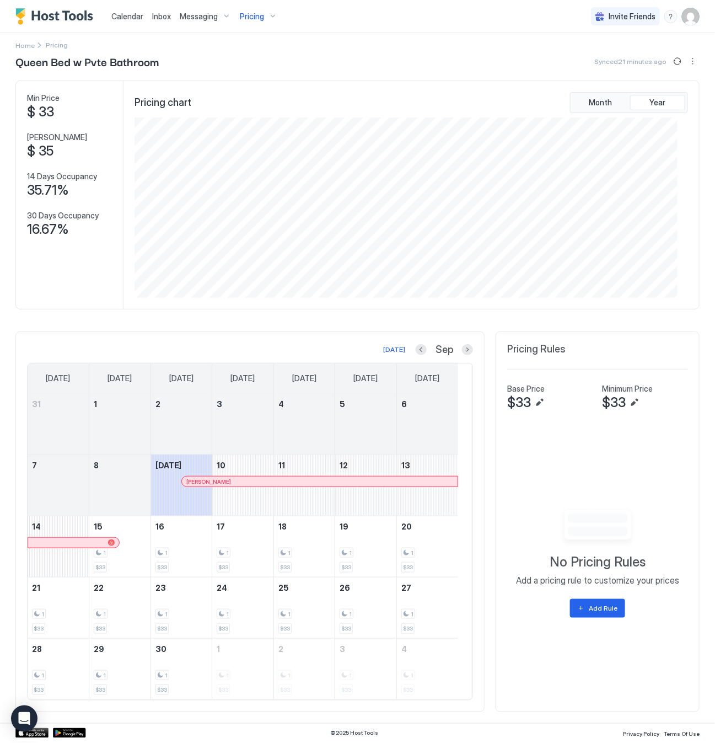
scroll to position [12, 0]
click at [594, 606] on div "Add Rule" at bounding box center [603, 608] width 29 height 10
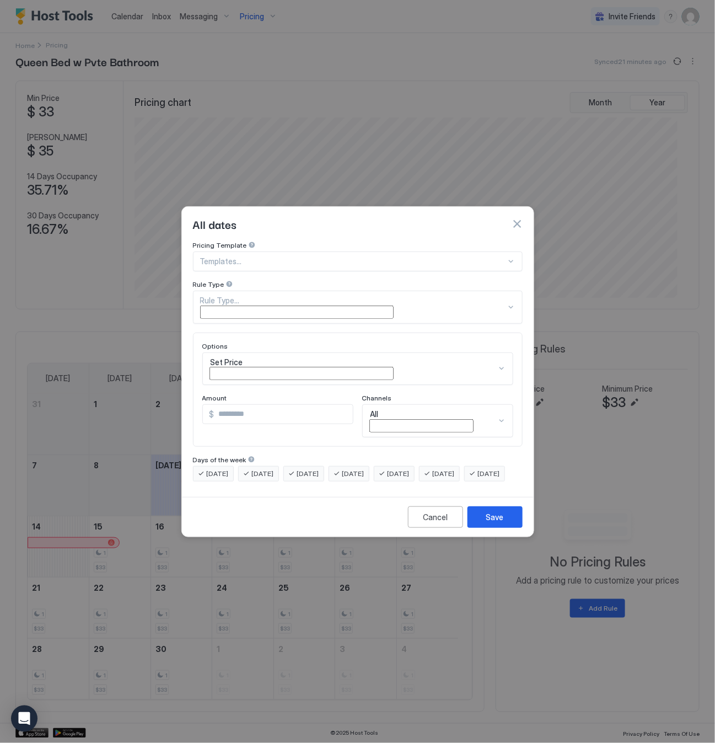
click at [280, 306] on div "Rule Type..." at bounding box center [353, 301] width 306 height 10
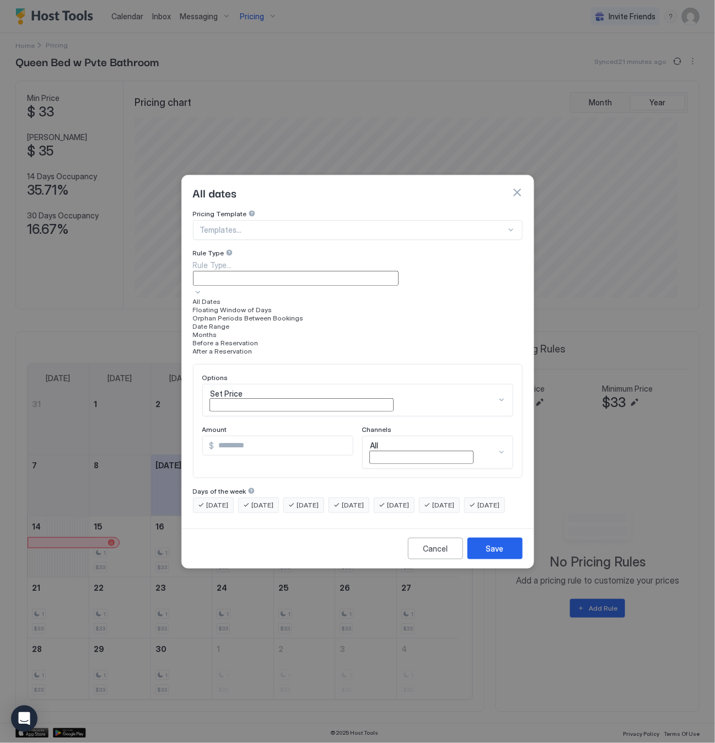
click at [276, 330] on div "Date Range" at bounding box center [358, 326] width 330 height 8
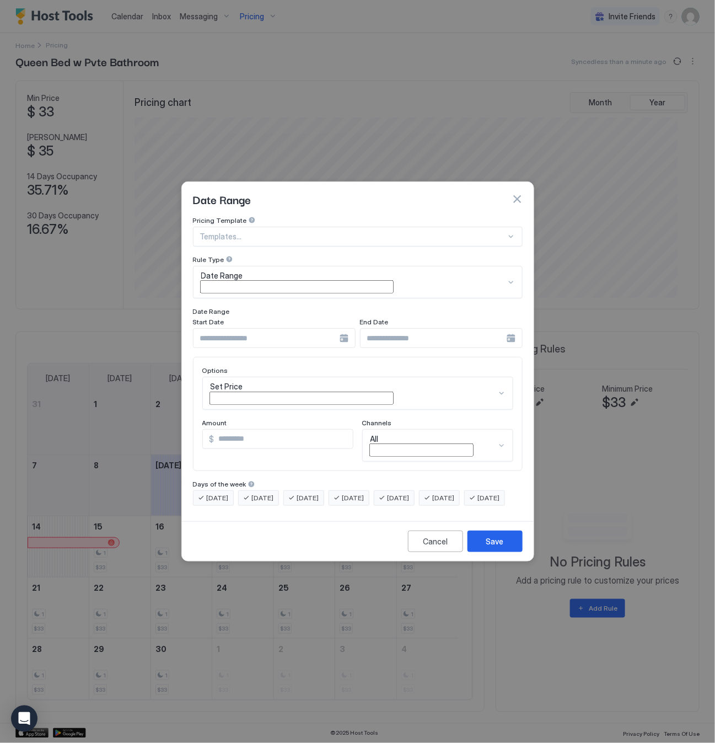
click at [345, 336] on div at bounding box center [274, 338] width 163 height 20
click at [421, 365] on div "Next" at bounding box center [416, 360] width 9 height 9
type input "**********"
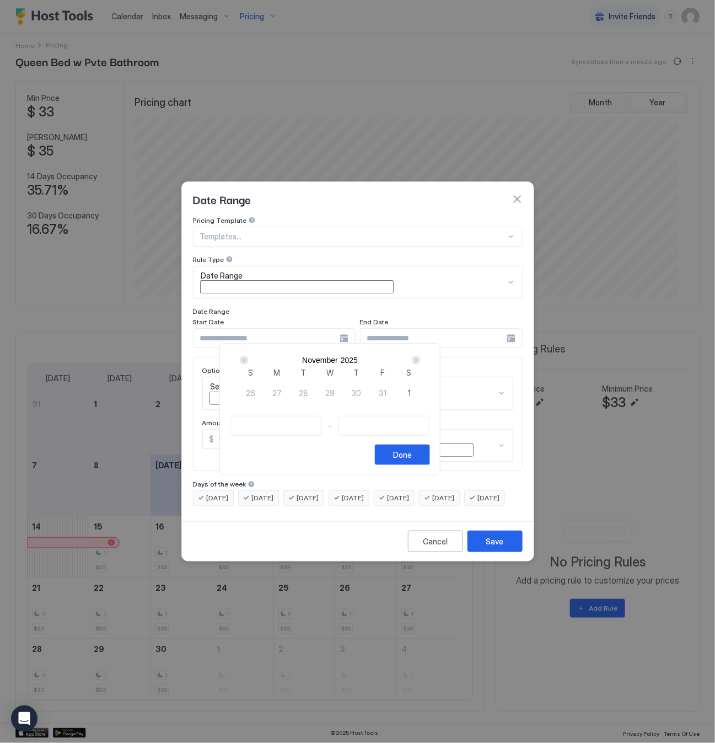
type input "**********"
click at [412, 461] on div "Done" at bounding box center [402, 455] width 19 height 12
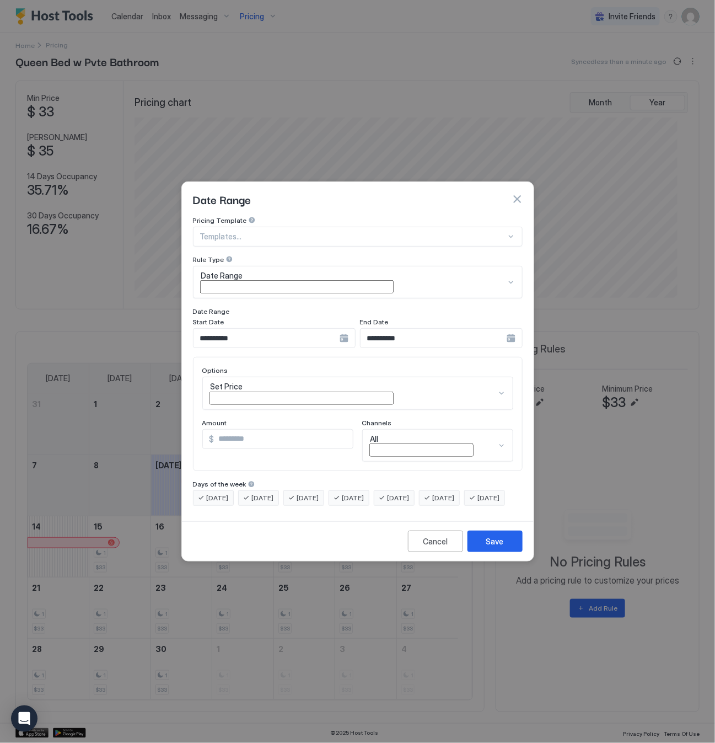
click at [252, 377] on div "Set Price" at bounding box center [357, 393] width 311 height 33
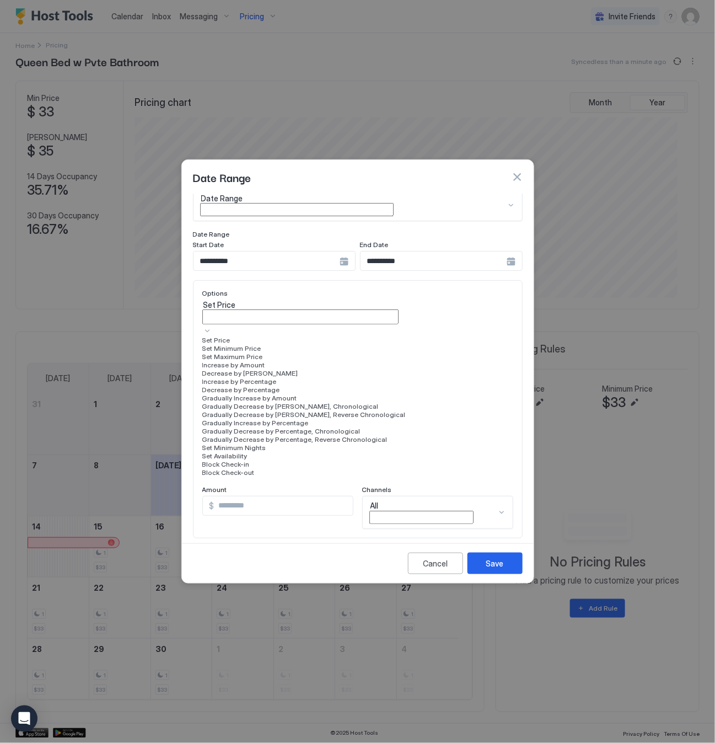
scroll to position [200, 0]
click at [274, 443] on div "Set Minimum Nights" at bounding box center [357, 447] width 311 height 8
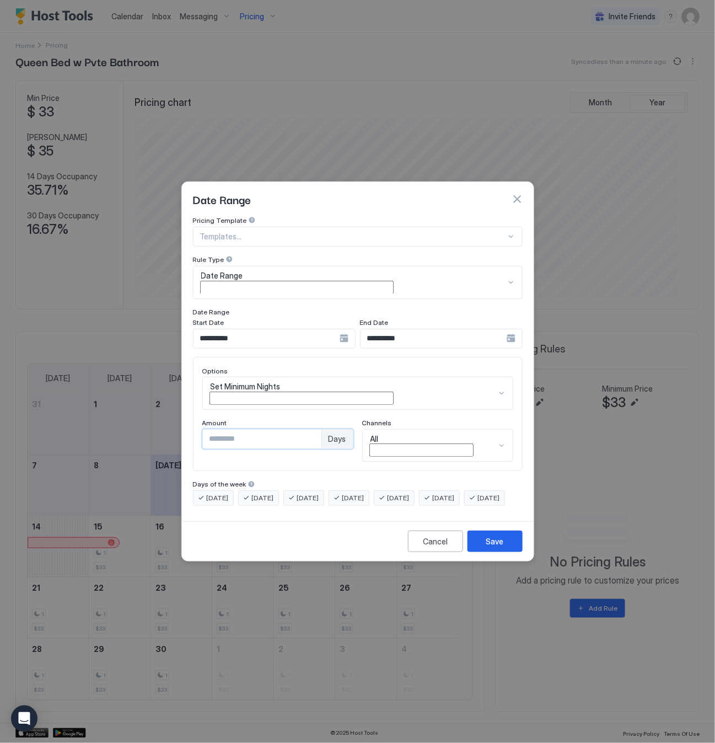
drag, startPoint x: 245, startPoint y: 419, endPoint x: 179, endPoint y: 424, distance: 67.0
click at [179, 424] on div "**********" at bounding box center [357, 371] width 715 height 743
type input "*"
click at [501, 536] on div "Save" at bounding box center [495, 542] width 18 height 12
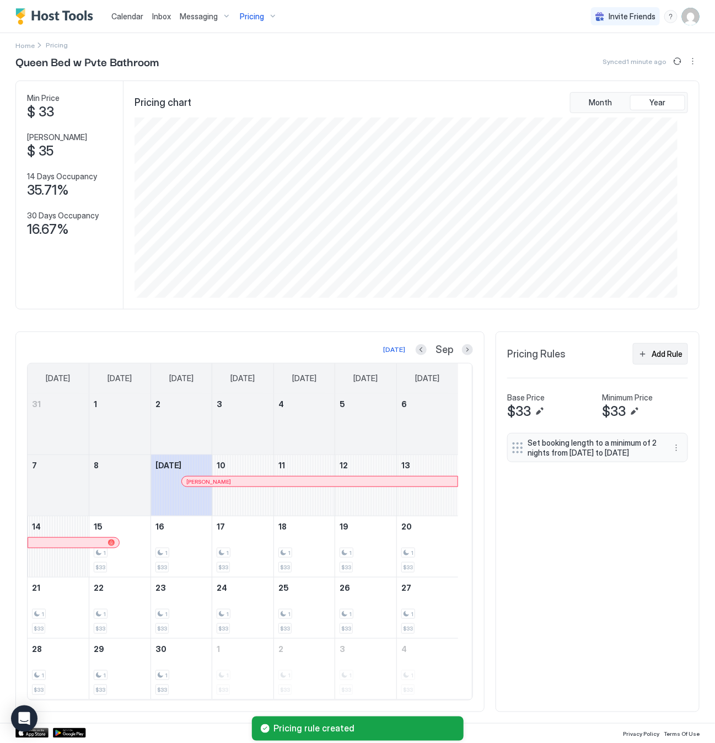
click at [652, 352] on div "Add Rule" at bounding box center [667, 354] width 31 height 12
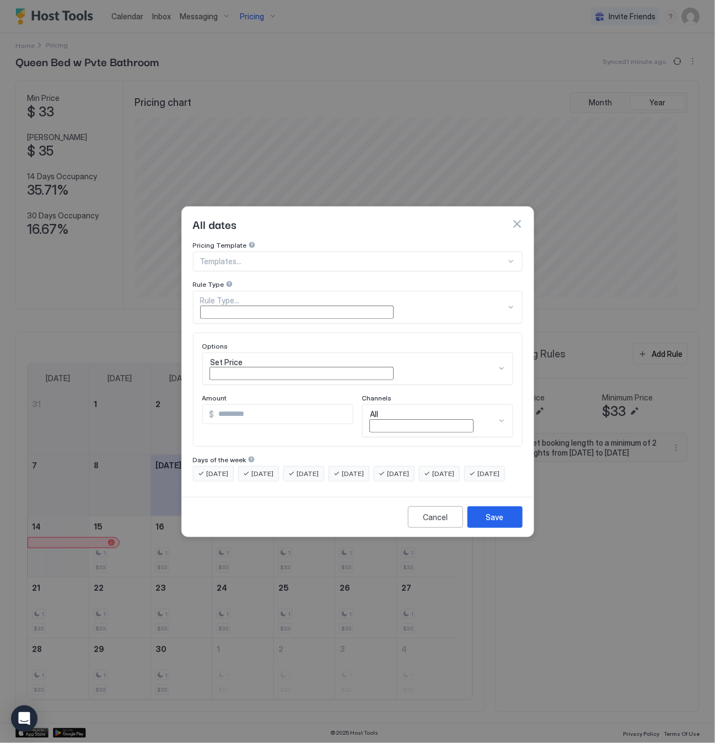
click at [255, 306] on div "Rule Type..." at bounding box center [353, 301] width 306 height 10
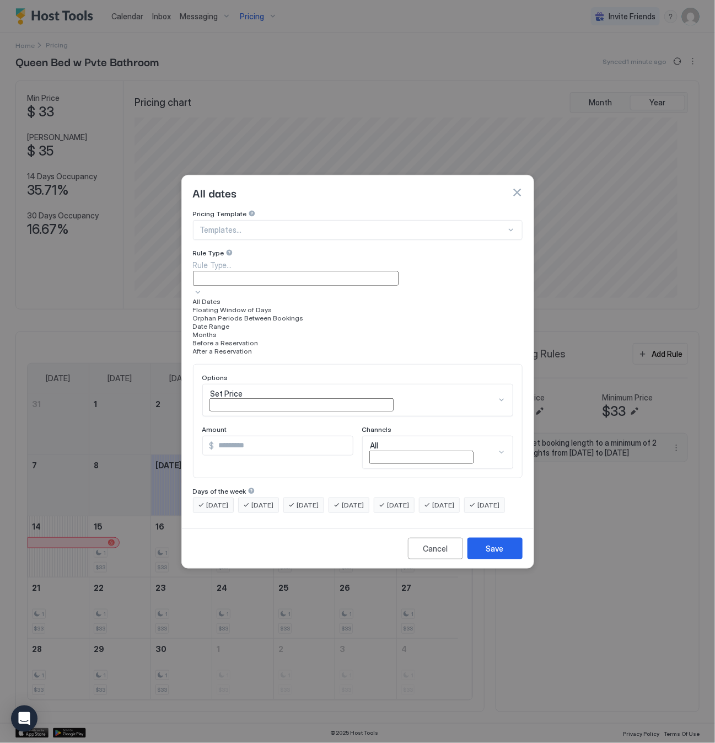
click at [242, 330] on div "Date Range" at bounding box center [358, 326] width 330 height 8
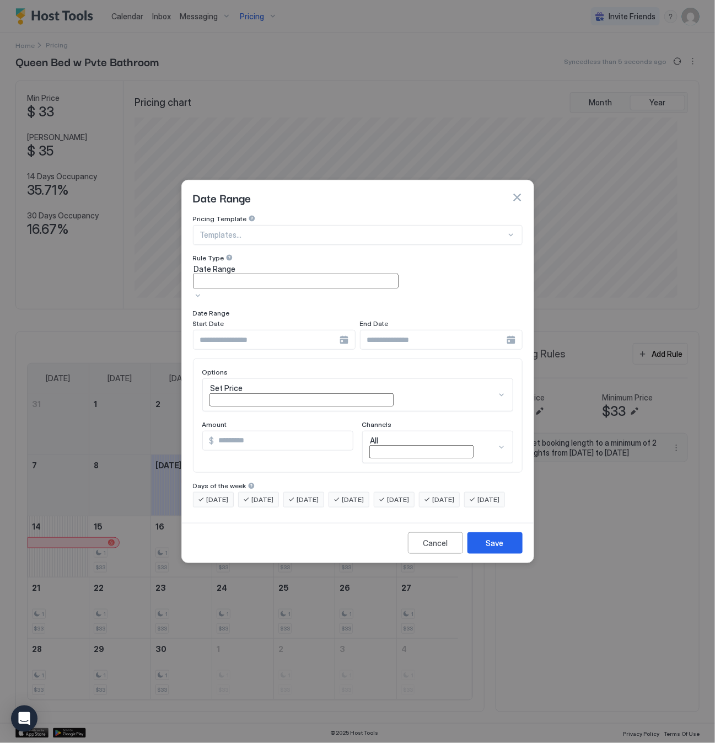
click at [245, 333] on input "Input Field" at bounding box center [267, 339] width 146 height 19
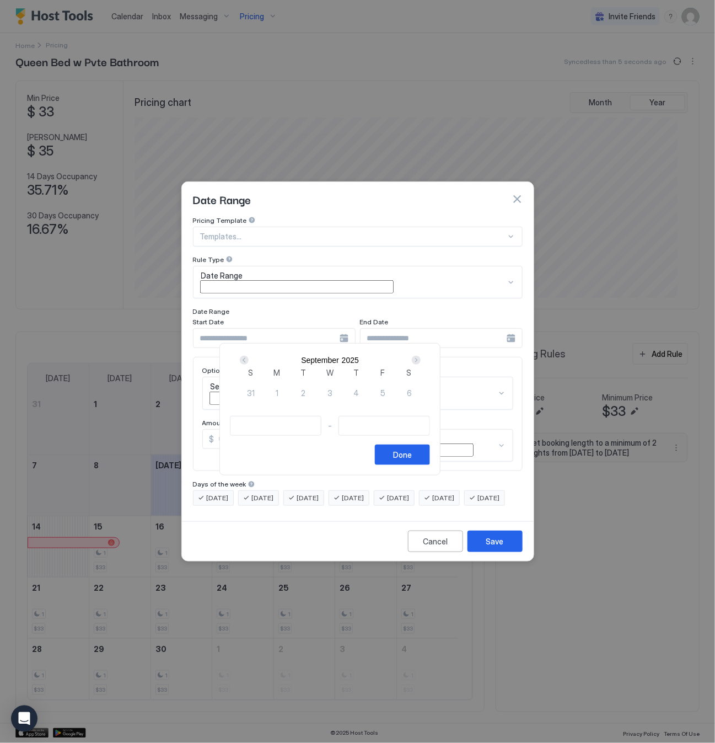
click at [423, 357] on div "Next" at bounding box center [416, 360] width 13 height 13
click at [421, 363] on div "Next" at bounding box center [416, 360] width 9 height 9
type input "**********"
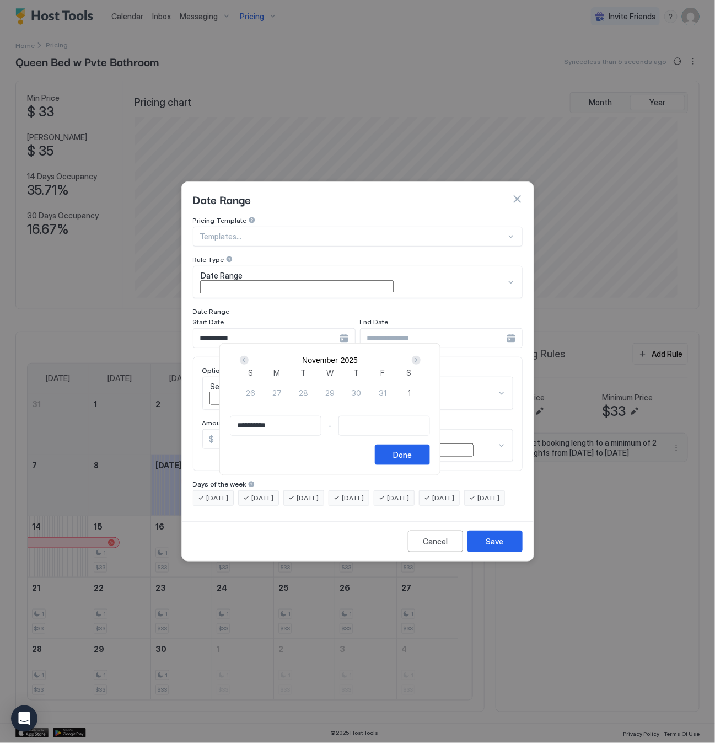
type input "**********"
click at [412, 461] on div "Done" at bounding box center [402, 455] width 19 height 12
click at [250, 382] on div "Set Price" at bounding box center [357, 393] width 311 height 33
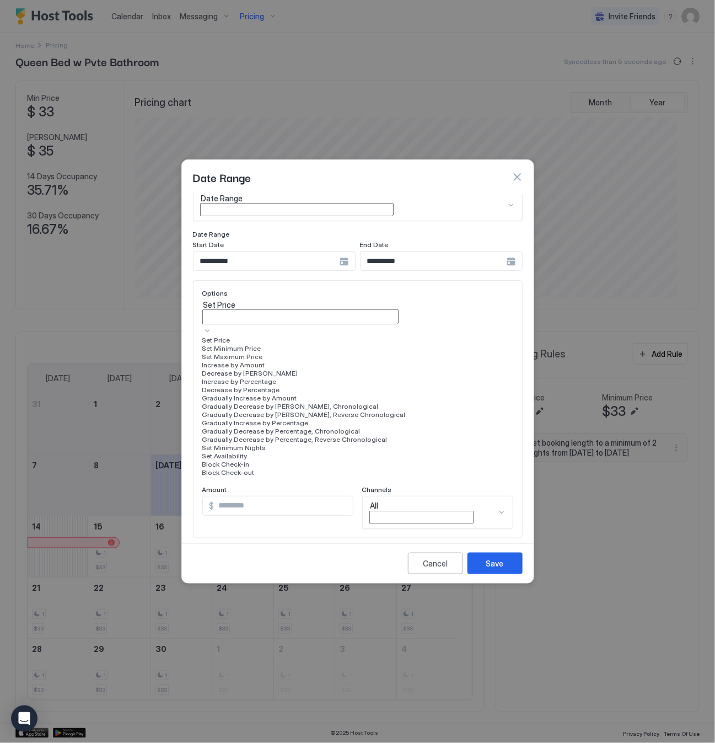
scroll to position [83, 0]
click at [277, 379] on span "Increase by Percentage" at bounding box center [239, 381] width 74 height 8
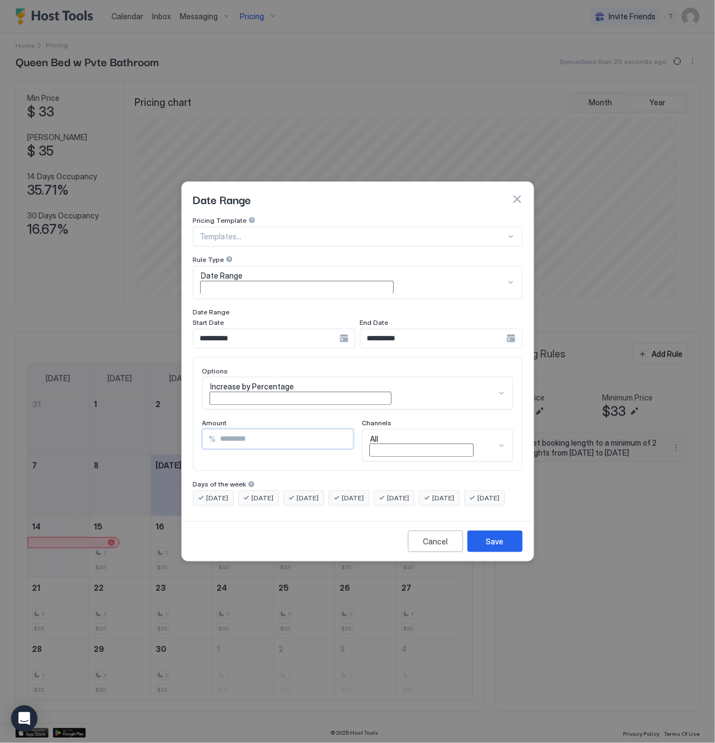
drag, startPoint x: 270, startPoint y: 426, endPoint x: 171, endPoint y: 427, distance: 98.7
click at [171, 427] on div "**********" at bounding box center [357, 371] width 715 height 743
type input "*"
click at [507, 531] on button "Save" at bounding box center [495, 542] width 55 height 22
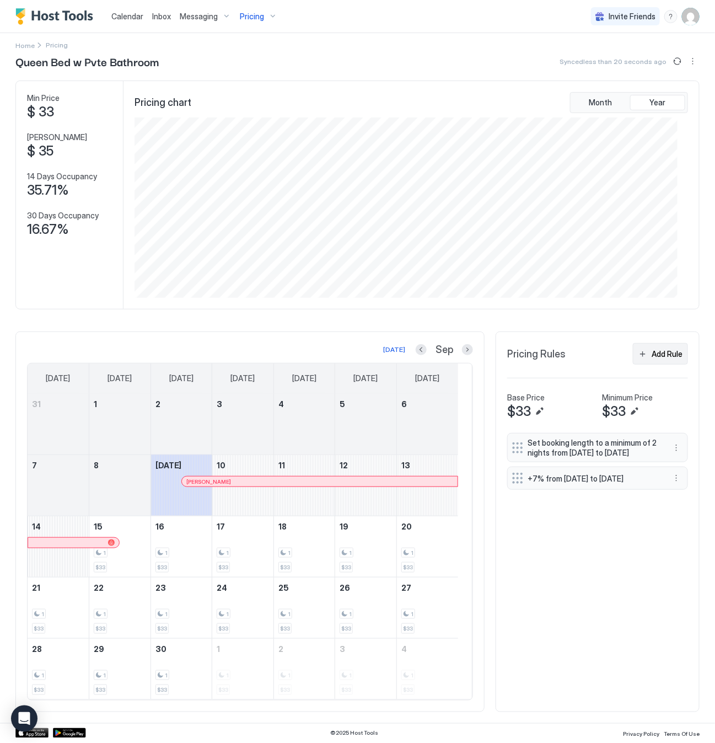
click at [652, 348] on div "Add Rule" at bounding box center [667, 354] width 31 height 12
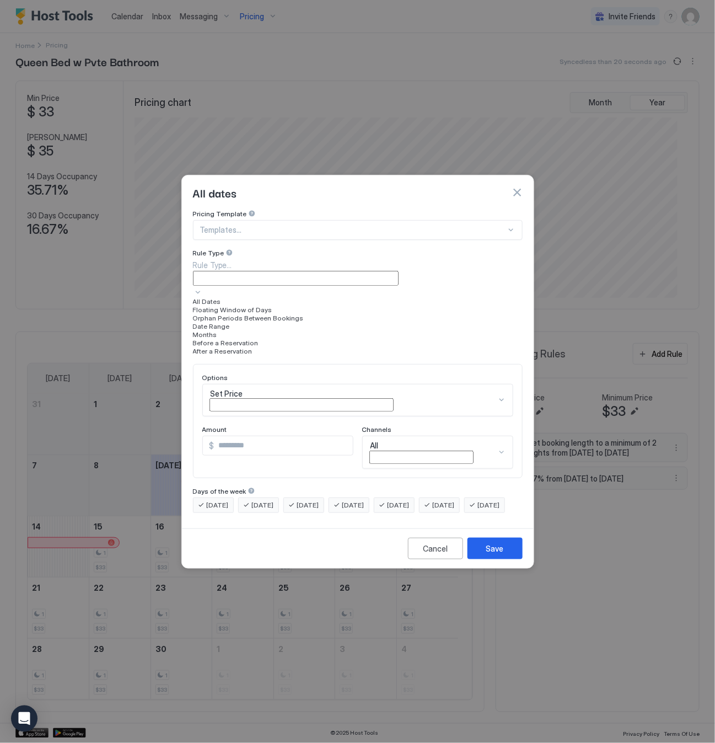
click at [268, 271] on div "Rule Type..." at bounding box center [358, 265] width 330 height 12
click at [230, 330] on span "Date Range" at bounding box center [211, 326] width 37 height 8
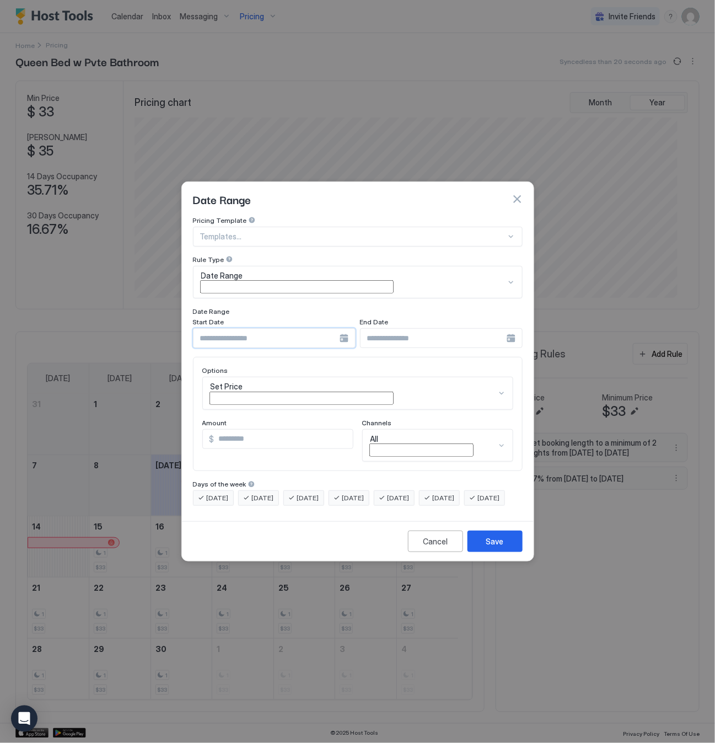
click at [268, 334] on input "Input Field" at bounding box center [267, 338] width 146 height 19
click at [421, 364] on div "Next" at bounding box center [416, 360] width 9 height 9
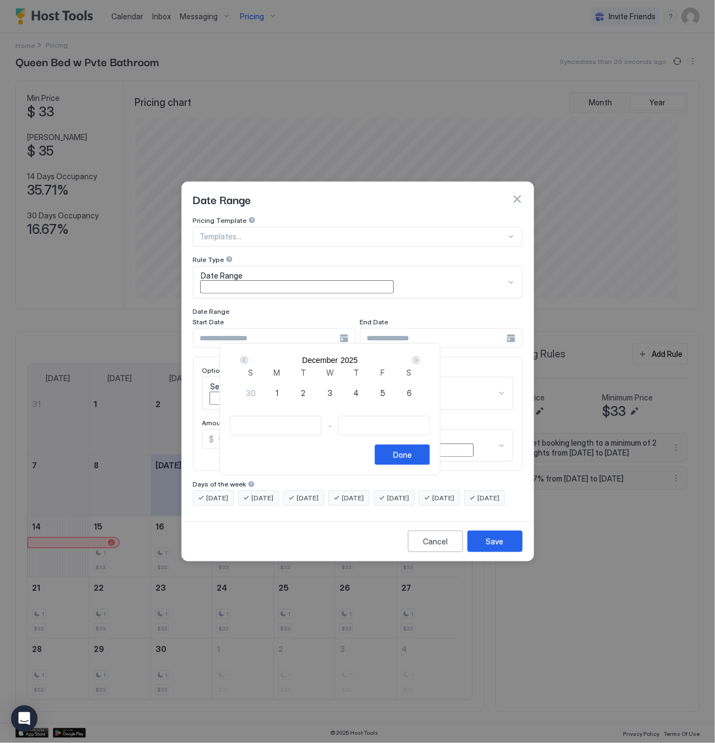
type input "**********"
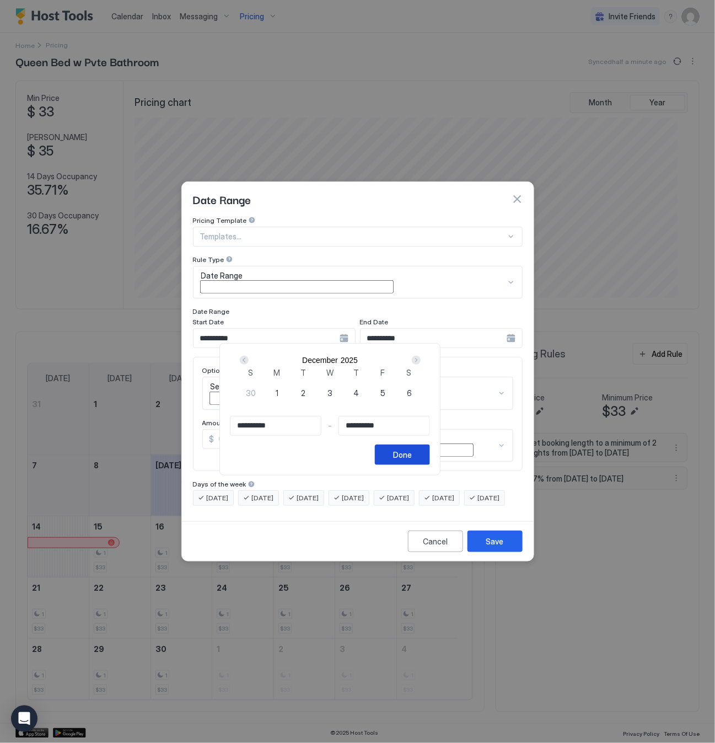
click at [412, 461] on div "Done" at bounding box center [402, 455] width 19 height 12
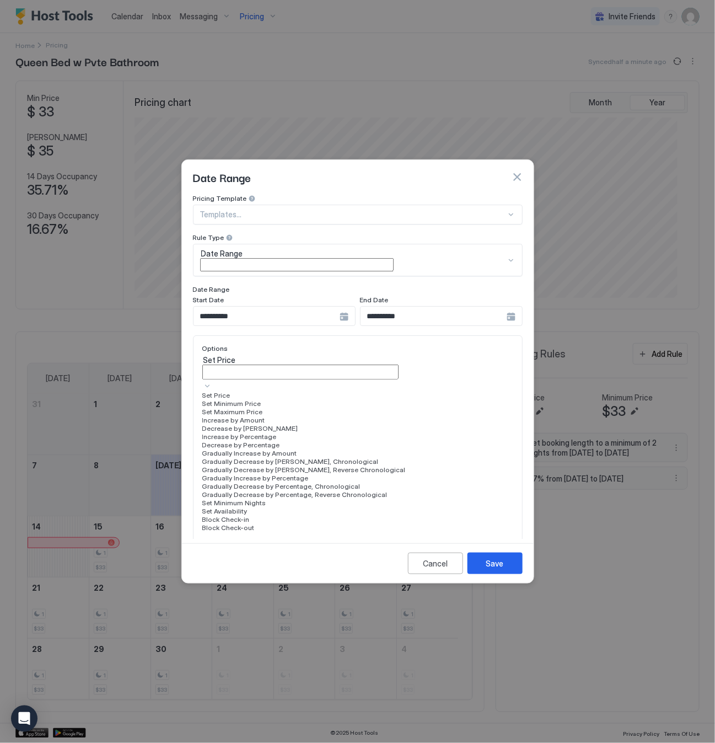
click at [264, 379] on div "17 results available. Use Up and Down to choose options, press Enter to select …" at bounding box center [357, 443] width 311 height 177
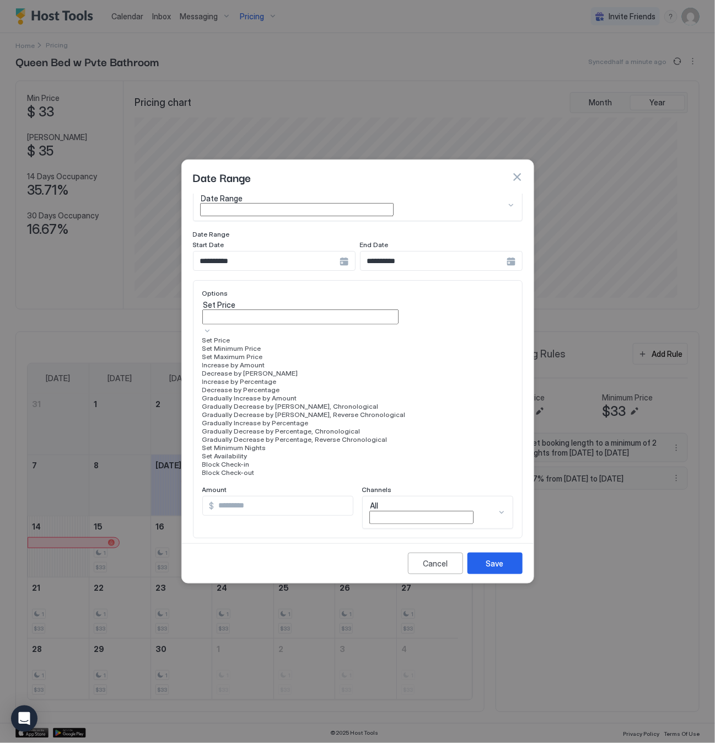
scroll to position [200, 0]
click at [285, 443] on div "Set Minimum Nights" at bounding box center [357, 447] width 311 height 8
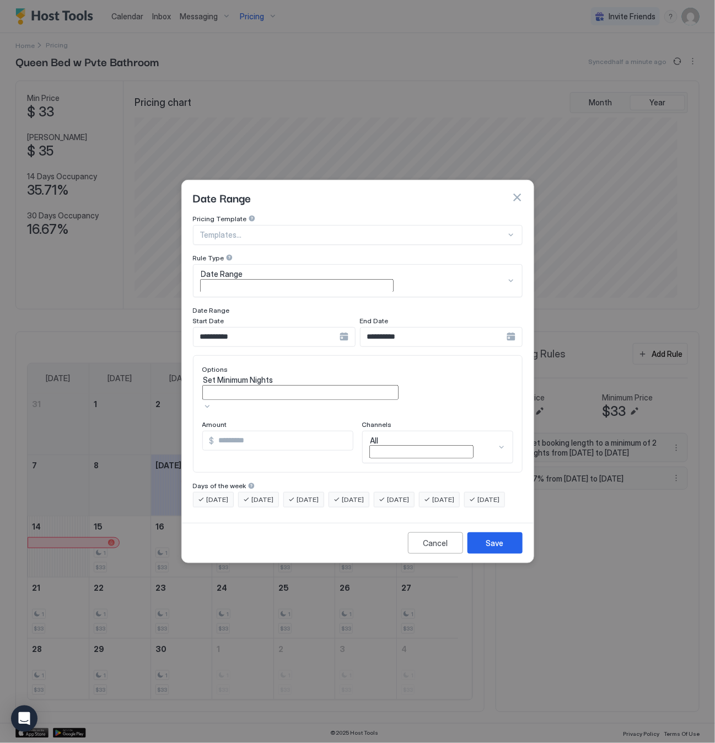
scroll to position [0, 0]
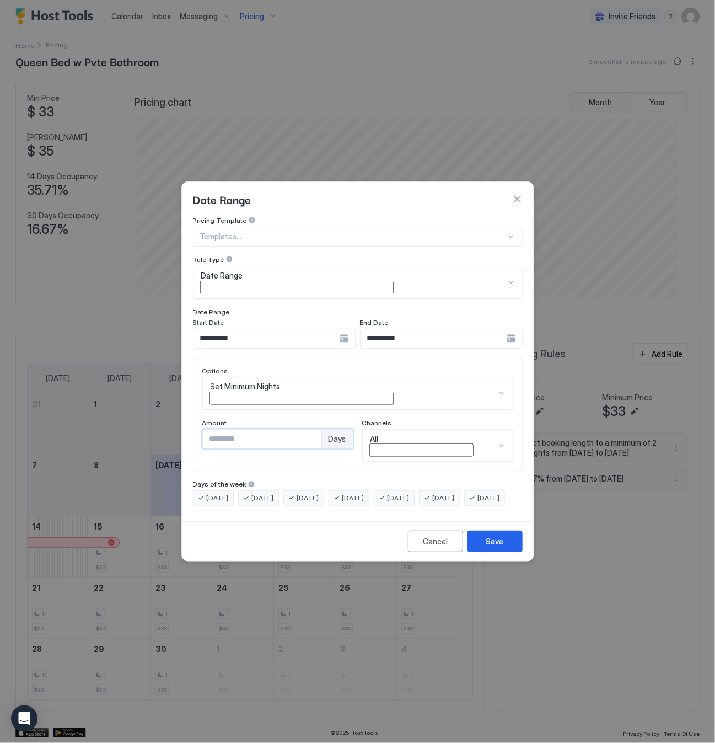
drag, startPoint x: 240, startPoint y: 419, endPoint x: 182, endPoint y: 420, distance: 58.5
click at [182, 420] on div "**********" at bounding box center [358, 366] width 352 height 301
type input "*"
click at [507, 537] on button "Save" at bounding box center [495, 542] width 55 height 22
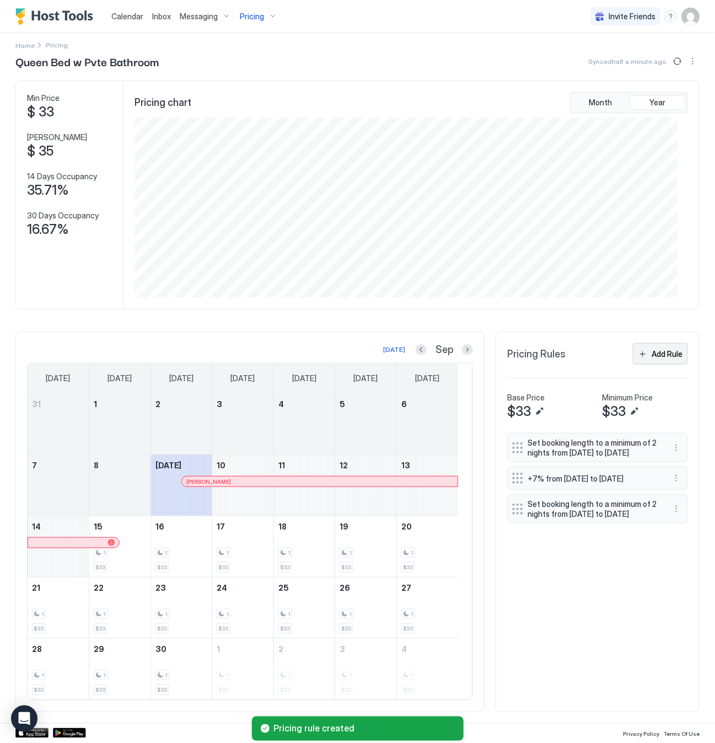
click at [634, 351] on button "Add Rule" at bounding box center [660, 354] width 55 height 22
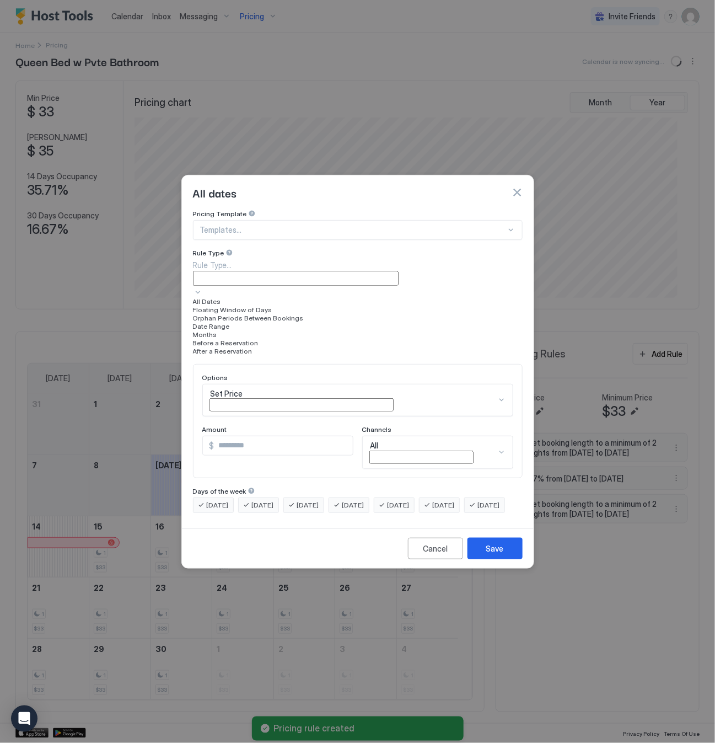
click at [279, 271] on div "Rule Type..." at bounding box center [358, 265] width 330 height 12
click at [261, 330] on div "Date Range" at bounding box center [358, 326] width 330 height 8
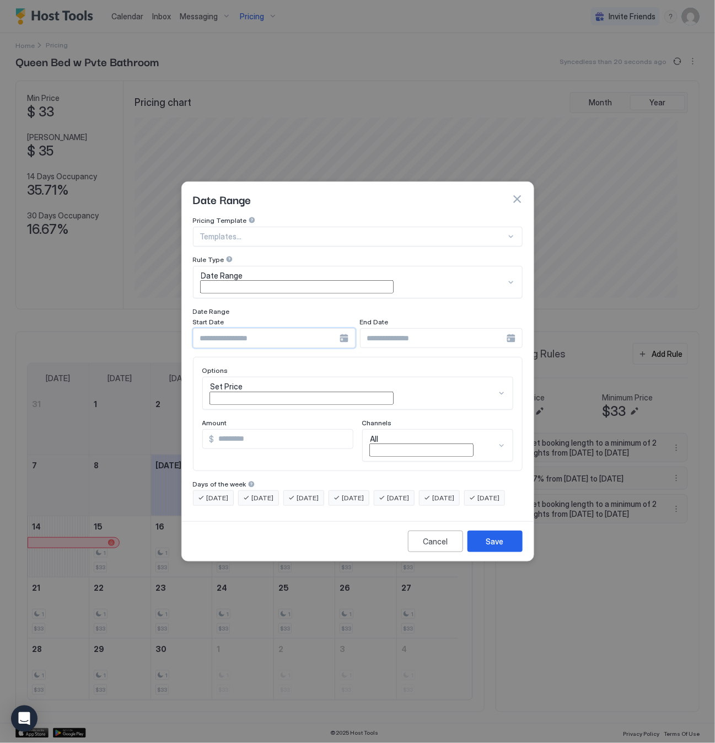
click at [250, 336] on input "Input Field" at bounding box center [267, 338] width 146 height 19
click at [421, 363] on div "Next" at bounding box center [416, 360] width 9 height 9
click at [421, 365] on div "Next" at bounding box center [416, 360] width 9 height 9
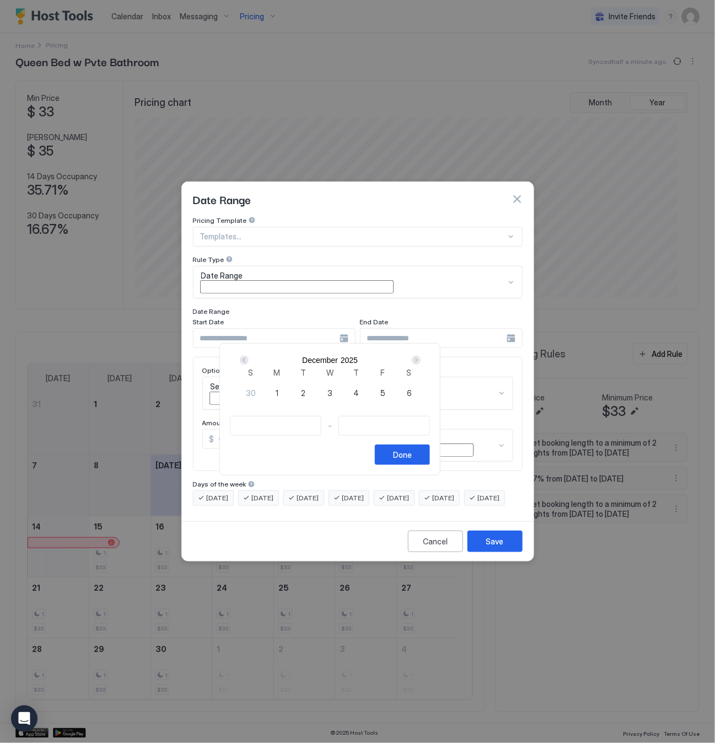
type input "**********"
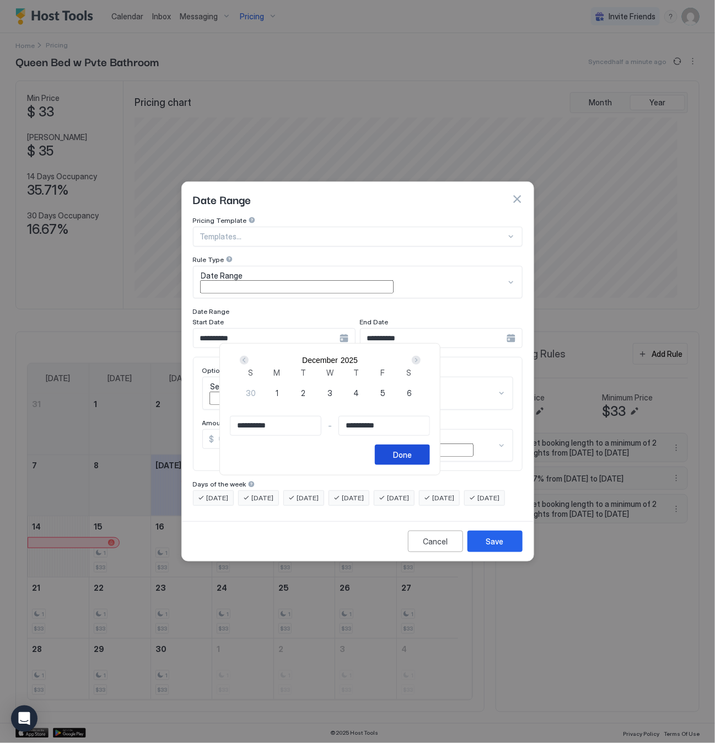
click at [412, 461] on div "Done" at bounding box center [402, 455] width 19 height 12
click at [312, 386] on div "Set Price" at bounding box center [357, 393] width 311 height 33
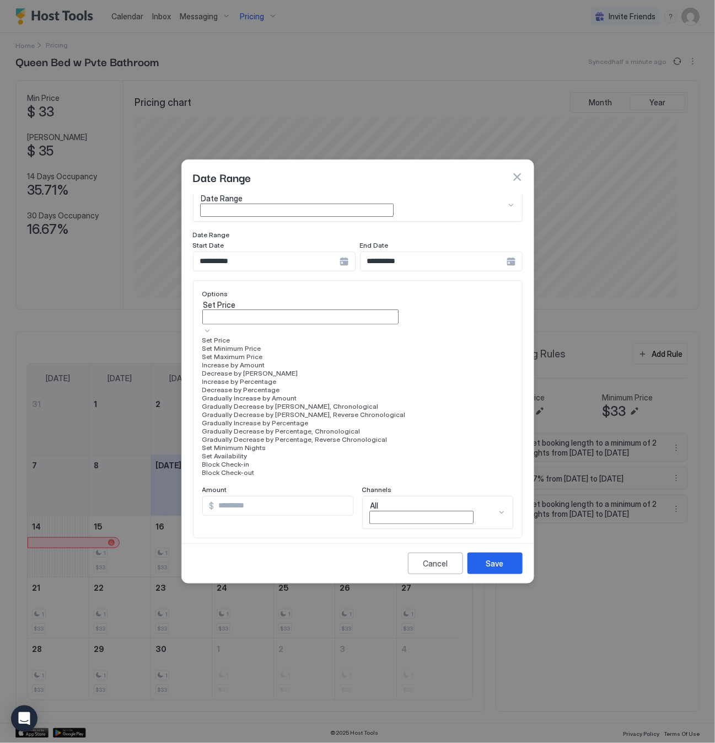
click at [336, 386] on div "Increase by Percentage" at bounding box center [357, 381] width 311 height 8
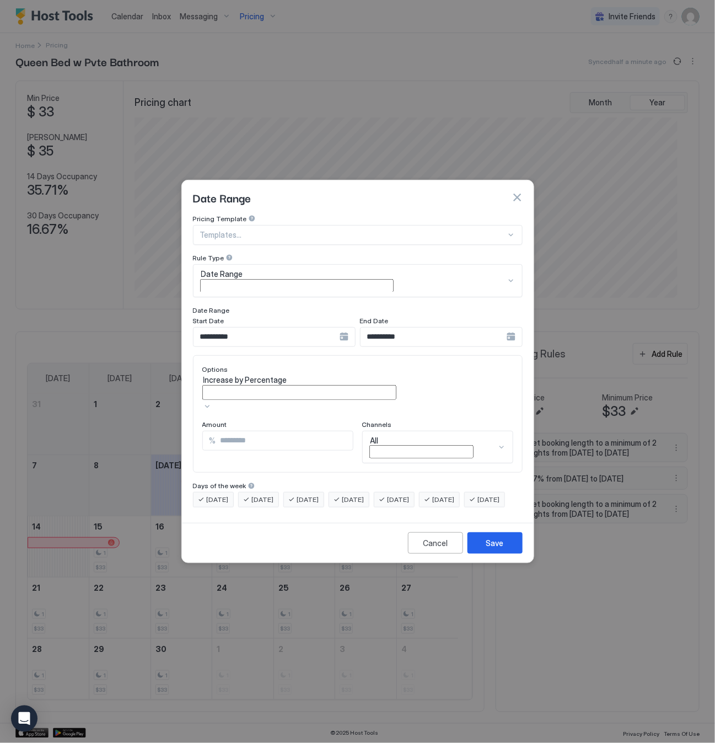
scroll to position [0, 0]
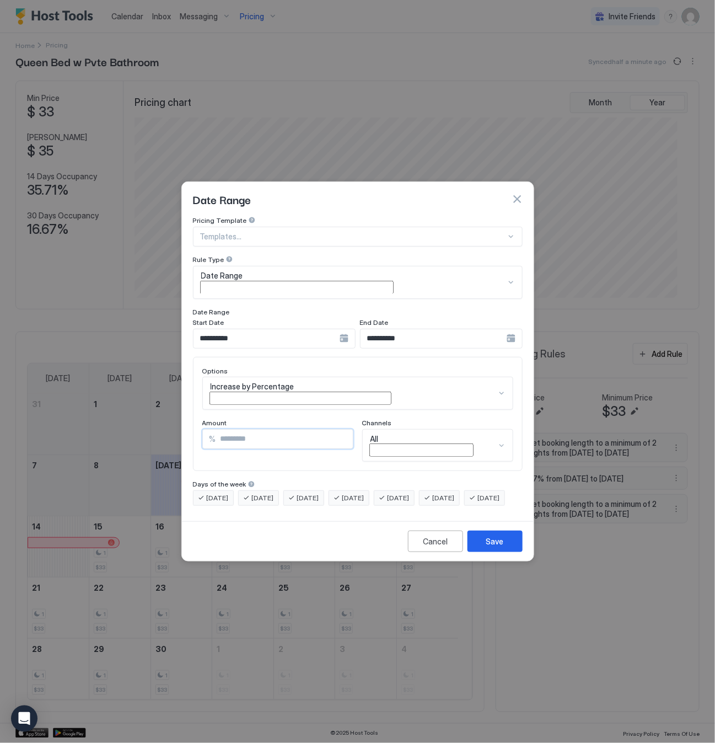
drag, startPoint x: 237, startPoint y: 417, endPoint x: 188, endPoint y: 424, distance: 50.2
click at [188, 424] on div "**********" at bounding box center [358, 366] width 352 height 301
type input "*"
click at [508, 533] on button "Save" at bounding box center [495, 542] width 55 height 22
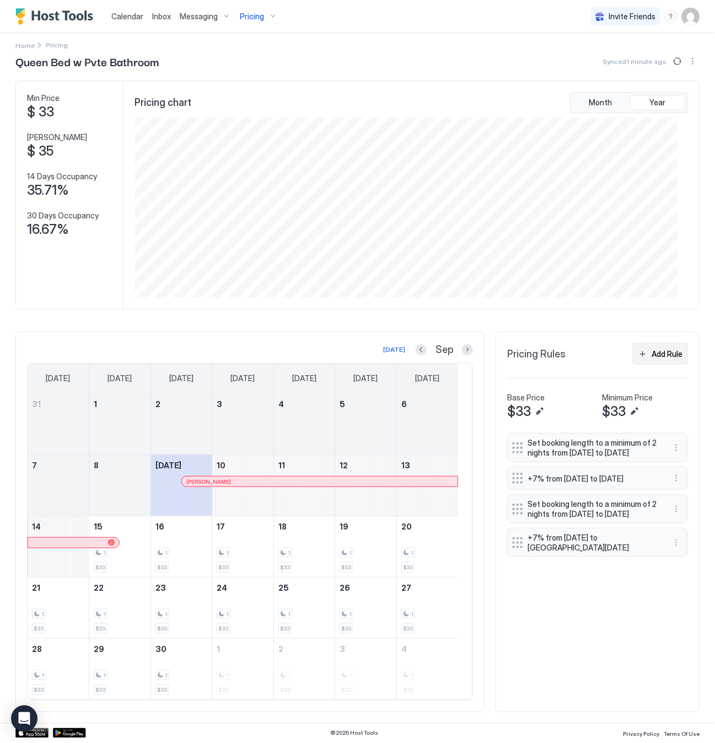
click at [652, 354] on div "Add Rule" at bounding box center [667, 354] width 31 height 12
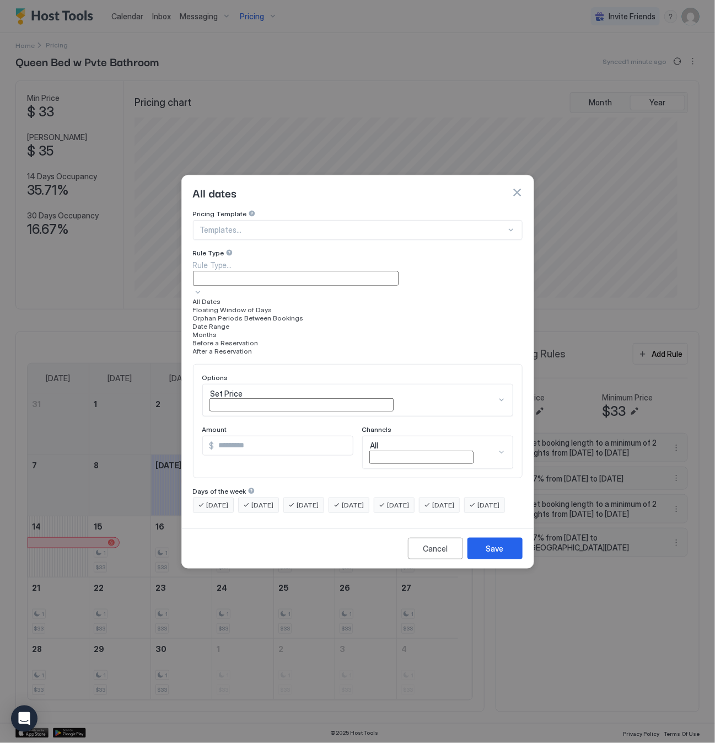
click at [310, 271] on div "Rule Type..." at bounding box center [358, 265] width 330 height 12
click at [250, 339] on div "Months" at bounding box center [358, 334] width 330 height 8
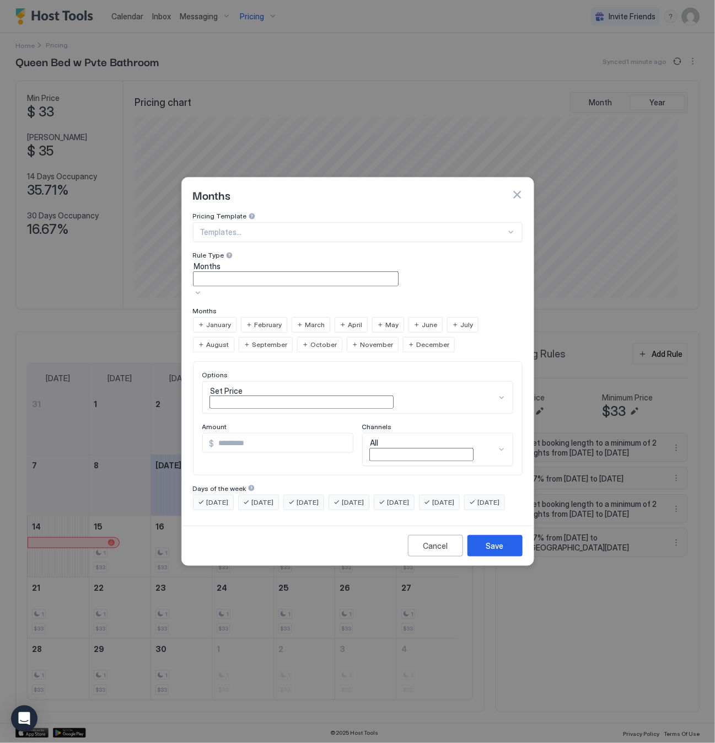
click at [242, 382] on div "Set Price" at bounding box center [357, 397] width 311 height 33
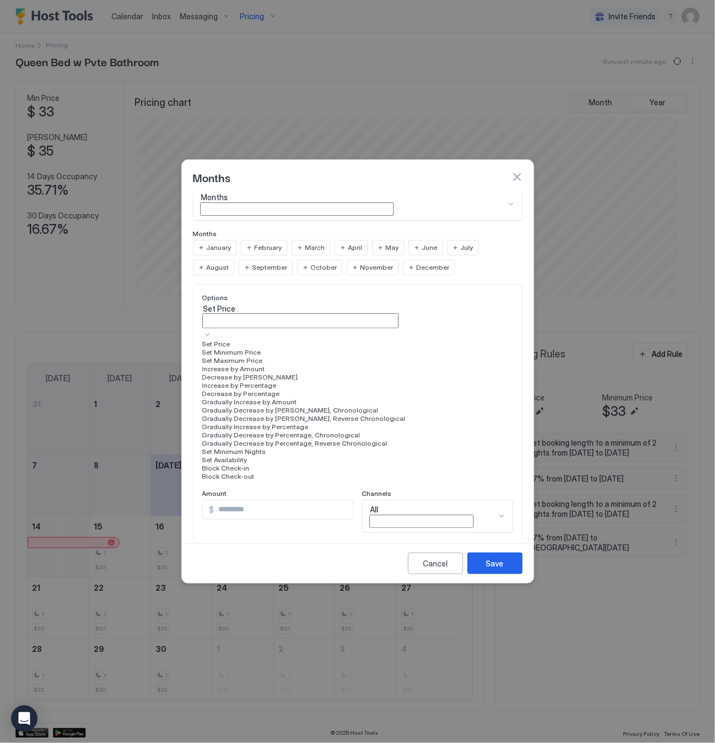
scroll to position [200, 0]
click at [285, 456] on div "Set Availability" at bounding box center [357, 460] width 311 height 8
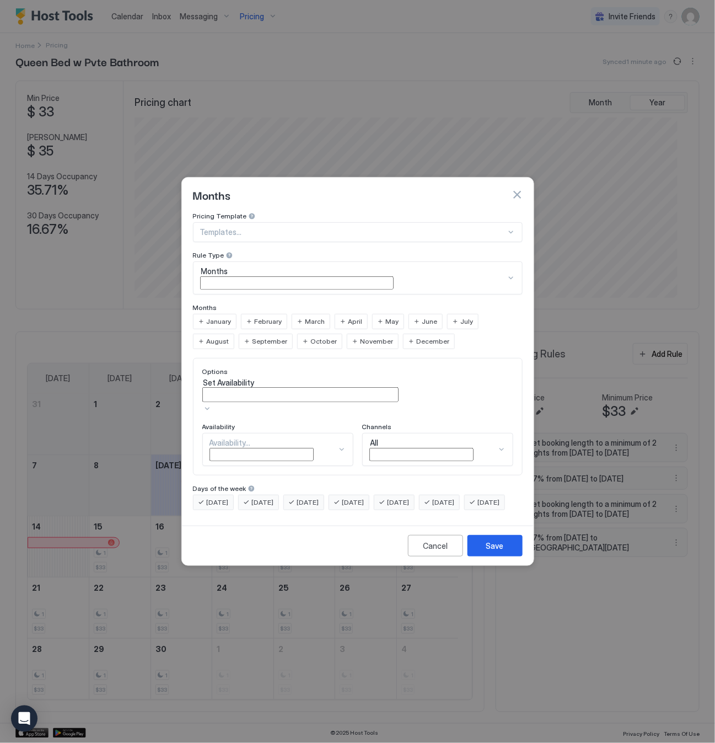
scroll to position [0, 0]
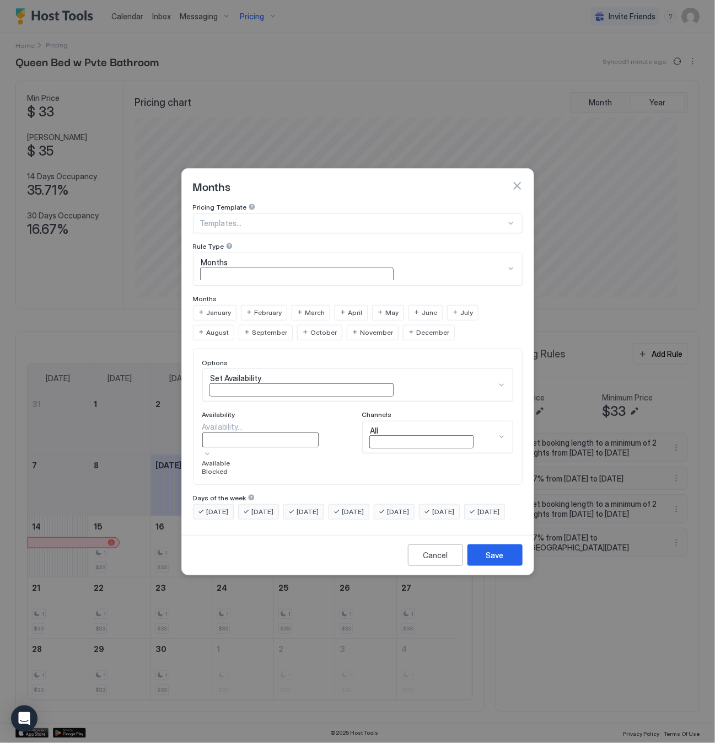
click at [265, 421] on div "Availability..." at bounding box center [277, 427] width 151 height 12
click at [245, 473] on div "Blocked" at bounding box center [277, 471] width 151 height 8
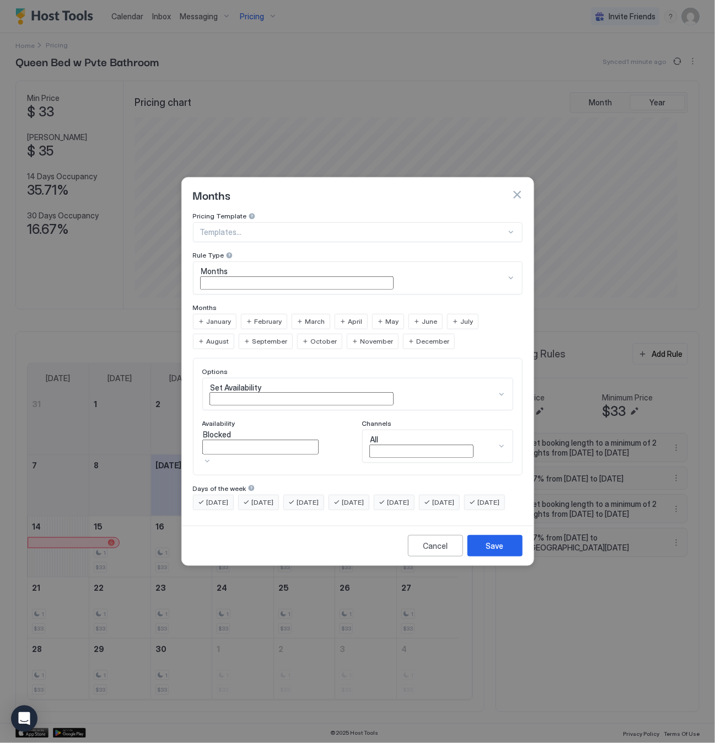
click at [274, 319] on span "February" at bounding box center [269, 322] width 28 height 10
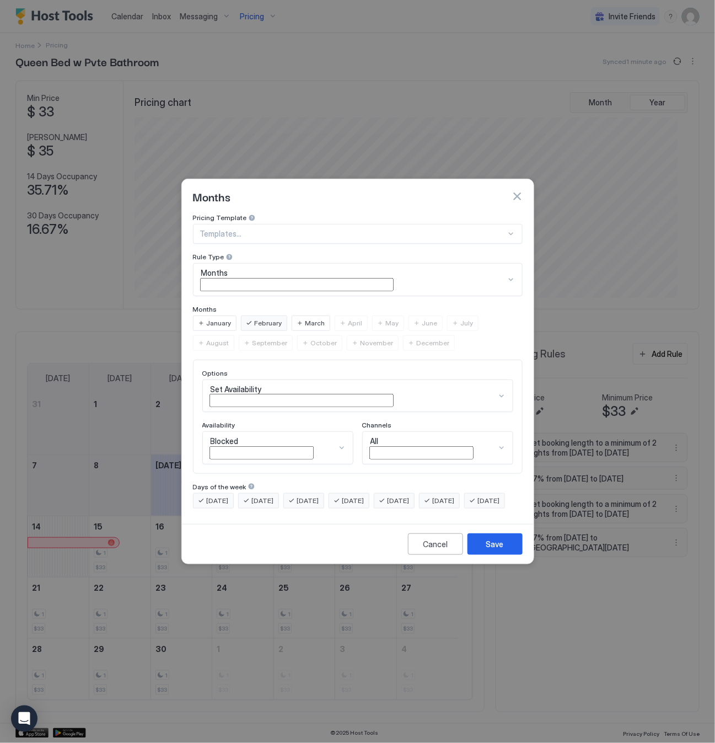
click at [310, 321] on span "March" at bounding box center [316, 323] width 20 height 10
click at [350, 320] on span "April" at bounding box center [356, 323] width 14 height 10
click at [382, 320] on div "May" at bounding box center [388, 323] width 32 height 15
click at [423, 318] on span "June" at bounding box center [430, 323] width 15 height 10
click at [505, 535] on button "Save" at bounding box center [495, 544] width 55 height 22
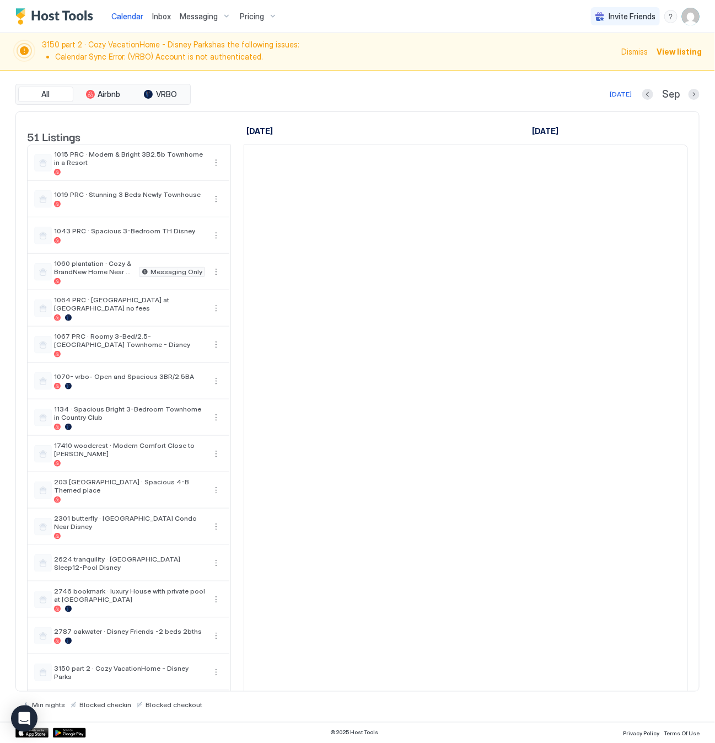
scroll to position [0, 613]
click at [206, 13] on span "Messaging" at bounding box center [199, 17] width 38 height 10
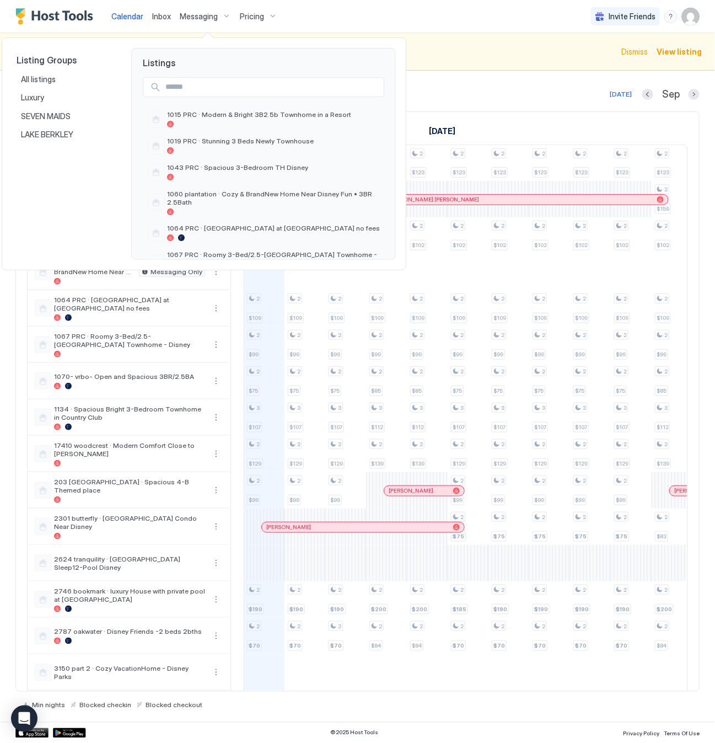
click at [193, 93] on input "Input Field" at bounding box center [272, 87] width 223 height 19
type input "****"
click at [255, 117] on span "5154/1 part 2 · [GEOGRAPHIC_DATA] w/pvte bathroom" at bounding box center [273, 114] width 213 height 8
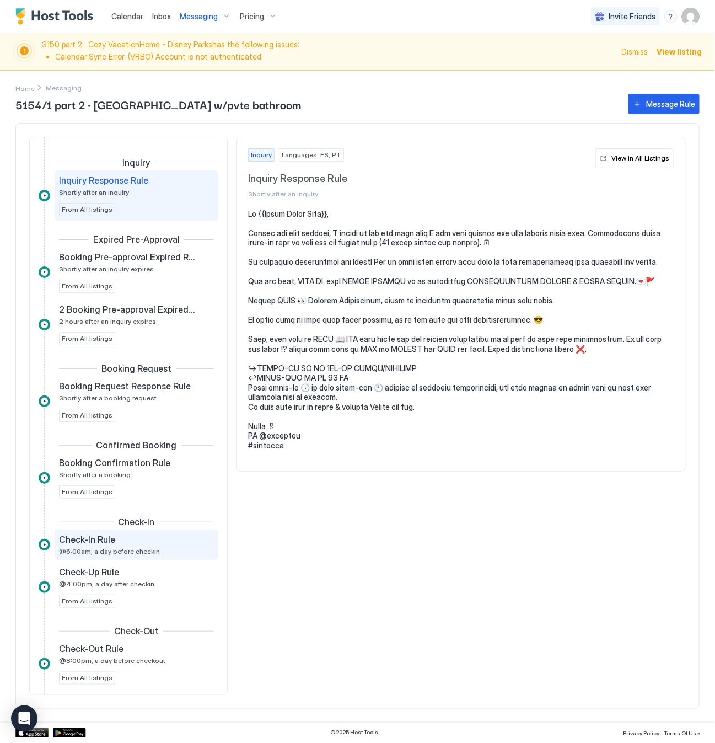
click at [143, 545] on div "Check-In Rule" at bounding box center [129, 539] width 140 height 11
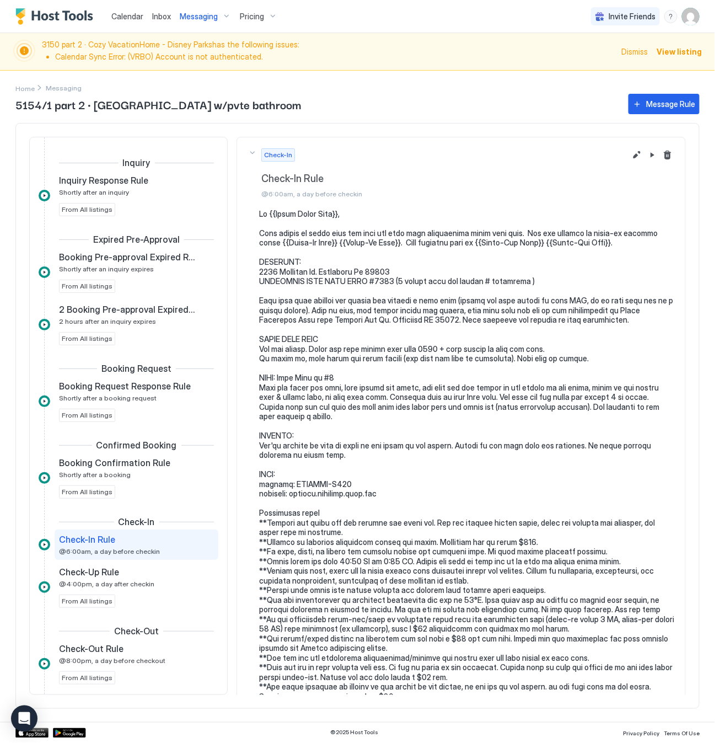
click at [258, 15] on span "Pricing" at bounding box center [252, 17] width 24 height 10
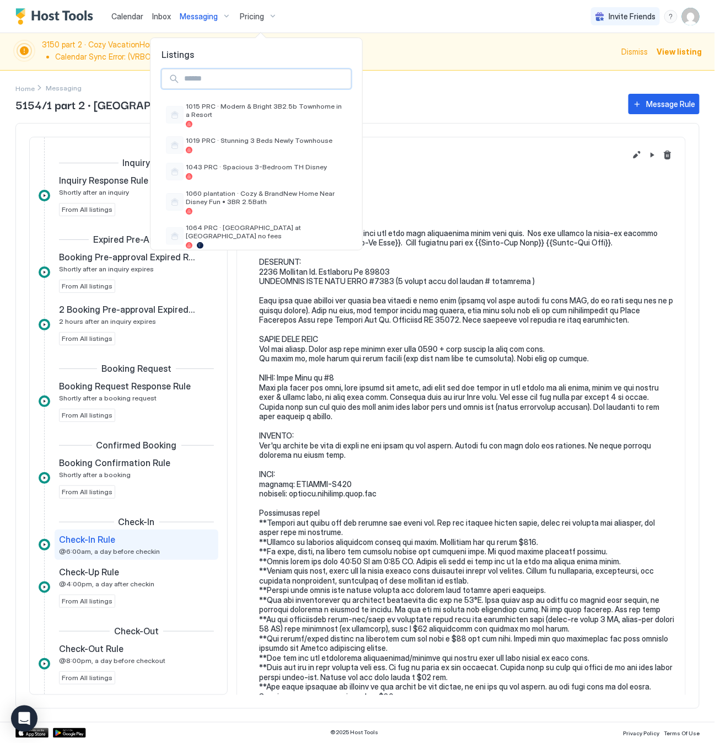
click at [240, 84] on input "Input Field" at bounding box center [265, 78] width 171 height 19
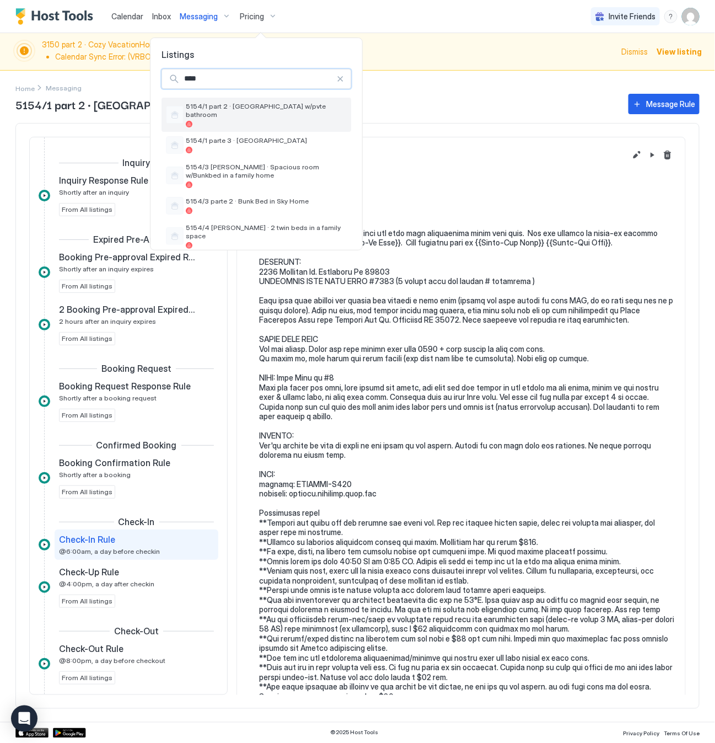
type input "****"
click at [239, 108] on span "5154/1 part 2 · [GEOGRAPHIC_DATA] w/pvte bathroom" at bounding box center [266, 110] width 161 height 17
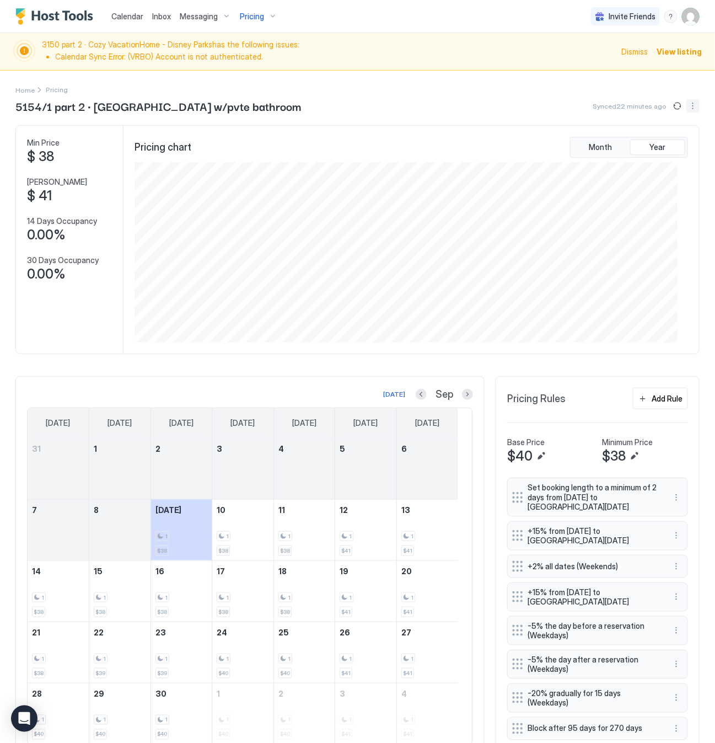
click at [687, 105] on button "More options" at bounding box center [693, 105] width 13 height 13
click at [672, 142] on span "Listing Settings" at bounding box center [661, 139] width 49 height 8
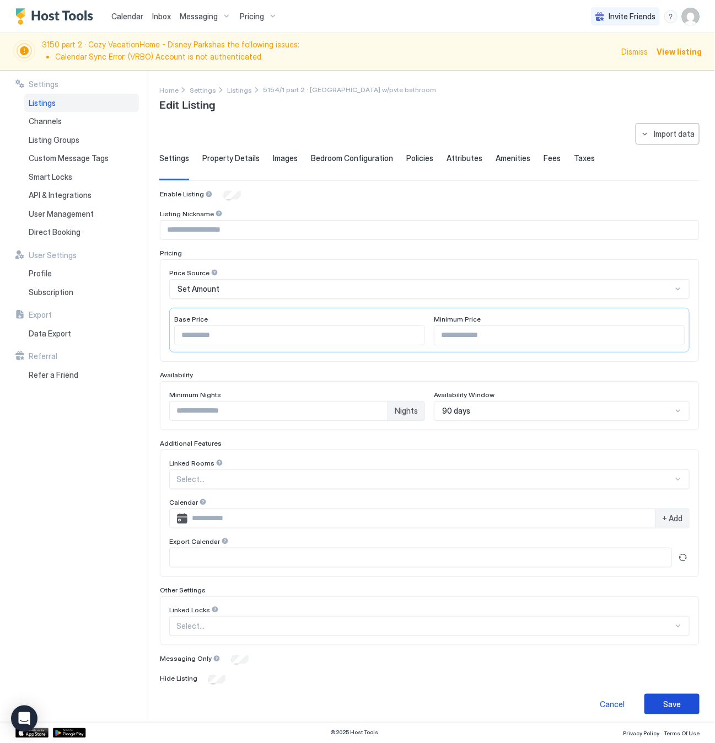
click at [647, 708] on button "Save" at bounding box center [672, 704] width 55 height 20
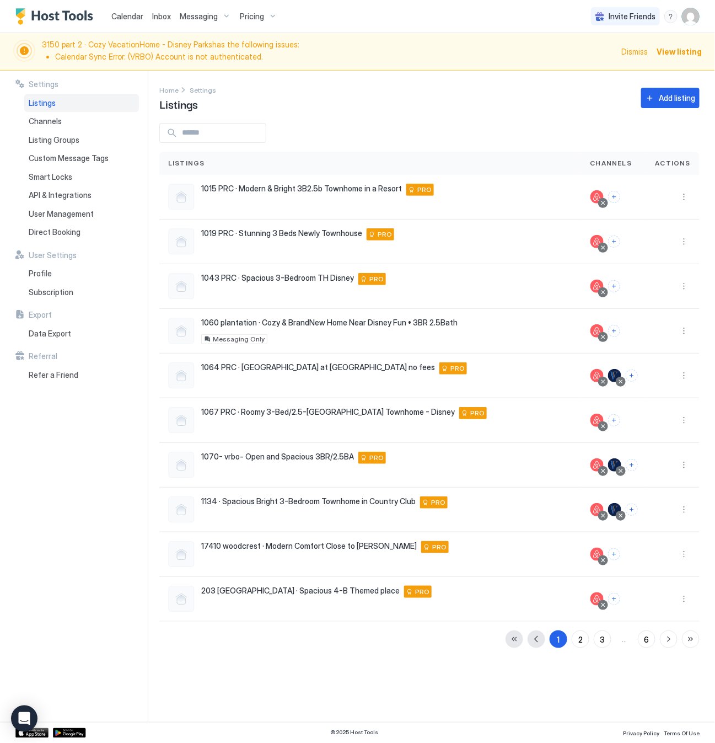
click at [201, 137] on input "Input Field" at bounding box center [222, 133] width 88 height 19
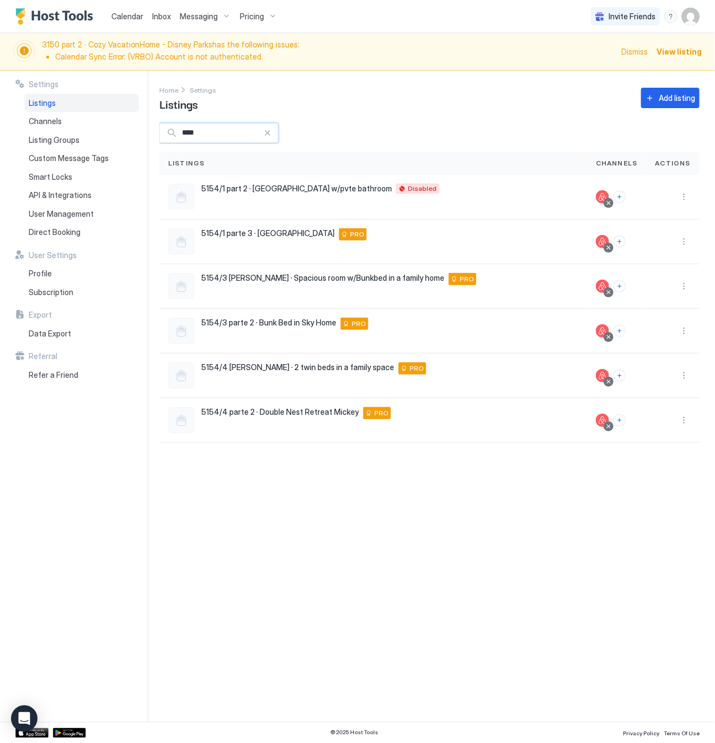
type input "****"
click at [689, 375] on button "More options" at bounding box center [684, 375] width 13 height 13
click at [656, 409] on div "Pricing" at bounding box center [656, 411] width 76 height 18
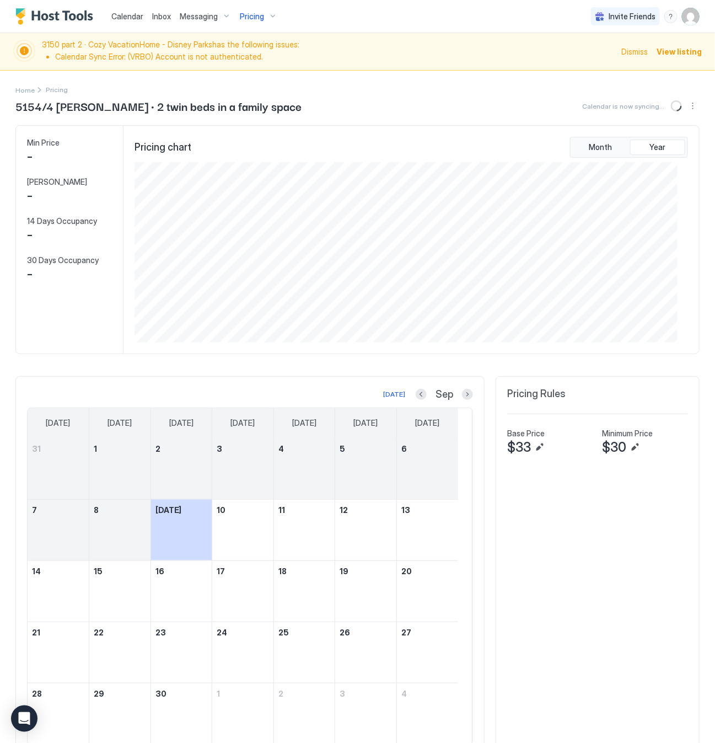
scroll to position [180, 543]
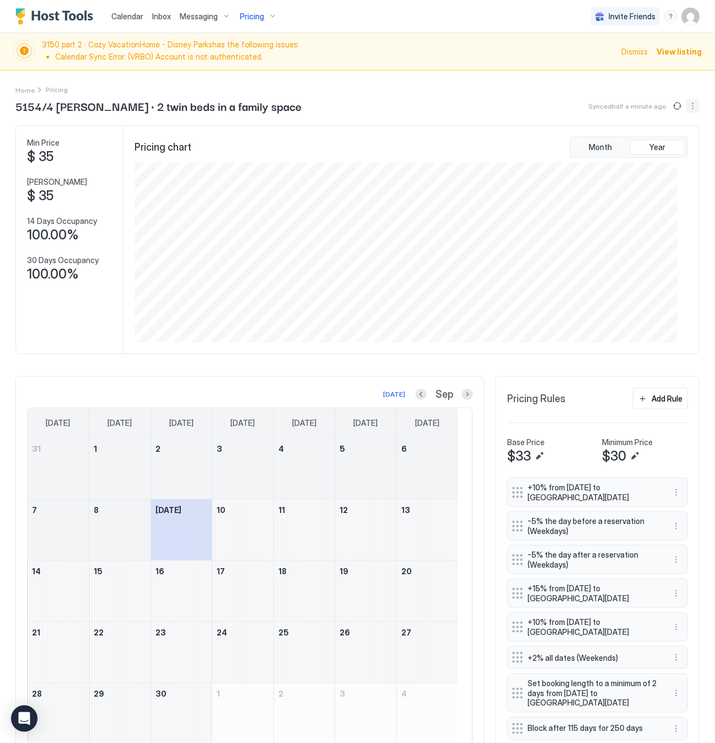
click at [687, 101] on button "More options" at bounding box center [693, 105] width 13 height 13
click at [669, 140] on span "Listing Settings" at bounding box center [661, 139] width 49 height 8
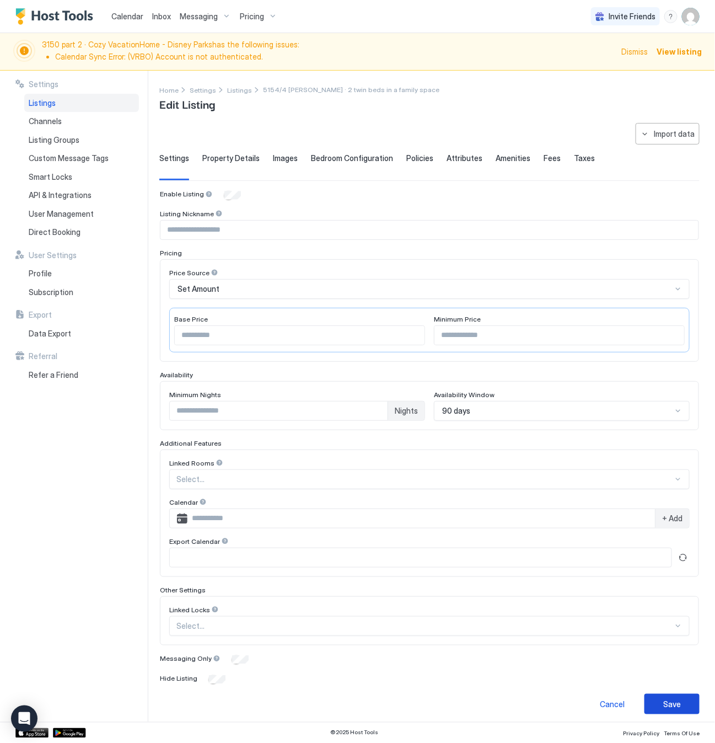
click at [666, 710] on div "Save" at bounding box center [673, 704] width 18 height 12
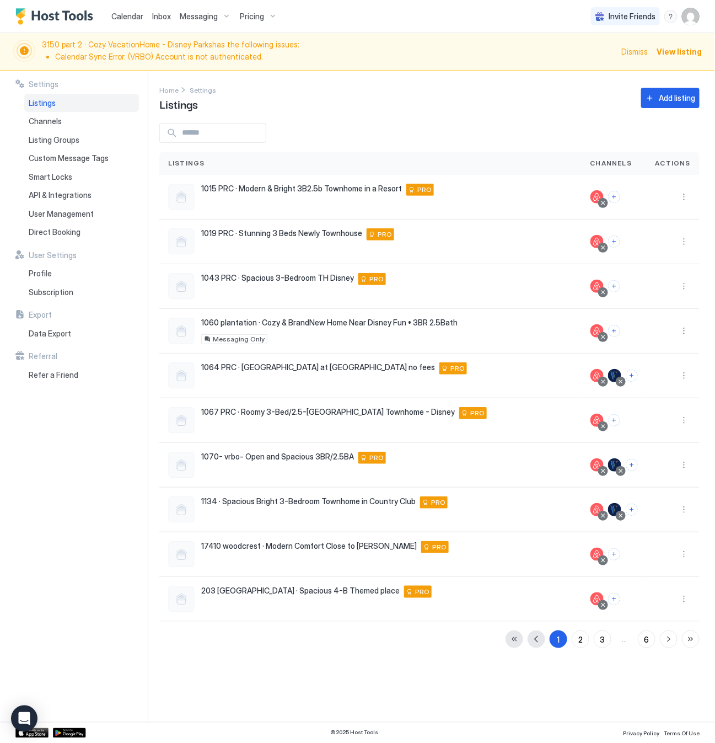
click at [186, 131] on input "Input Field" at bounding box center [222, 133] width 88 height 19
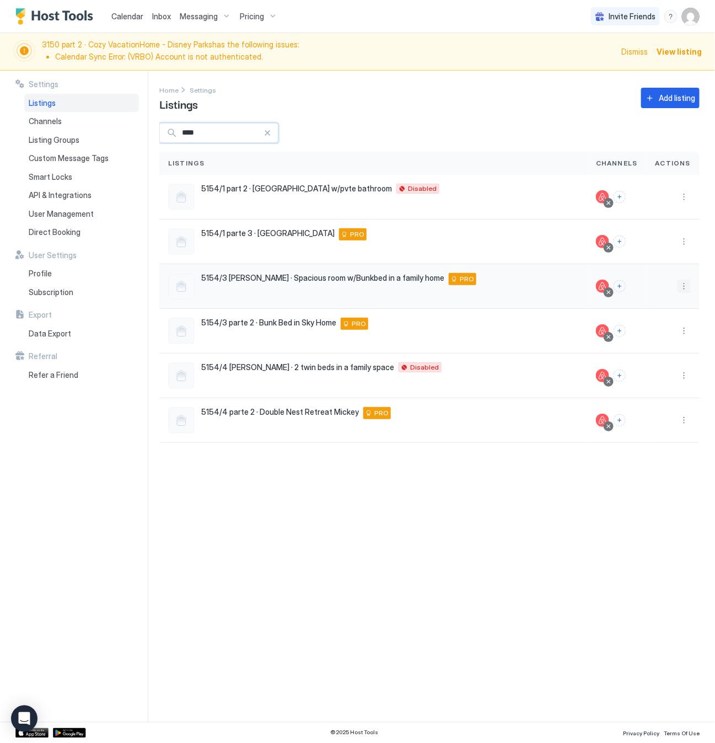
type input "****"
click at [682, 281] on button "More options" at bounding box center [684, 286] width 13 height 13
click at [666, 340] on span "Listing Settings" at bounding box center [659, 338] width 49 height 8
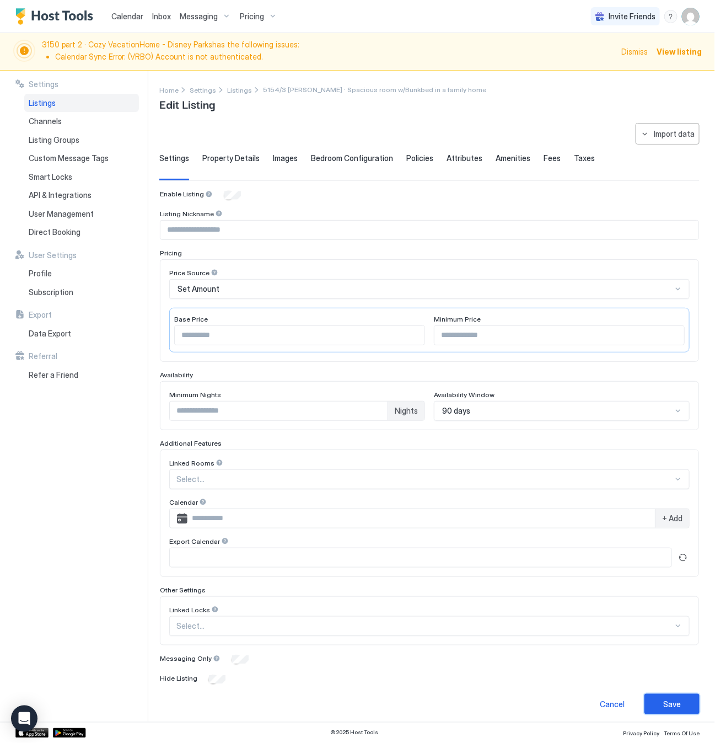
click at [664, 704] on div "Save" at bounding box center [673, 704] width 18 height 12
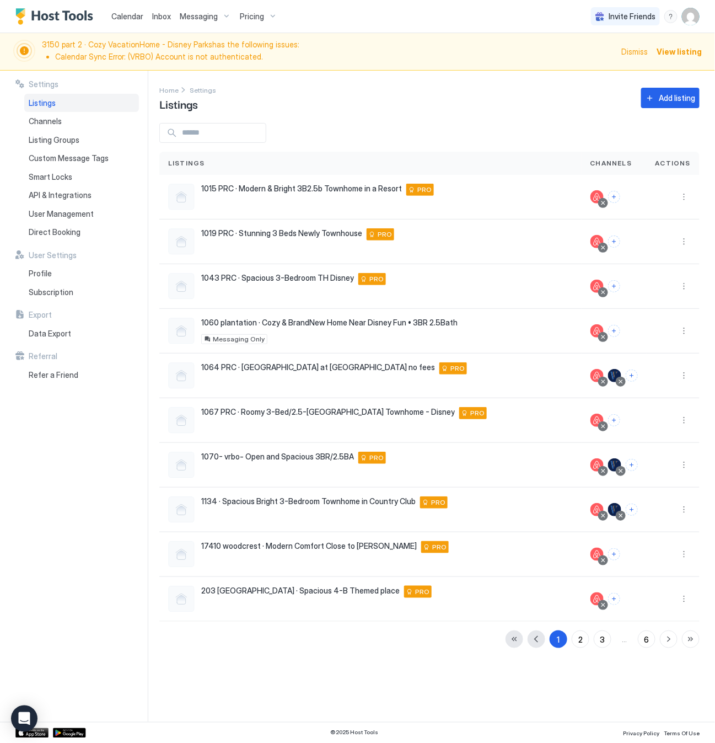
click at [202, 136] on input "Input Field" at bounding box center [222, 133] width 88 height 19
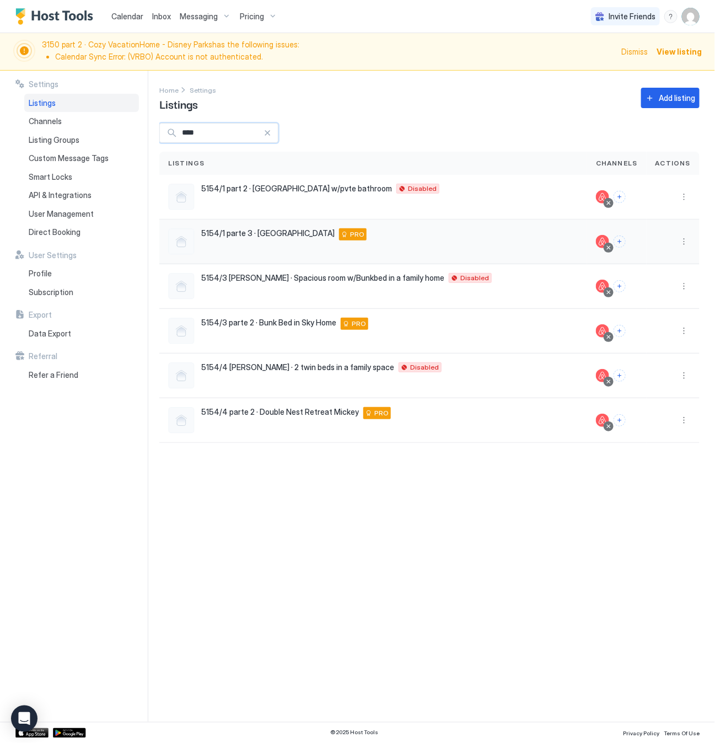
type input "****"
click at [419, 240] on div "5154/1 parte 3 · [GEOGRAPHIC_DATA][STREET_ADDRESS] PRO" at bounding box center [373, 241] width 410 height 26
click at [288, 234] on span "5154/1 parte 3 · [GEOGRAPHIC_DATA]" at bounding box center [267, 233] width 133 height 10
click at [303, 103] on div "Home Settings Listings Add listing" at bounding box center [429, 98] width 541 height 28
click at [247, 15] on span "Pricing" at bounding box center [252, 17] width 24 height 10
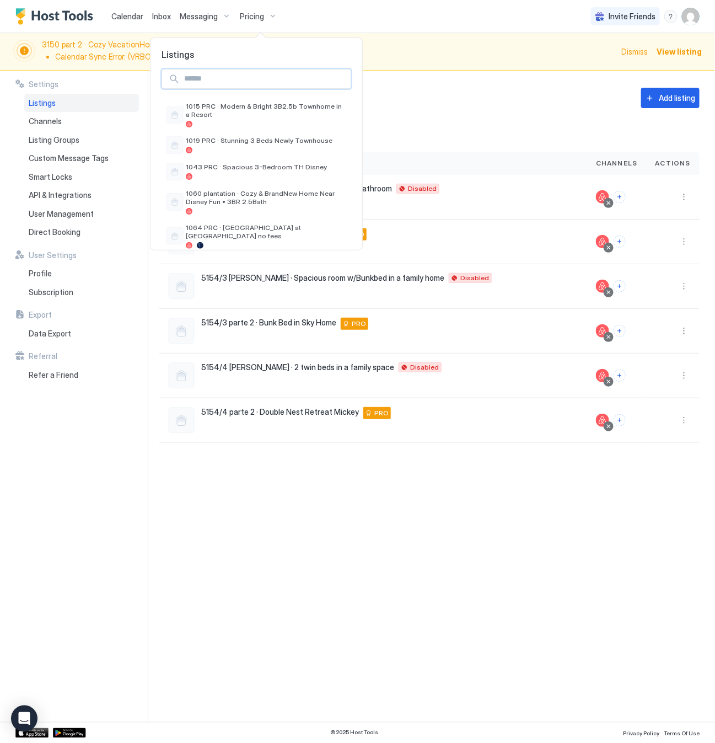
click at [212, 81] on input "Input Field" at bounding box center [265, 78] width 171 height 19
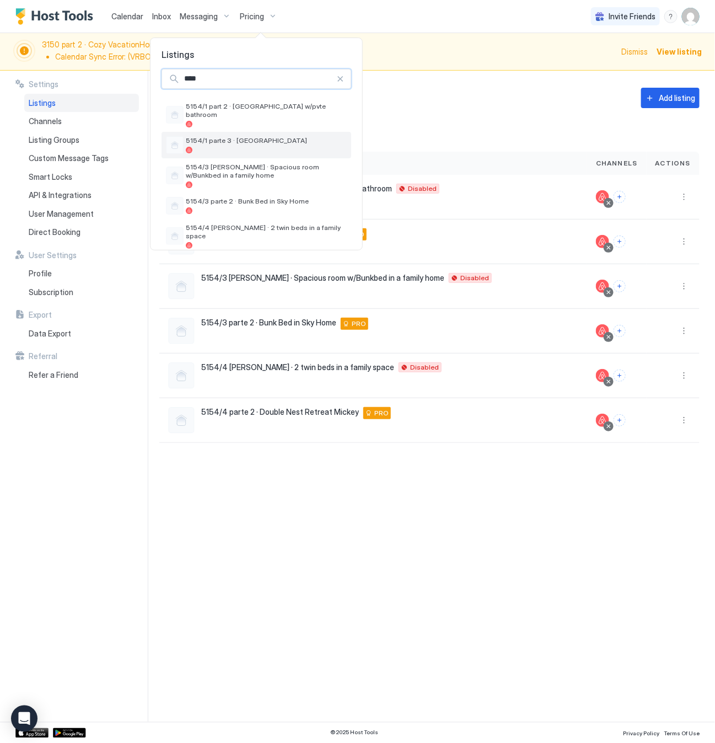
type input "****"
click at [232, 136] on span "5154/1 parte 3 · [GEOGRAPHIC_DATA]" at bounding box center [266, 140] width 161 height 8
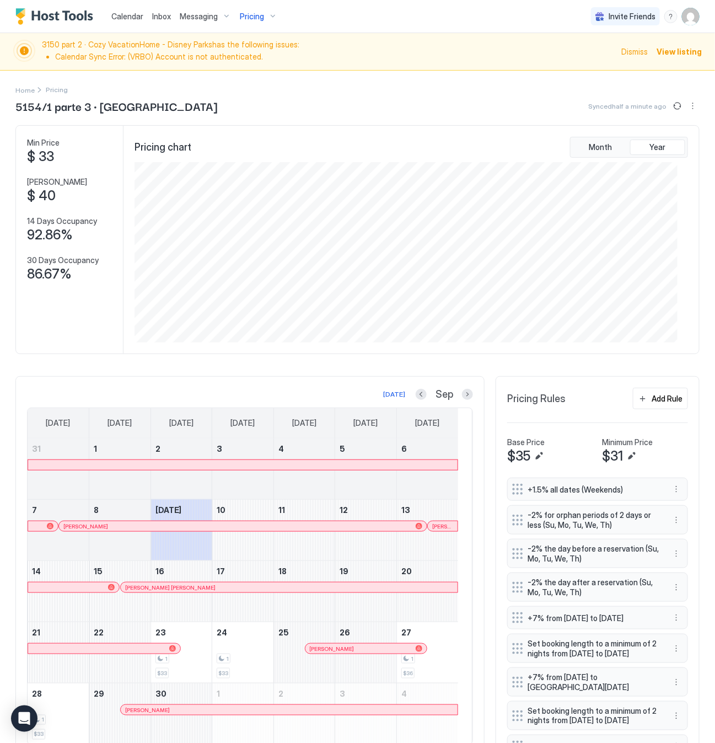
scroll to position [91, 0]
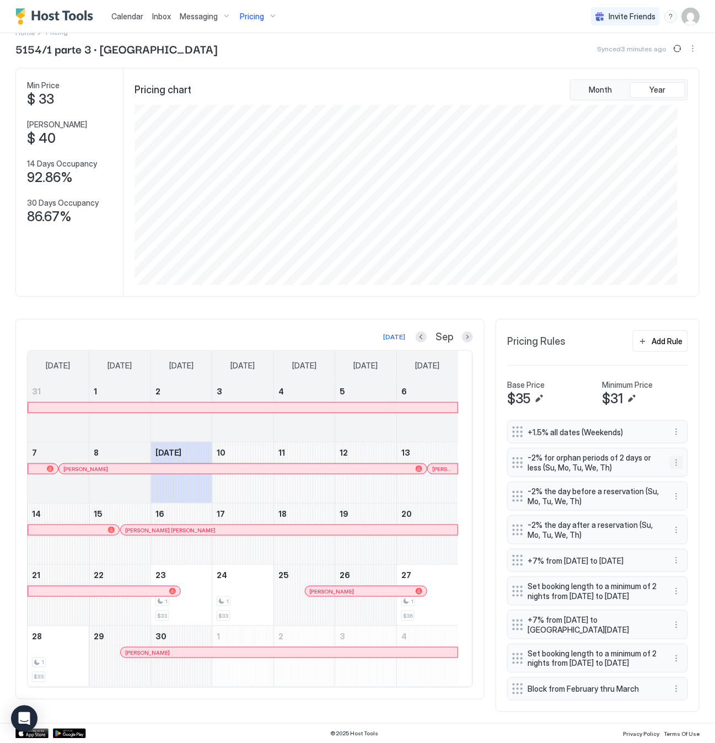
click at [670, 456] on button "More options" at bounding box center [676, 462] width 13 height 13
click at [682, 485] on span "Delete" at bounding box center [685, 483] width 20 height 8
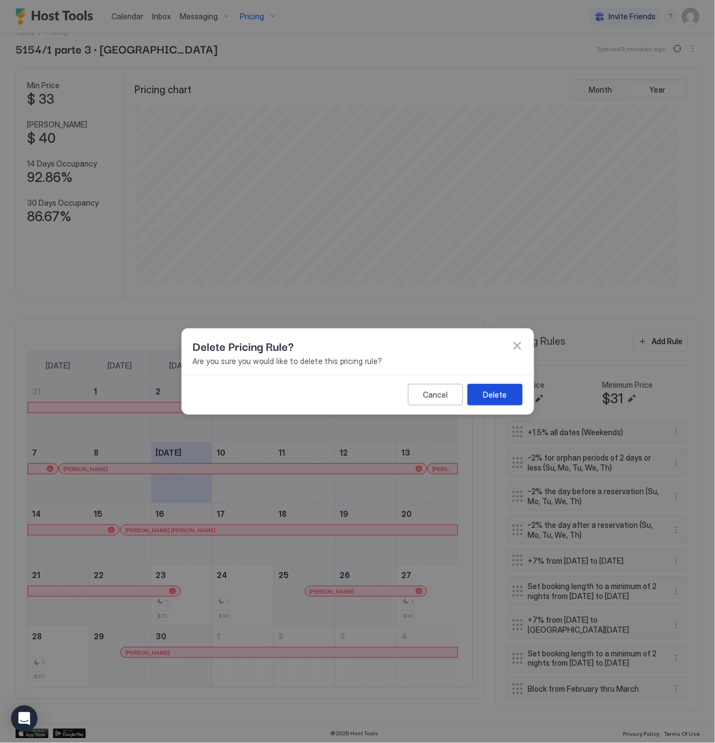
click at [498, 389] on div "Delete" at bounding box center [495, 395] width 24 height 12
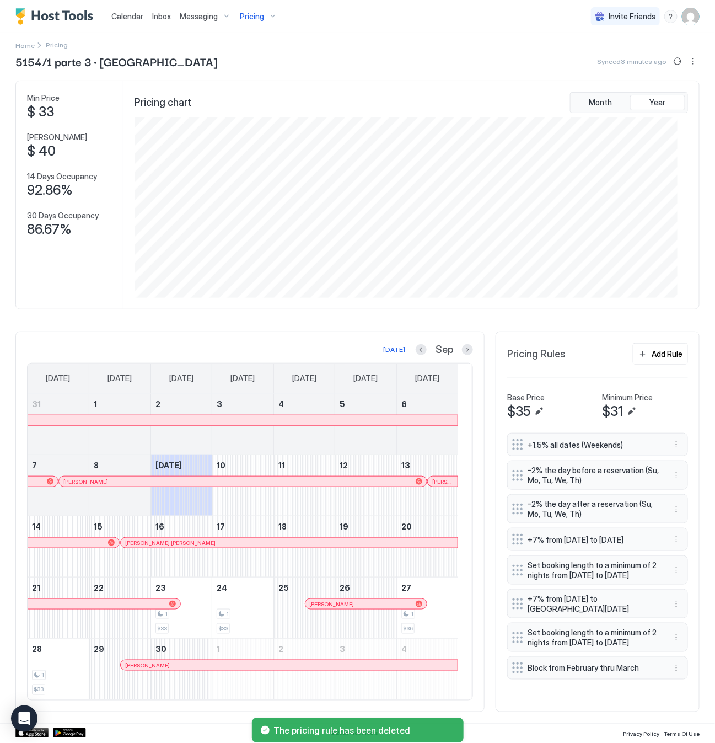
scroll to position [56, 0]
click at [670, 469] on button "More options" at bounding box center [676, 475] width 13 height 13
click at [683, 518] on span "Delete" at bounding box center [685, 518] width 20 height 8
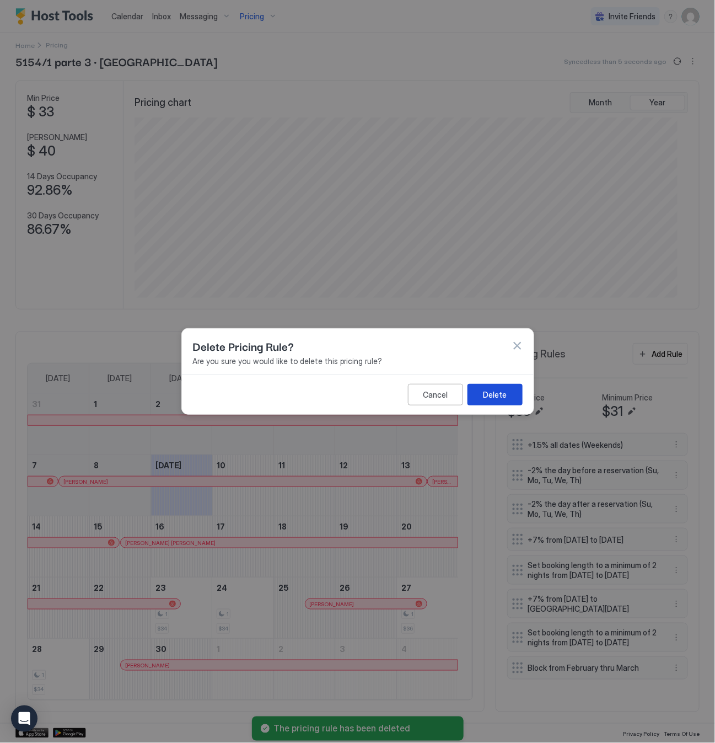
click at [505, 397] on div "Delete" at bounding box center [495, 395] width 24 height 12
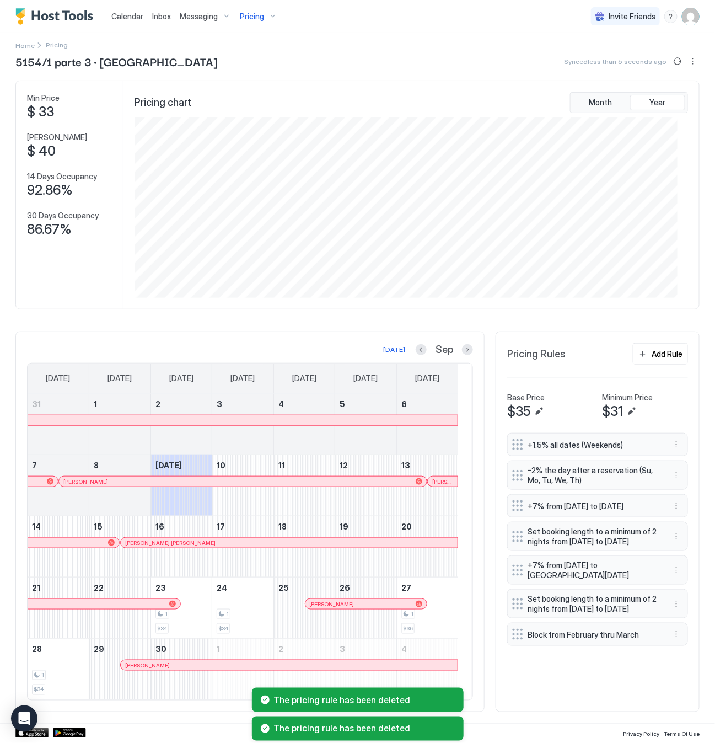
scroll to position [50, 0]
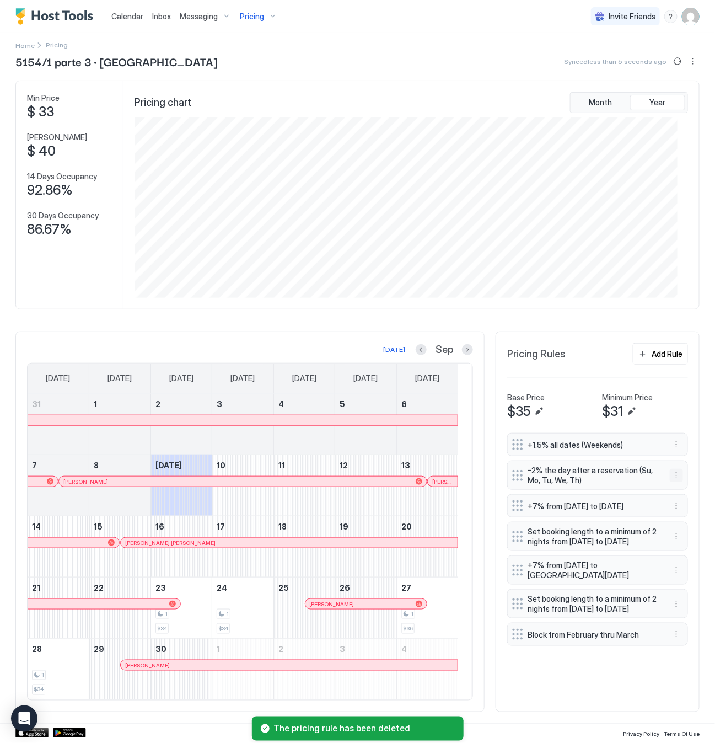
click at [670, 473] on button "More options" at bounding box center [676, 475] width 13 height 13
click at [679, 526] on span "Delete" at bounding box center [685, 525] width 20 height 8
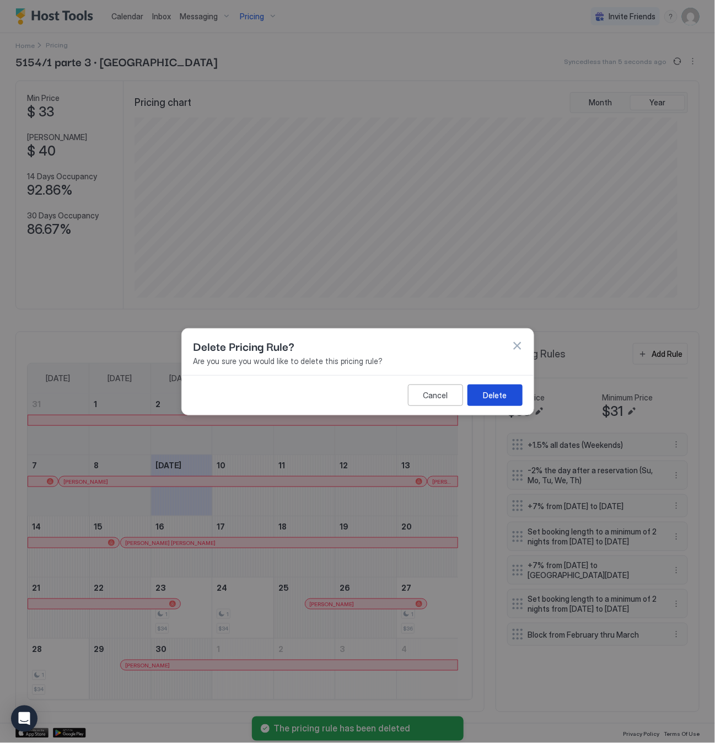
click at [501, 395] on div "Delete" at bounding box center [495, 395] width 24 height 12
